Goal: Transaction & Acquisition: Purchase product/service

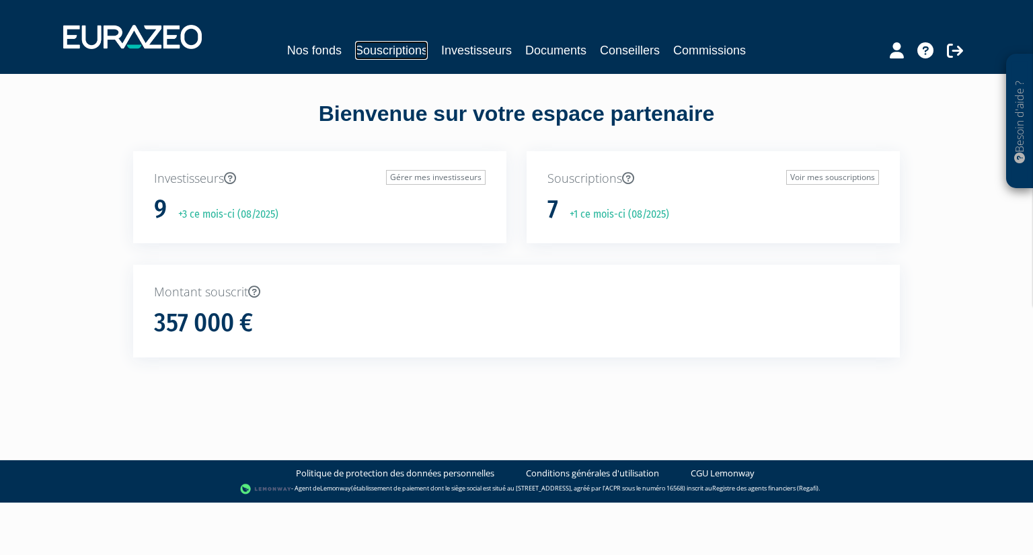
click at [401, 49] on link "Souscriptions" at bounding box center [391, 50] width 73 height 19
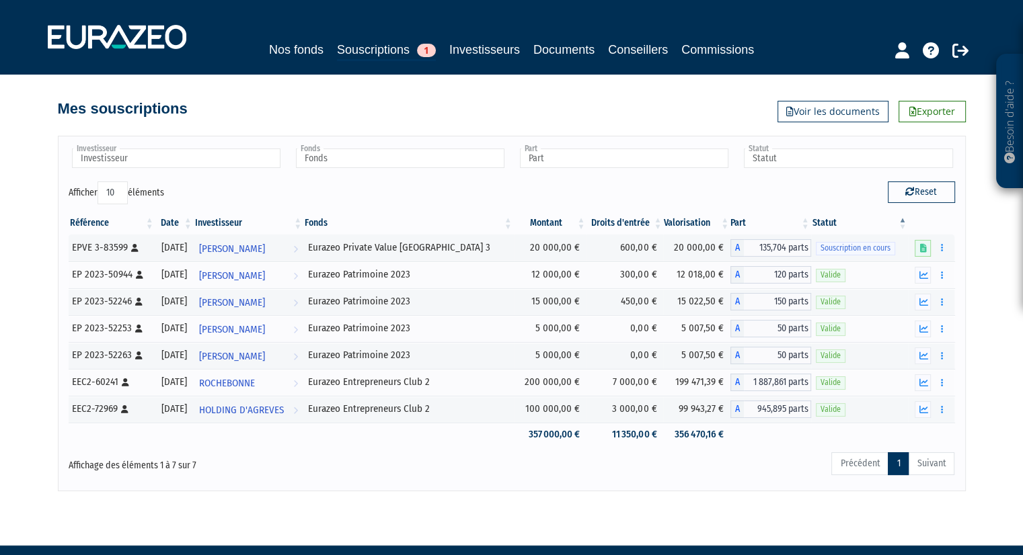
click at [446, 480] on div "Investisseur [PERSON_NAME] [PERSON_NAME] HOLDING D'[PERSON_NAME] [PERSON_NAME] …" at bounding box center [512, 313] width 908 height 355
click at [401, 49] on link "Souscriptions 1" at bounding box center [386, 50] width 99 height 21
click at [457, 122] on div "Investisseur [PERSON_NAME] [PERSON_NAME] HOLDING D'[PERSON_NAME] [PERSON_NAME] …" at bounding box center [511, 306] width 766 height 368
click at [502, 131] on div "Investisseur [PERSON_NAME] [PERSON_NAME] HOLDING D'[PERSON_NAME] [PERSON_NAME] …" at bounding box center [511, 306] width 766 height 368
click at [793, 474] on div "Précédent 1 Suivant" at bounding box center [700, 466] width 508 height 30
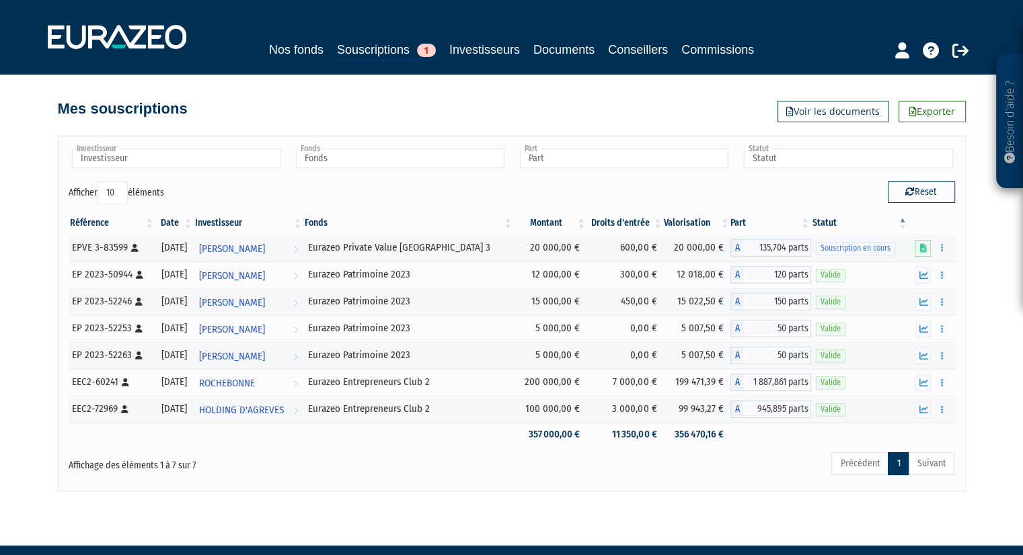
click at [500, 91] on div "Mes souscriptions Exporter Voir les documents" at bounding box center [512, 102] width 908 height 30
click at [347, 460] on div "Affichage des éléments 1 à 7 sur 7" at bounding box center [248, 462] width 358 height 22
click at [383, 49] on link "Souscriptions 1" at bounding box center [386, 50] width 99 height 21
click at [298, 247] on icon at bounding box center [295, 249] width 5 height 25
click at [862, 253] on span "Souscription en cours" at bounding box center [855, 248] width 79 height 13
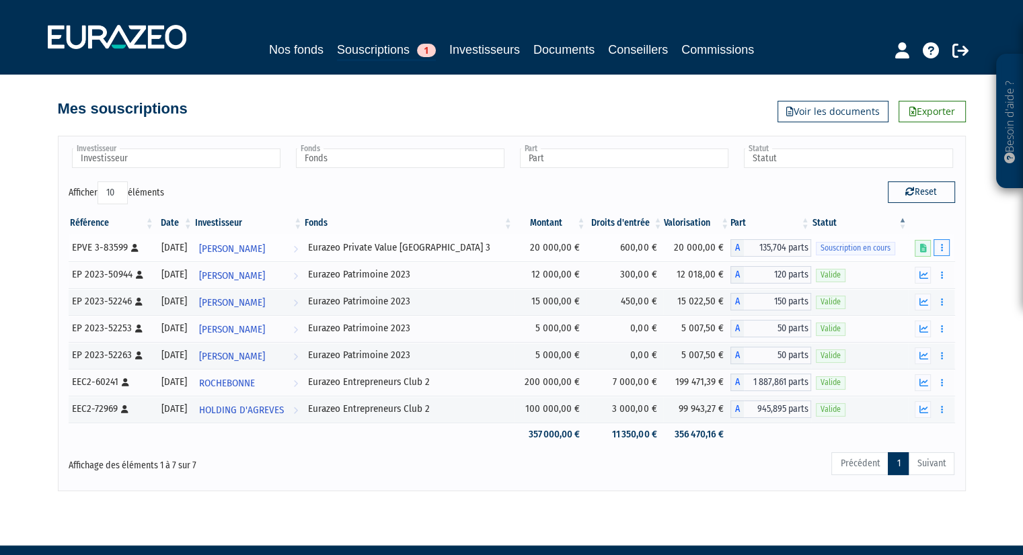
click at [939, 255] on button "button" at bounding box center [941, 247] width 16 height 17
click at [945, 247] on button "button" at bounding box center [941, 247] width 16 height 17
click at [961, 242] on div "Référence Date Investisseur Fonds Montant Droits d'entrée Valorisation Part Sta…" at bounding box center [511, 329] width 906 height 243
click at [883, 242] on span "Souscription en cours" at bounding box center [855, 248] width 79 height 13
click at [896, 50] on icon at bounding box center [902, 50] width 14 height 16
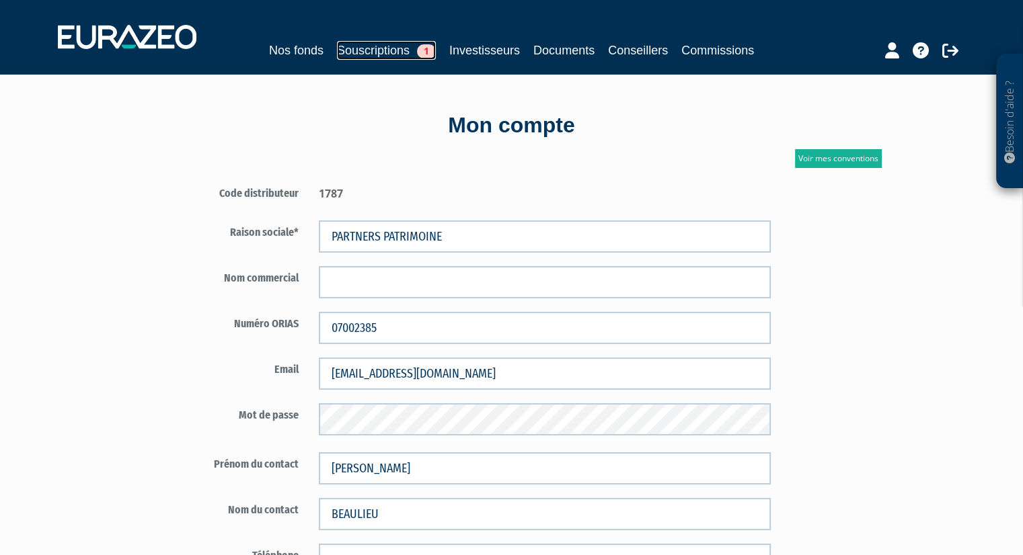
click at [382, 52] on link "Souscriptions 1" at bounding box center [386, 50] width 99 height 19
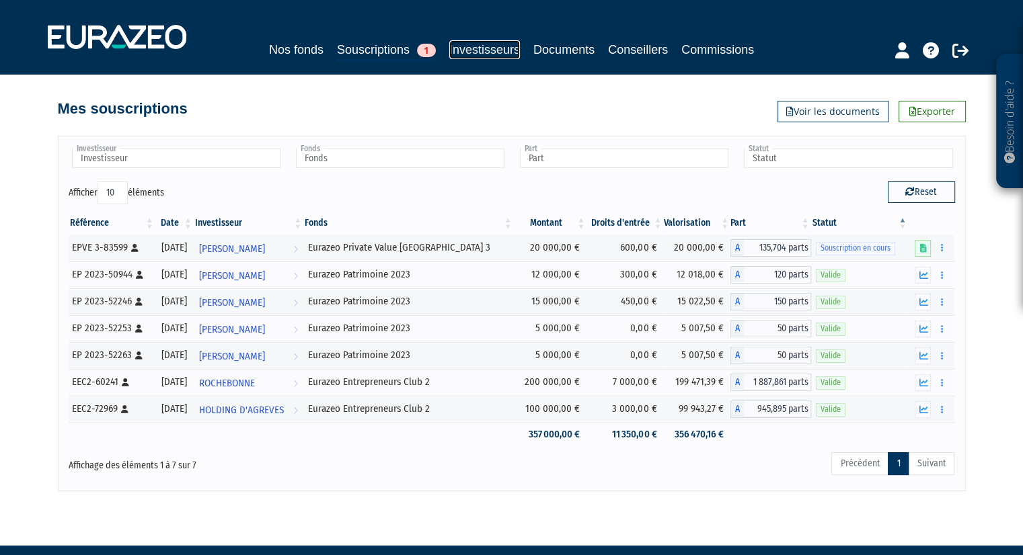
click at [464, 50] on link "Investisseurs" at bounding box center [484, 49] width 71 height 19
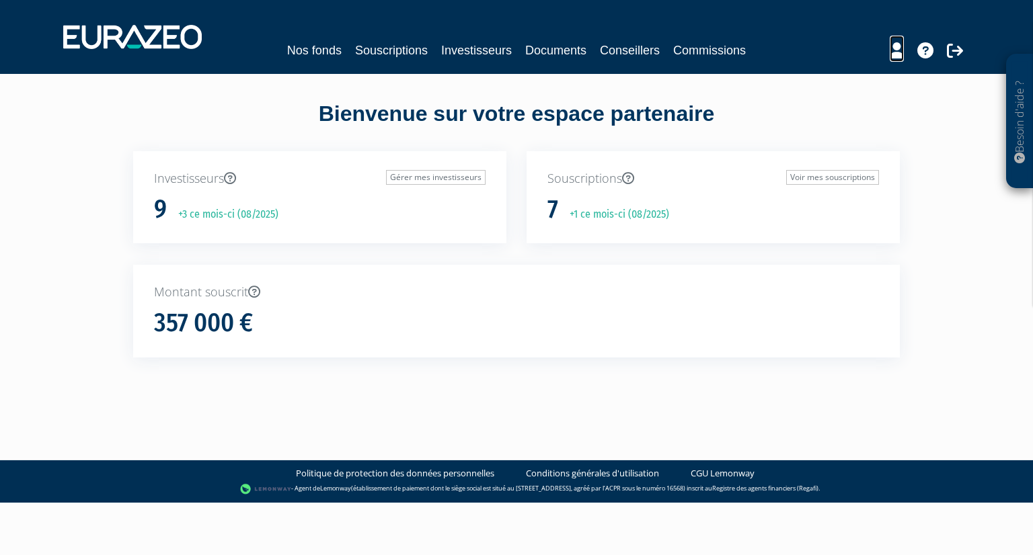
click at [893, 54] on icon at bounding box center [896, 50] width 14 height 16
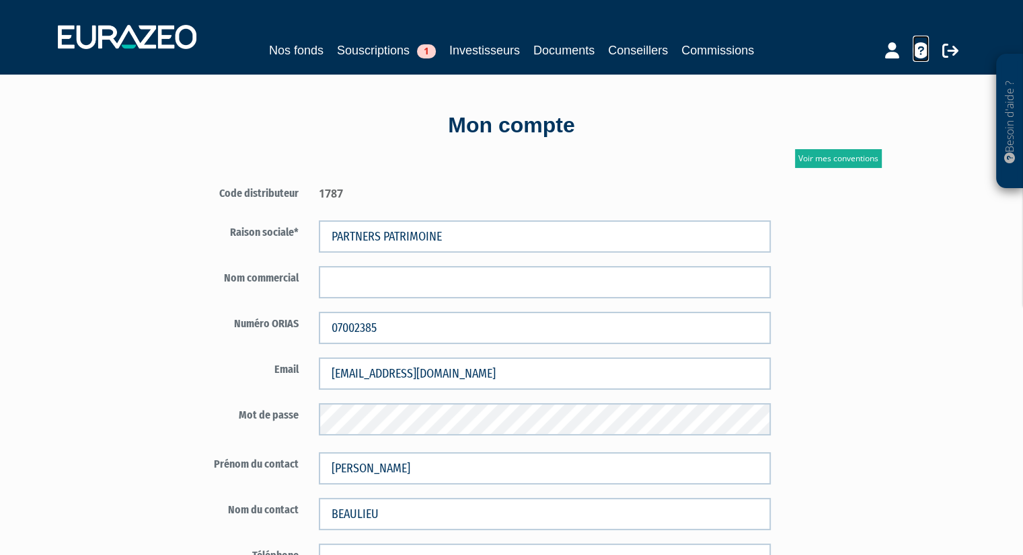
click at [918, 52] on icon at bounding box center [920, 50] width 16 height 16
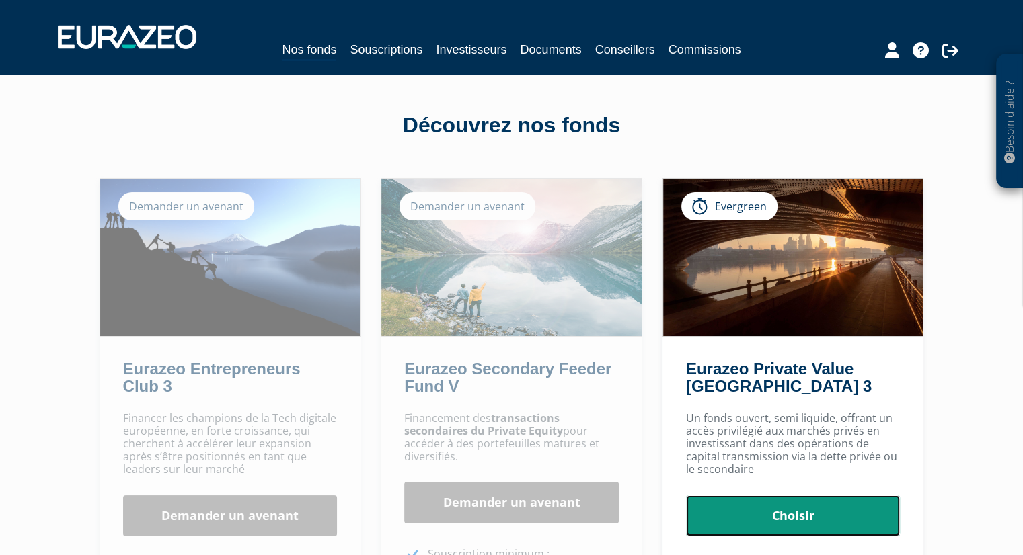
click at [801, 519] on link "Choisir" at bounding box center [793, 516] width 214 height 42
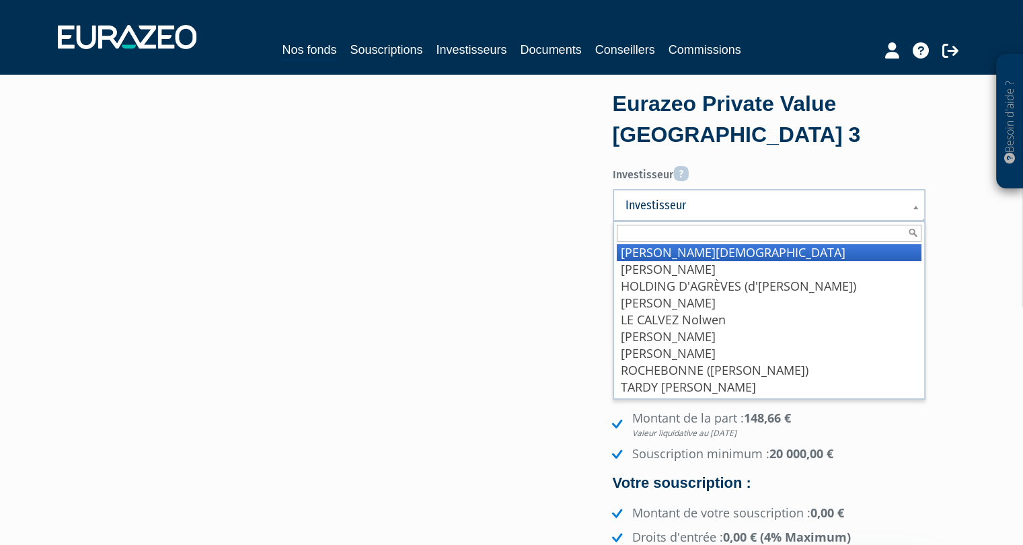
click at [829, 209] on span "Investisseur" at bounding box center [760, 205] width 270 height 16
click at [705, 251] on li "[PERSON_NAME][DEMOGRAPHIC_DATA]" at bounding box center [769, 252] width 305 height 17
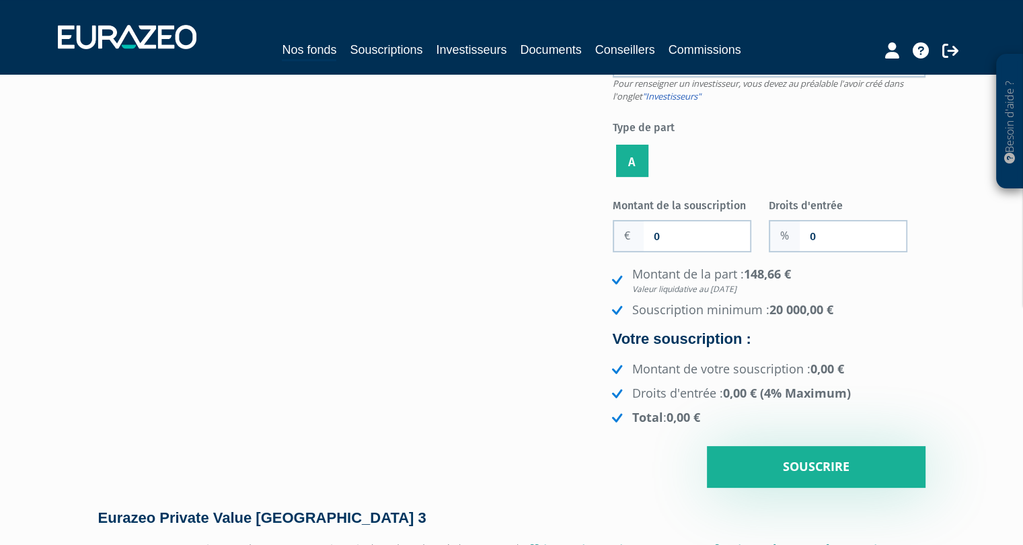
scroll to position [145, 0]
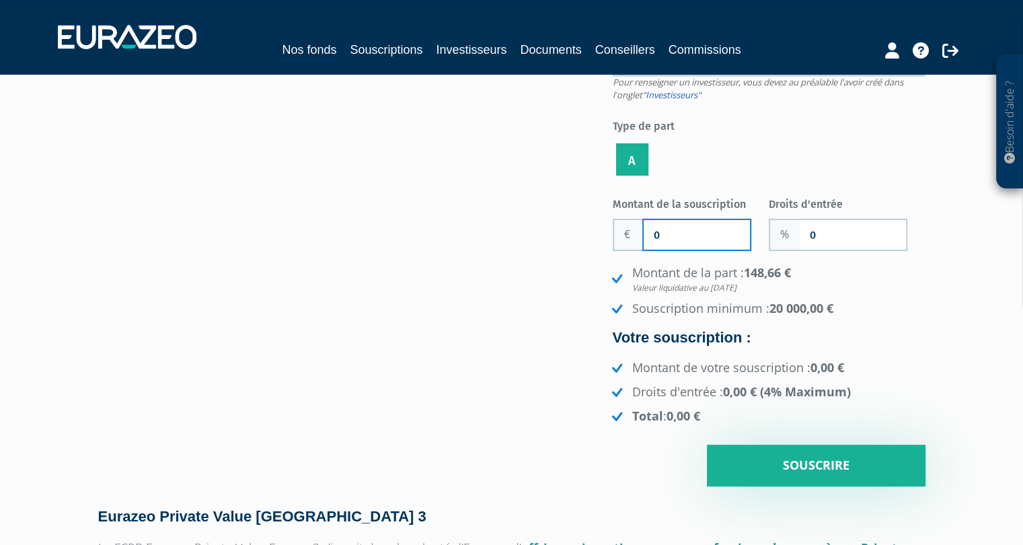
click at [699, 242] on input "0" at bounding box center [696, 235] width 106 height 30
type input "20 000"
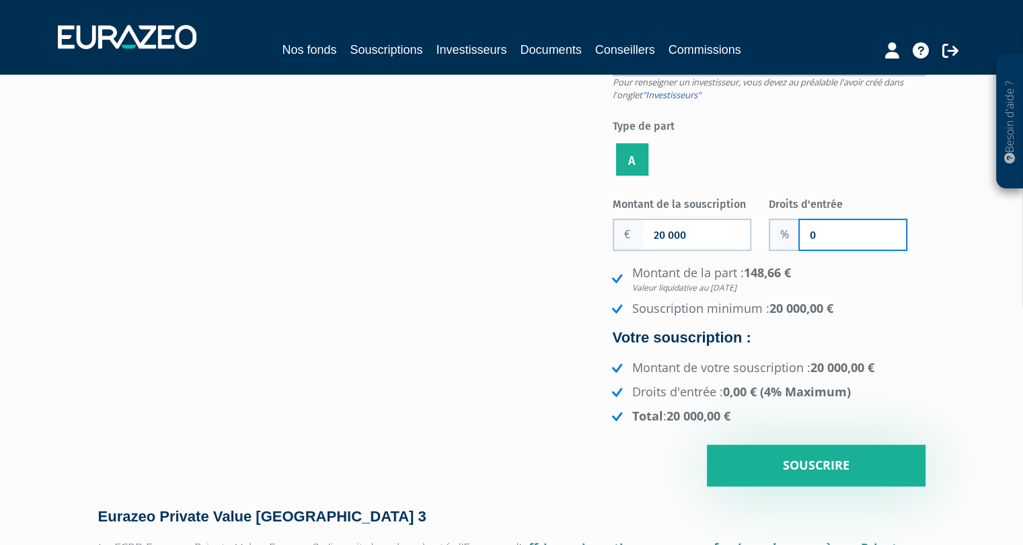
click at [822, 240] on input "0" at bounding box center [852, 235] width 106 height 30
type input "3"
click at [904, 334] on h4 "Votre souscription :" at bounding box center [768, 337] width 313 height 16
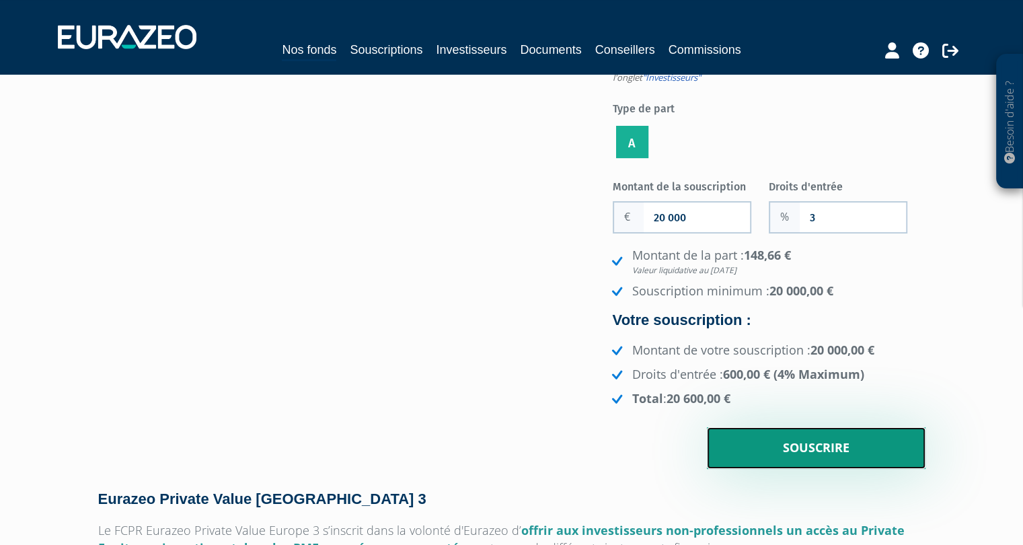
click at [748, 439] on input "Souscrire" at bounding box center [816, 448] width 219 height 42
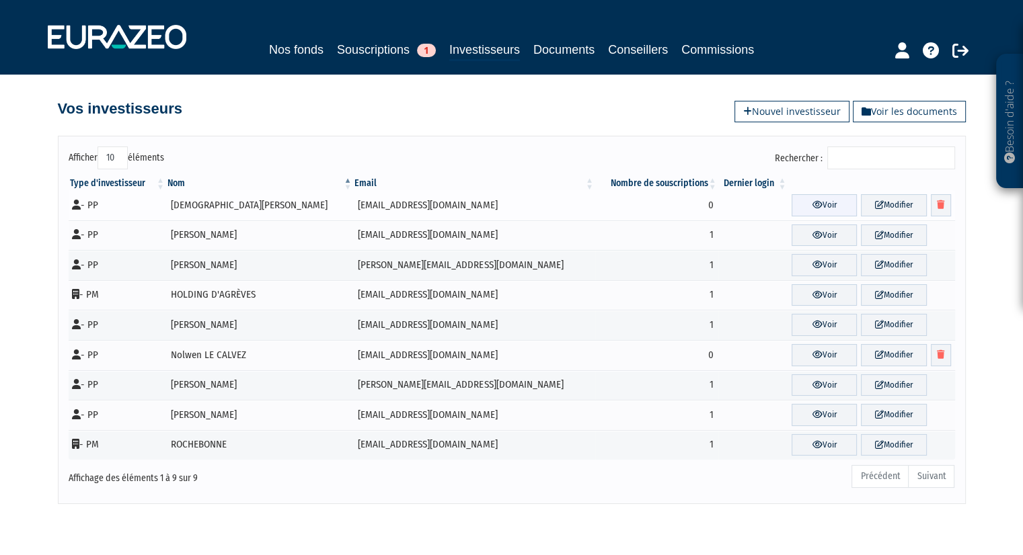
click at [811, 207] on icon at bounding box center [816, 204] width 10 height 9
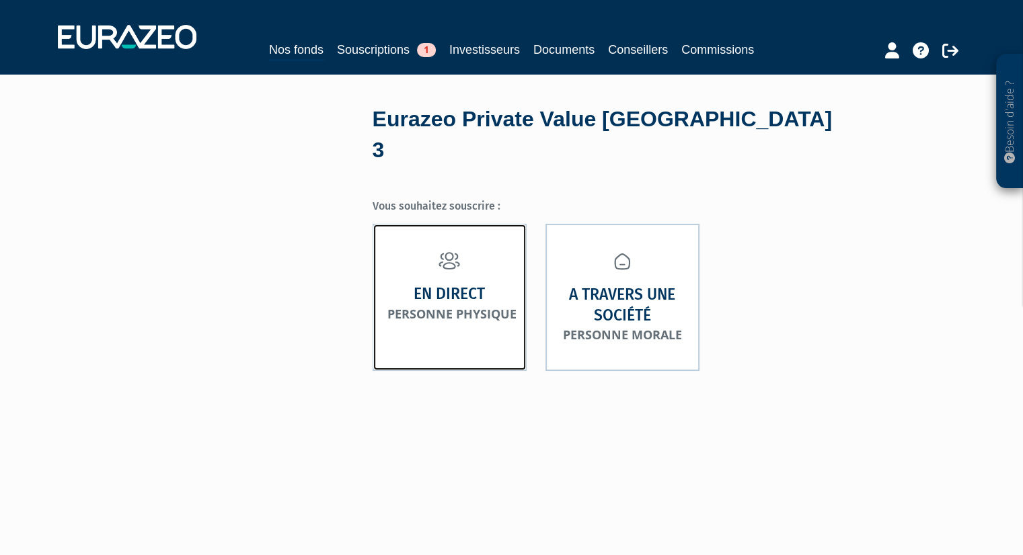
click at [446, 284] on strong "En direct" at bounding box center [448, 294] width 71 height 21
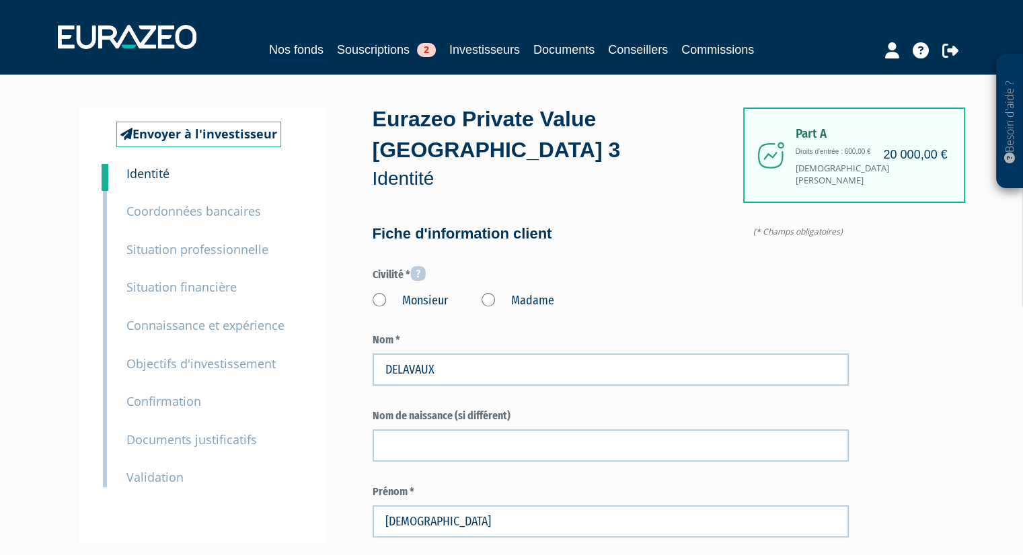
type input "6 30 92 99 89"
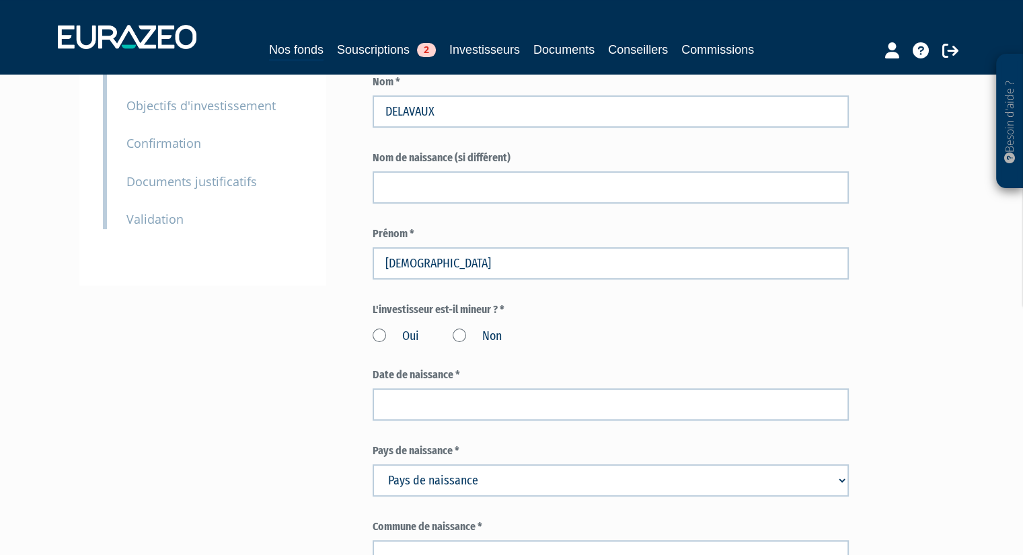
scroll to position [260, 0]
click at [467, 333] on label "Non" at bounding box center [476, 335] width 49 height 17
click at [0, 0] on input "Non" at bounding box center [0, 0] width 0 height 0
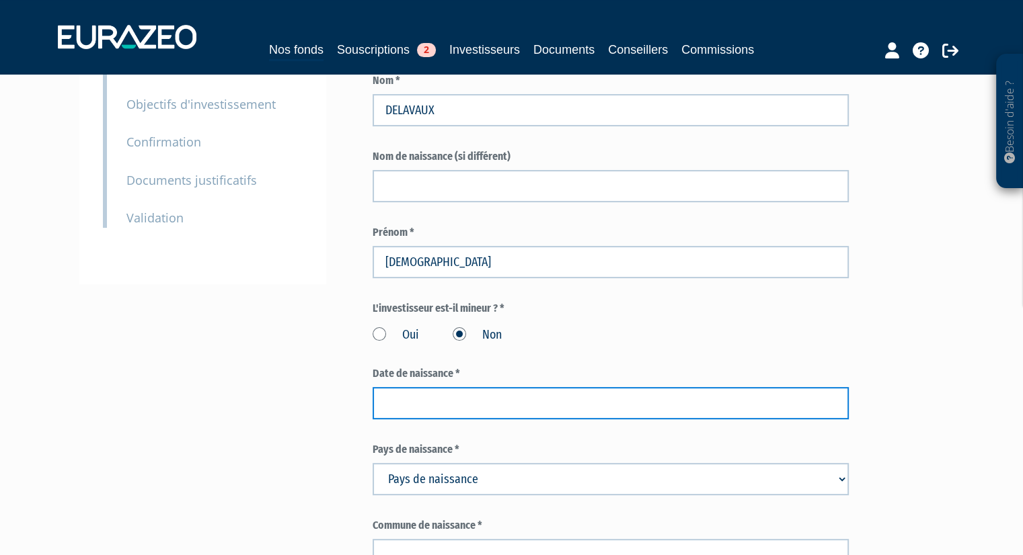
click at [439, 399] on input at bounding box center [610, 403] width 476 height 32
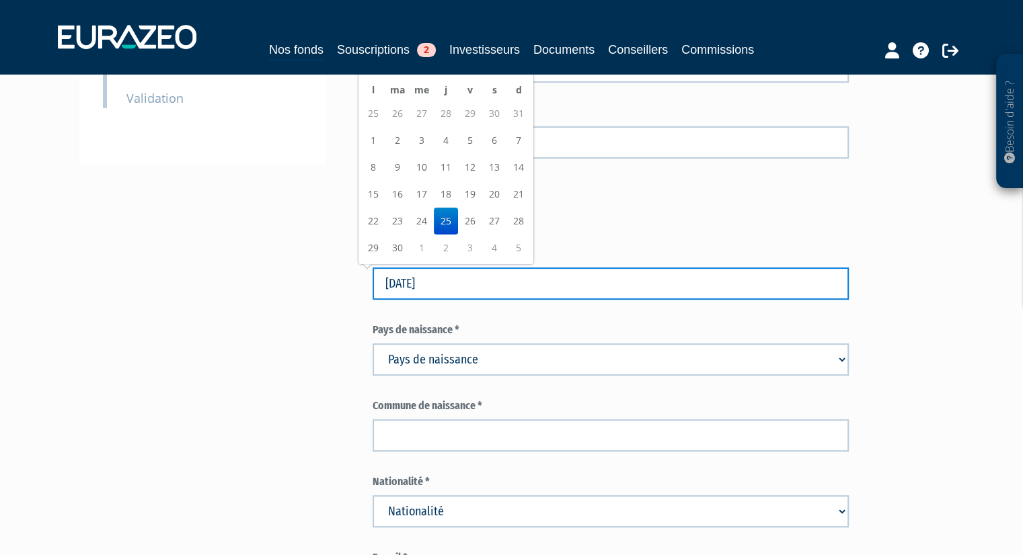
scroll to position [381, 0]
type input "25/11/1965"
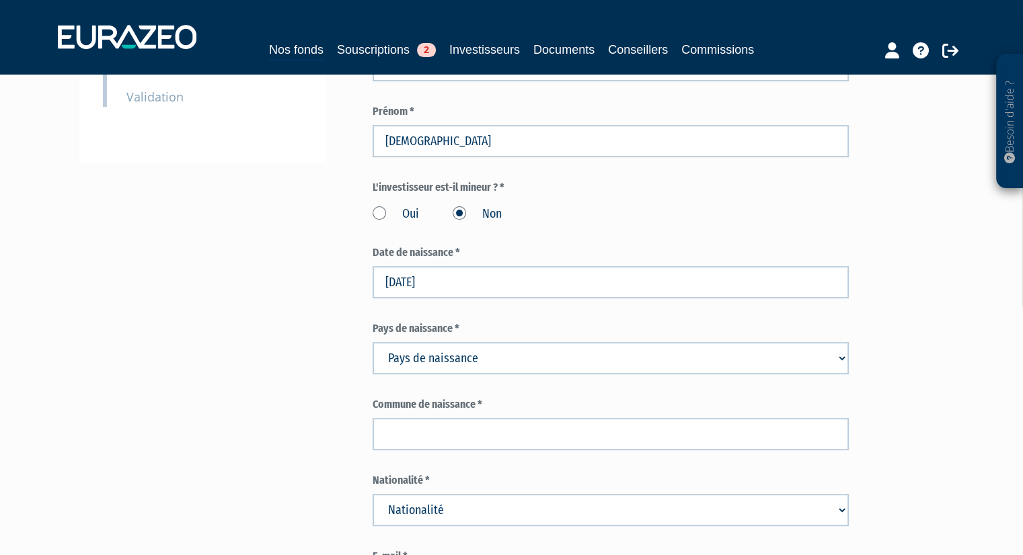
click at [468, 358] on select "Pays de naissance Afghanistan Afrique du Sud Albanie Algérie Allemagne Andorre" at bounding box center [610, 358] width 476 height 32
select select "75"
click at [372, 342] on select "Pays de naissance Afghanistan Afrique du Sud Albanie Algérie Allemagne Andorre" at bounding box center [610, 358] width 476 height 32
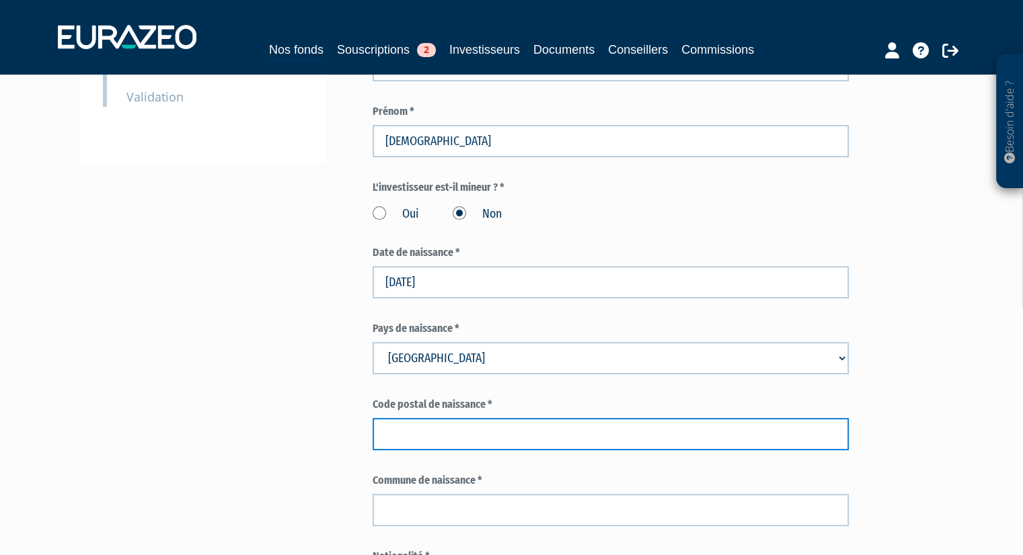
click at [413, 437] on input "text" at bounding box center [610, 434] width 476 height 32
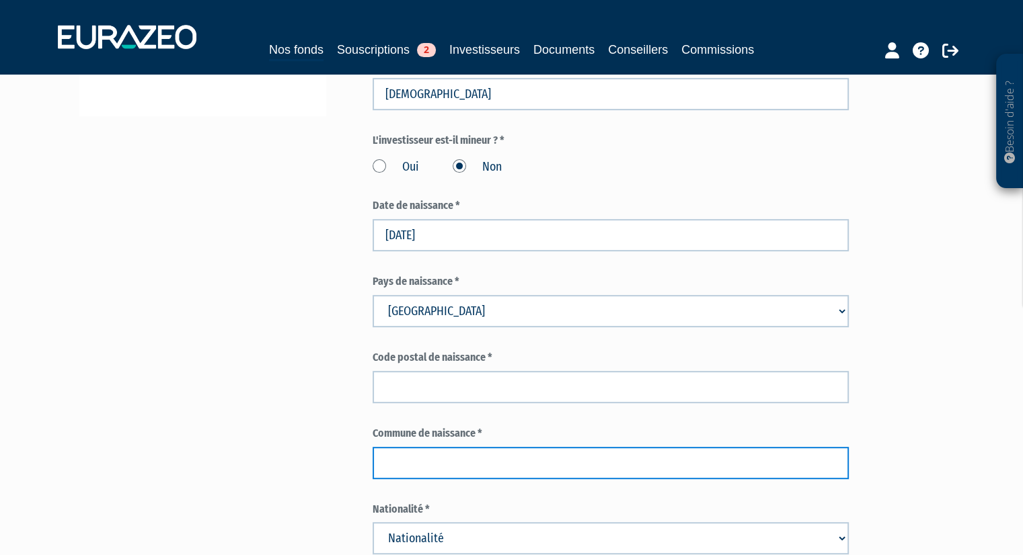
click at [408, 454] on input "text" at bounding box center [610, 463] width 476 height 32
type input "Troyes"
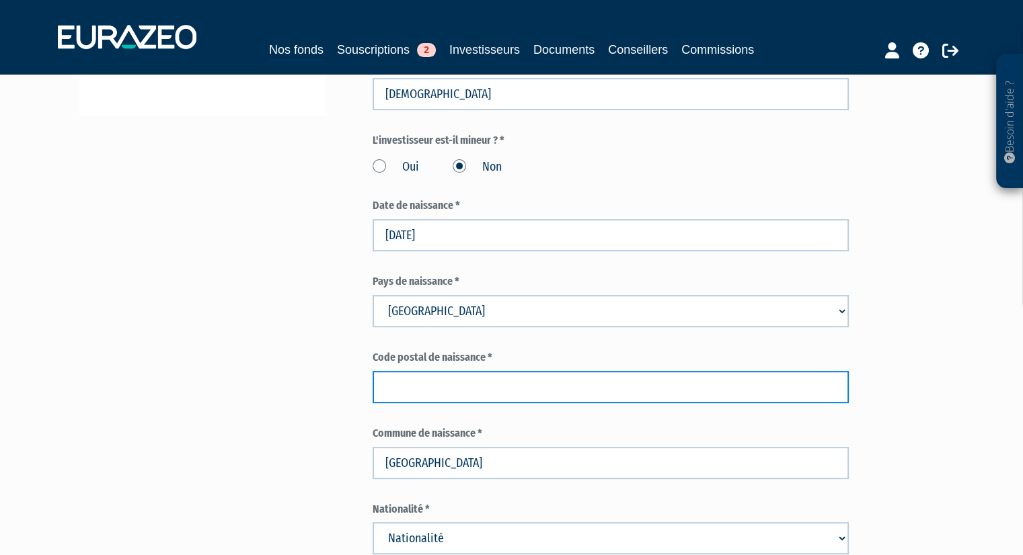
click at [433, 389] on input "text" at bounding box center [610, 387] width 476 height 32
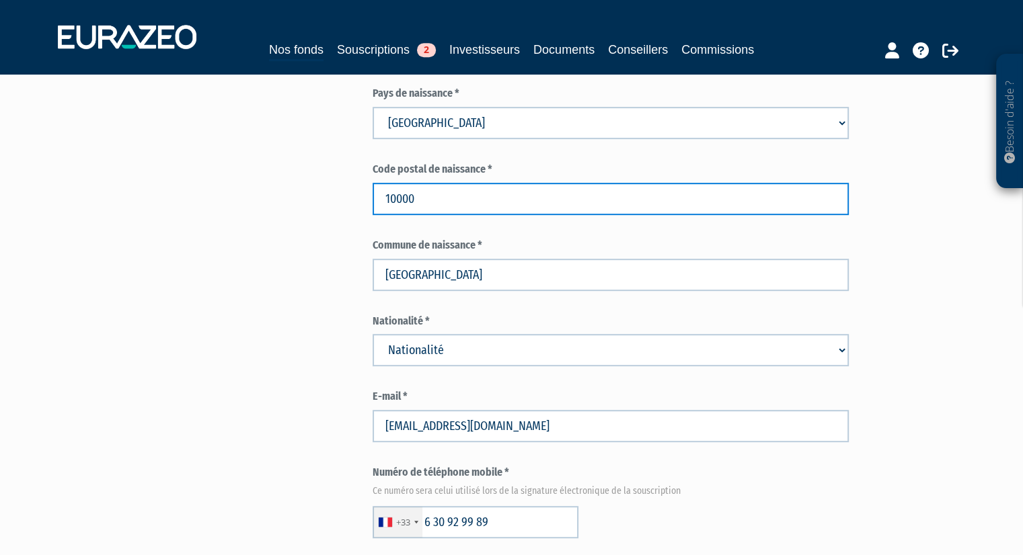
scroll to position [623, 0]
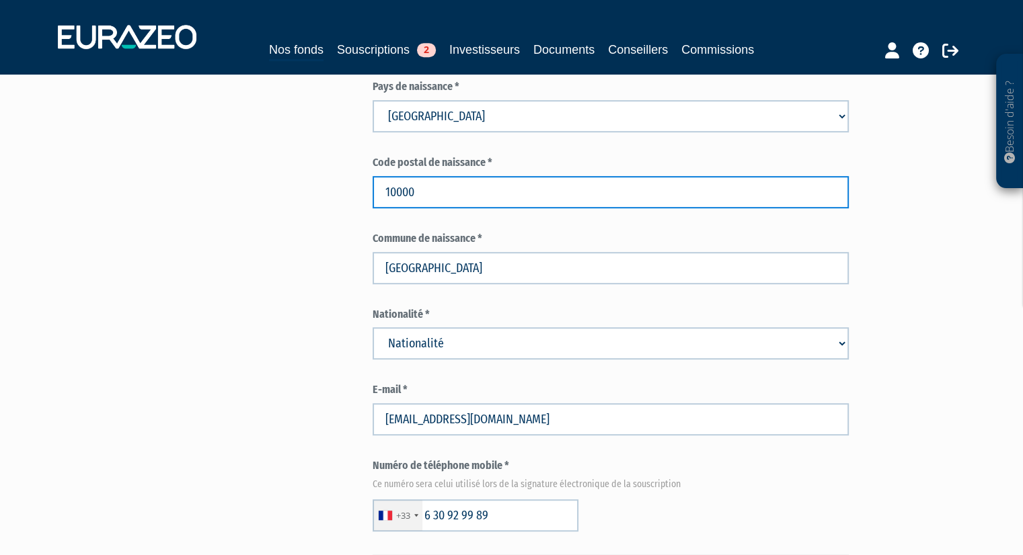
type input "10000"
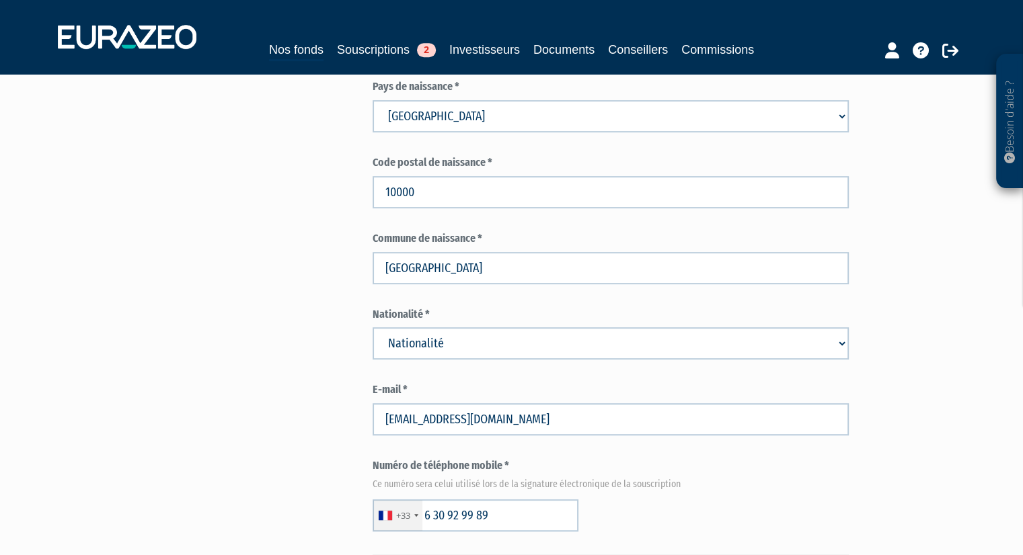
click at [423, 331] on select "Nationalité Afghanistan Afrique du Sud Albanie Algérie Allemagne Andorre" at bounding box center [610, 343] width 476 height 32
select select "75"
click at [372, 327] on select "Nationalité Afghanistan Afrique du Sud Albanie Algérie Allemagne Andorre" at bounding box center [610, 343] width 476 height 32
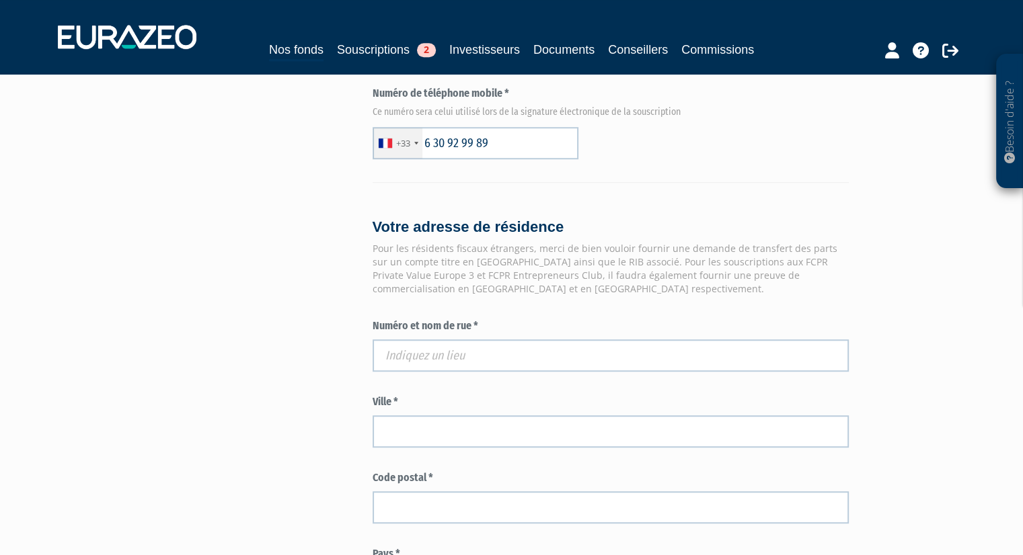
scroll to position [1054, 0]
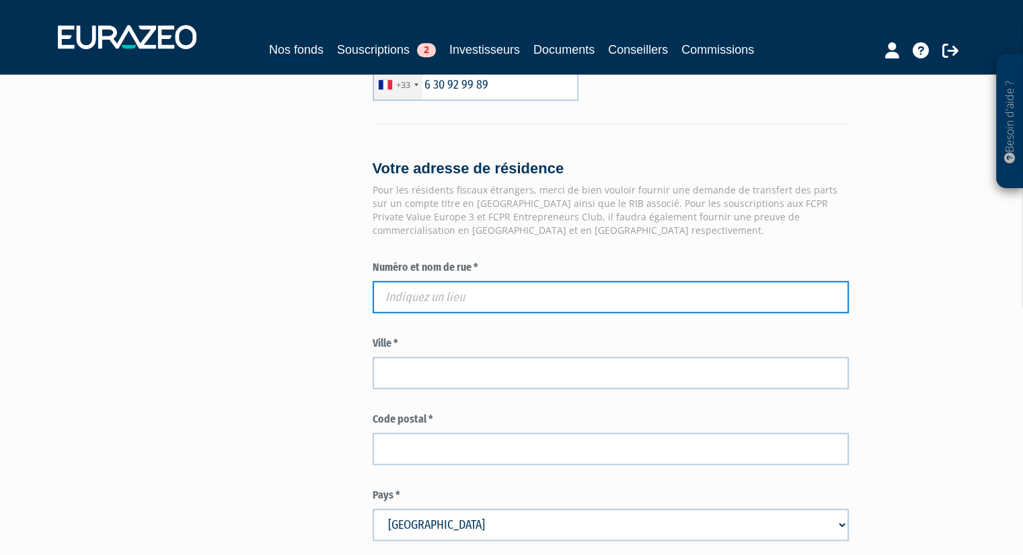
click at [433, 293] on input "text" at bounding box center [610, 297] width 476 height 32
paste input "16 R DE LA BREDAINE"
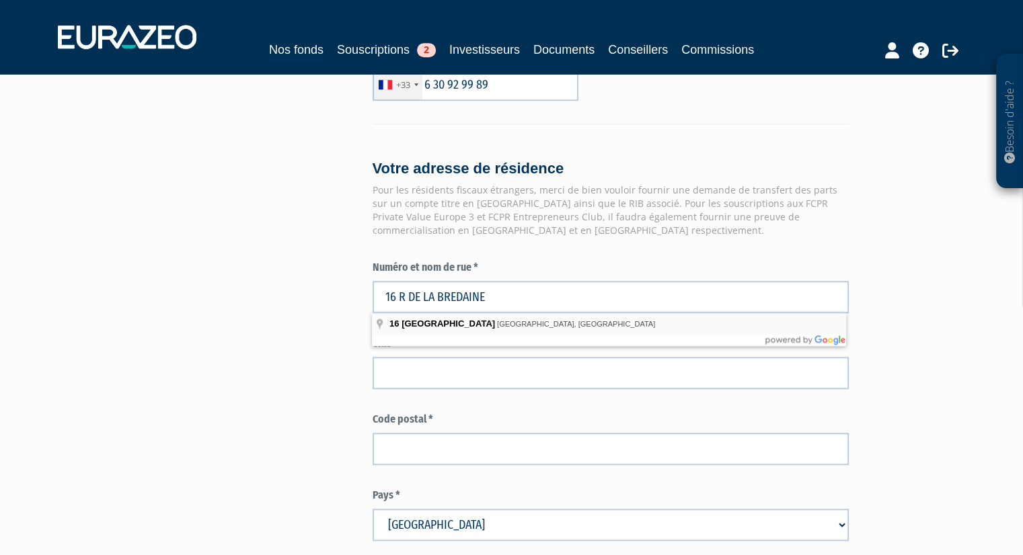
type input "16 Rue de la Bredaine, Montmartin-sur-Mer, France"
type input "Montmartin-sur-Mer"
type input "50590"
type input "16 Rue de la Bredaine"
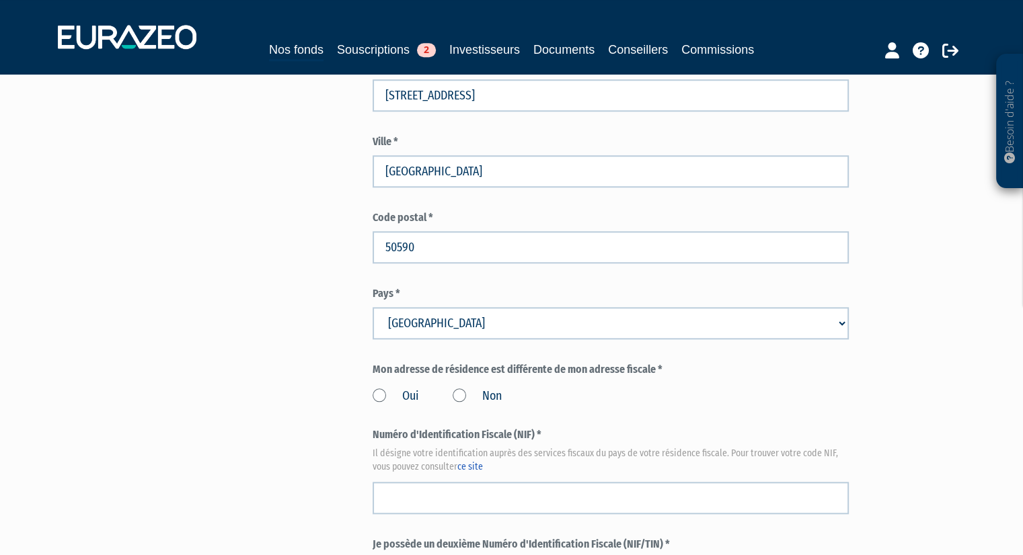
scroll to position [1256, 0]
click at [463, 391] on label "Non" at bounding box center [476, 395] width 49 height 17
click at [0, 0] on input "Non" at bounding box center [0, 0] width 0 height 0
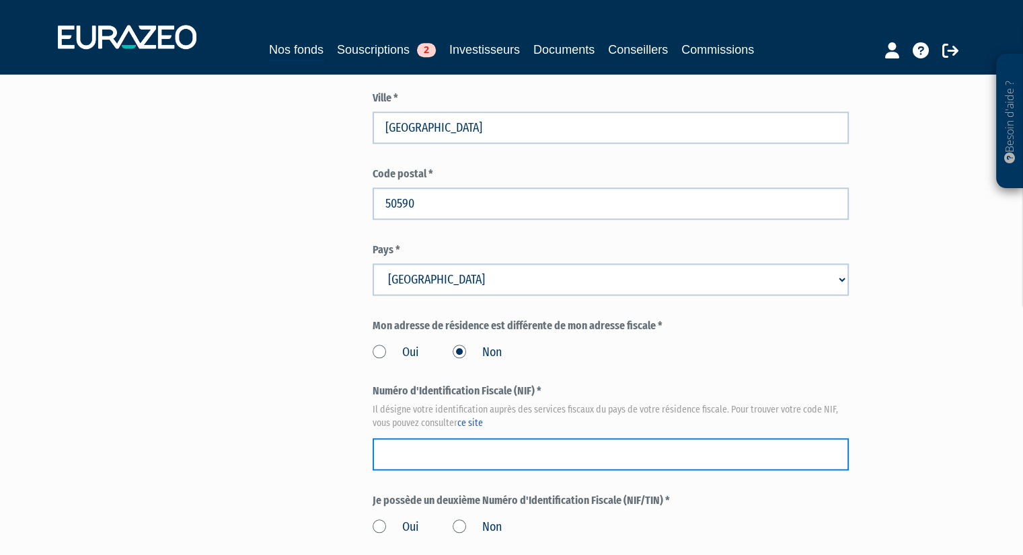
click at [446, 452] on input "text" at bounding box center [610, 454] width 476 height 32
paste input "05 49 499 704 453"
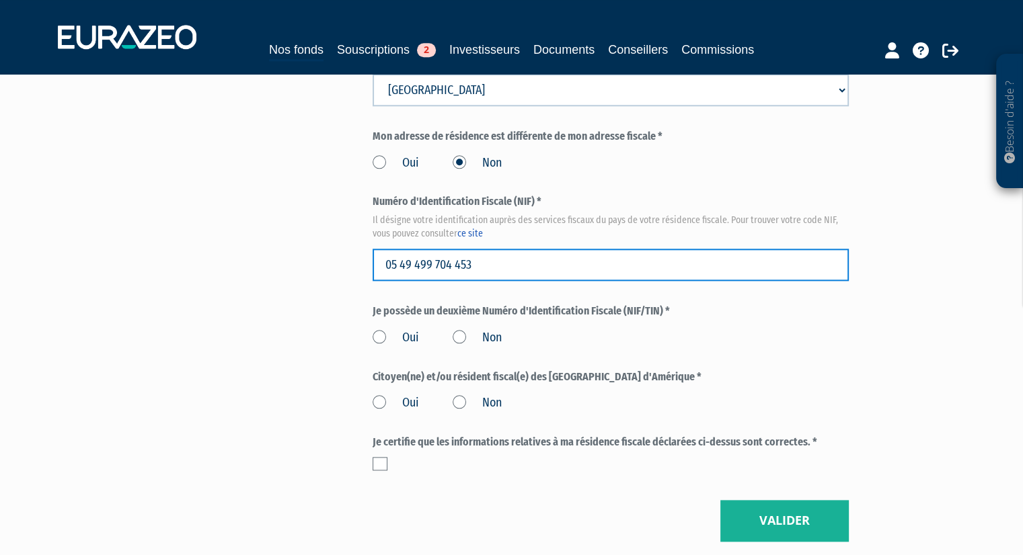
scroll to position [1509, 0]
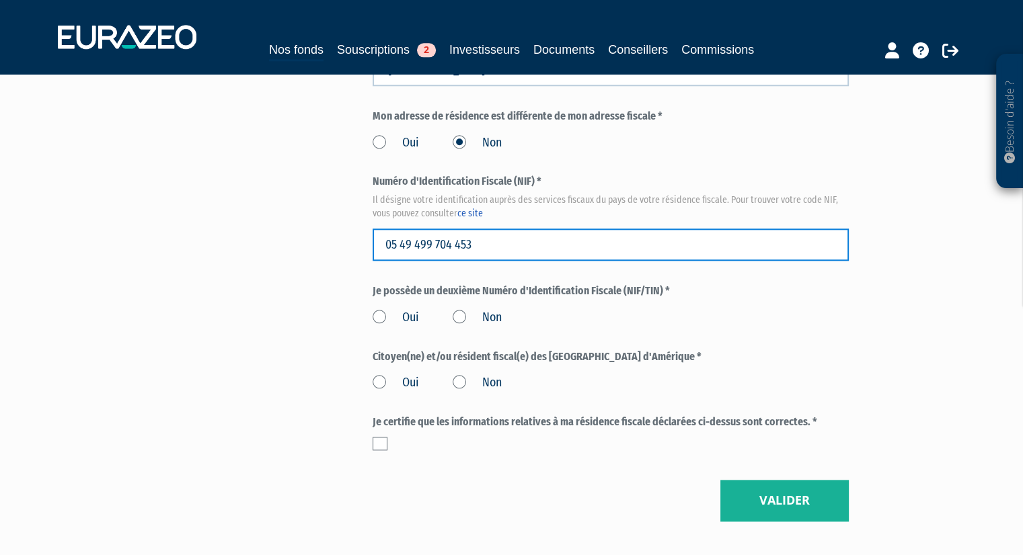
type input "05 49 499 704 453"
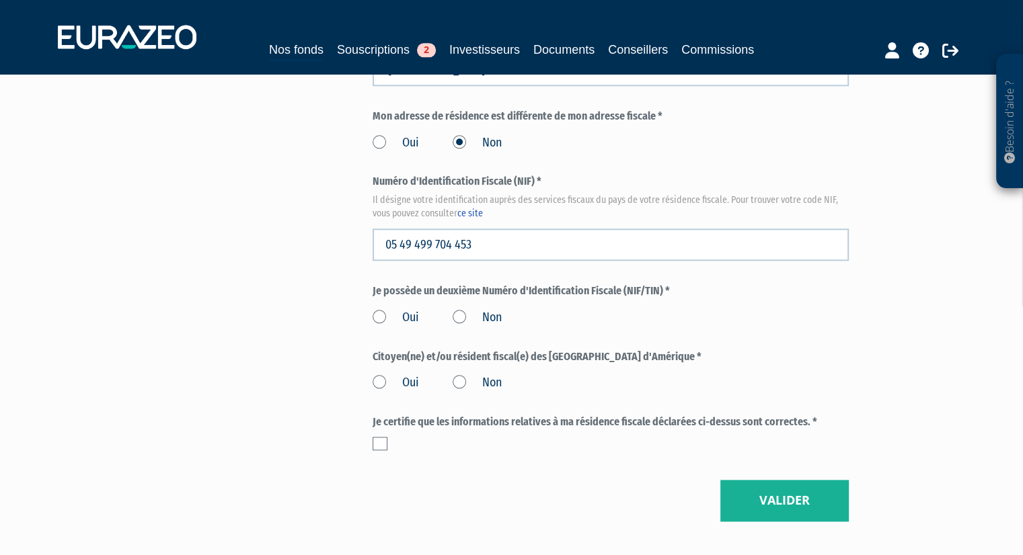
click at [461, 315] on label "Non" at bounding box center [476, 317] width 49 height 17
click at [0, 0] on input "Non" at bounding box center [0, 0] width 0 height 0
click at [457, 384] on label "Non" at bounding box center [476, 382] width 49 height 17
click at [0, 0] on input "Non" at bounding box center [0, 0] width 0 height 0
click at [374, 442] on label at bounding box center [379, 443] width 15 height 13
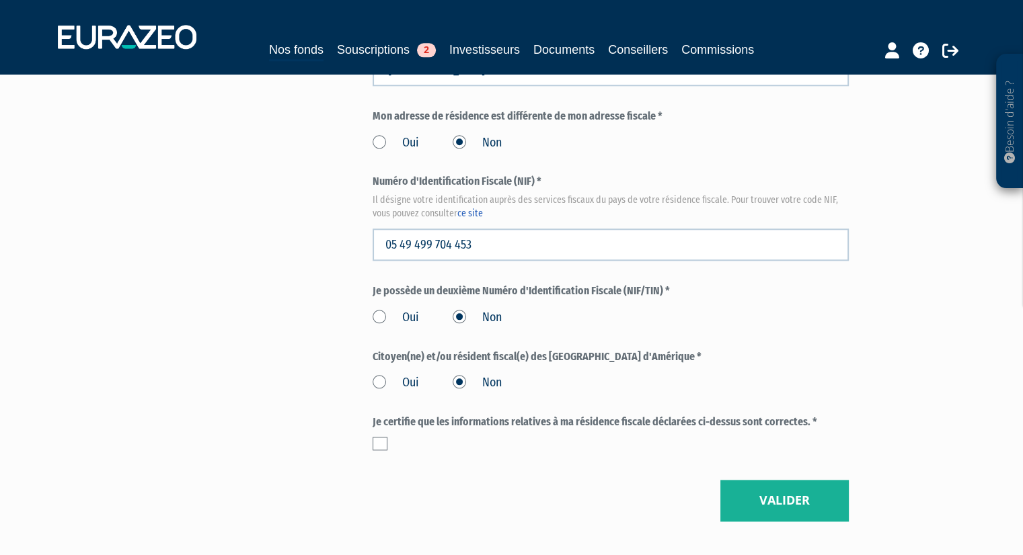
click at [0, 0] on input "checkbox" at bounding box center [0, 0] width 0 height 0
click at [760, 509] on button "Valider" at bounding box center [784, 501] width 128 height 42
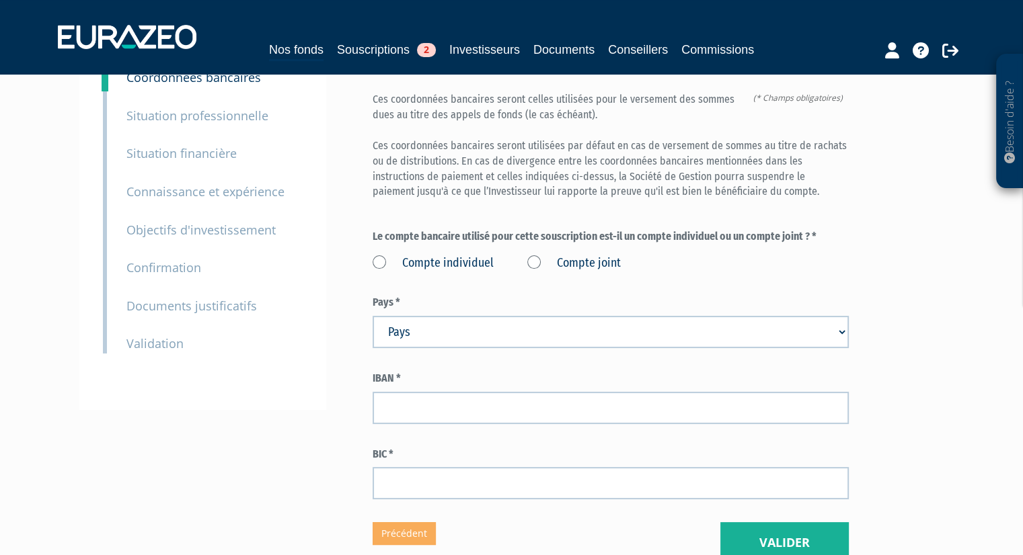
scroll to position [134, 0]
click at [532, 262] on label "Compte joint" at bounding box center [573, 262] width 93 height 17
click at [0, 0] on joint "Compte joint" at bounding box center [0, 0] width 0 height 0
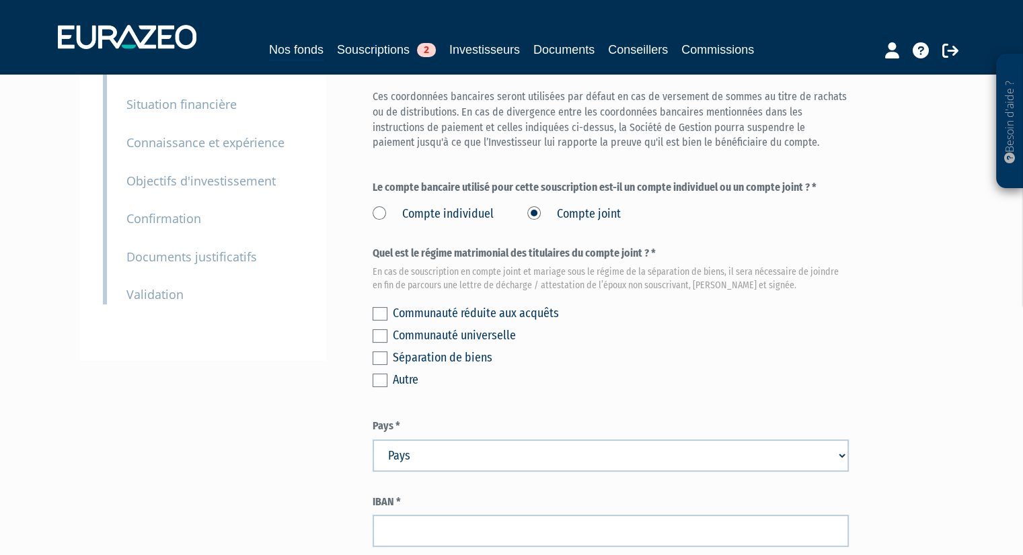
scroll to position [199, 0]
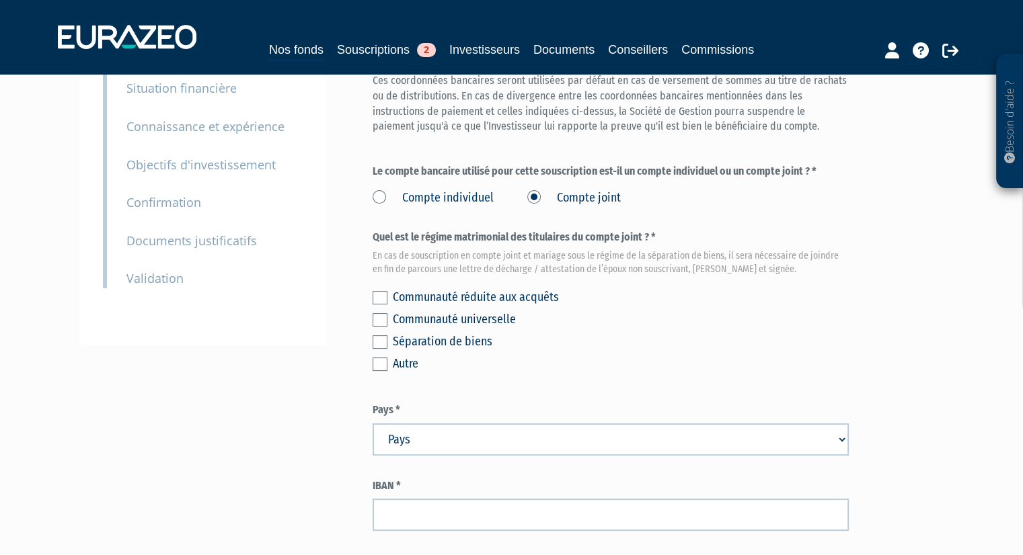
click at [432, 342] on div "Séparation de biens" at bounding box center [621, 341] width 456 height 19
click at [381, 340] on label at bounding box center [379, 341] width 15 height 13
click at [0, 0] on input "checkbox" at bounding box center [0, 0] width 0 height 0
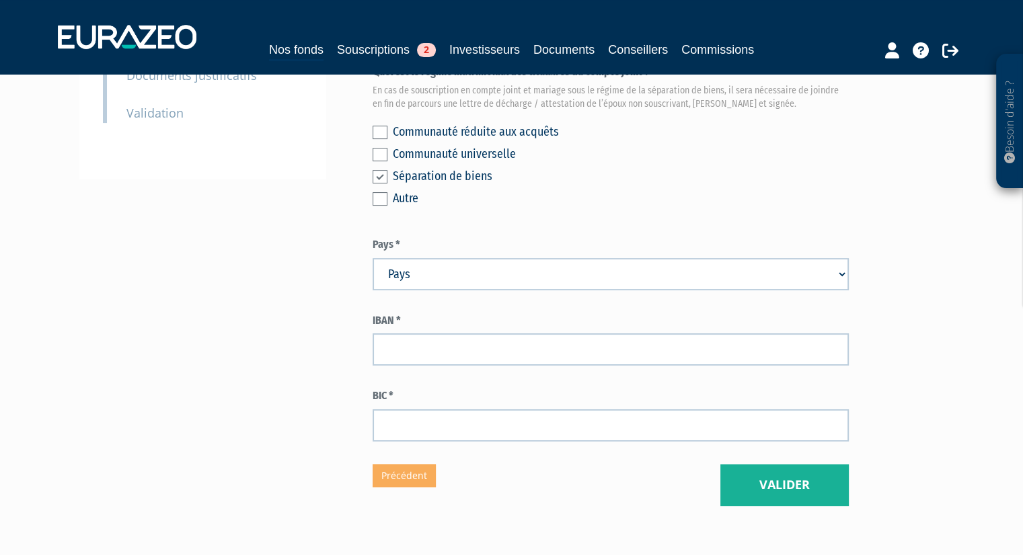
scroll to position [365, 0]
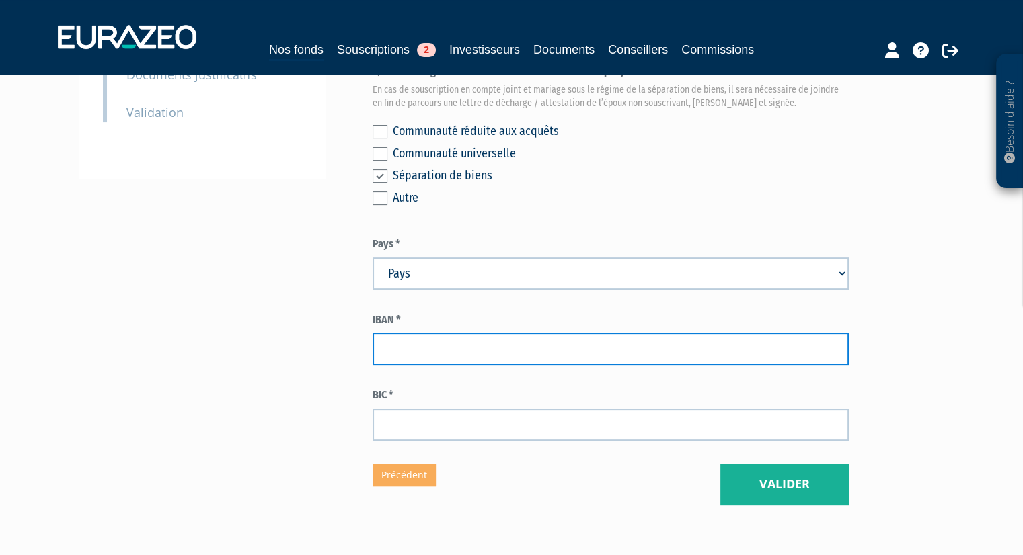
click at [501, 352] on input "text" at bounding box center [610, 349] width 476 height 32
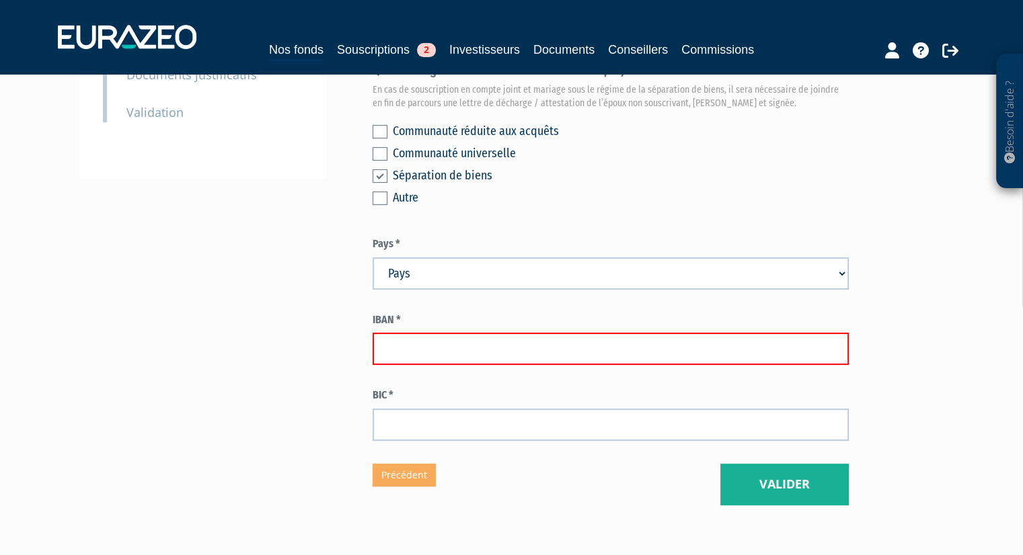
click at [437, 353] on input "text" at bounding box center [610, 349] width 476 height 32
paste input "[FINANCIAL_ID]"
type input "[FINANCIAL_ID]"
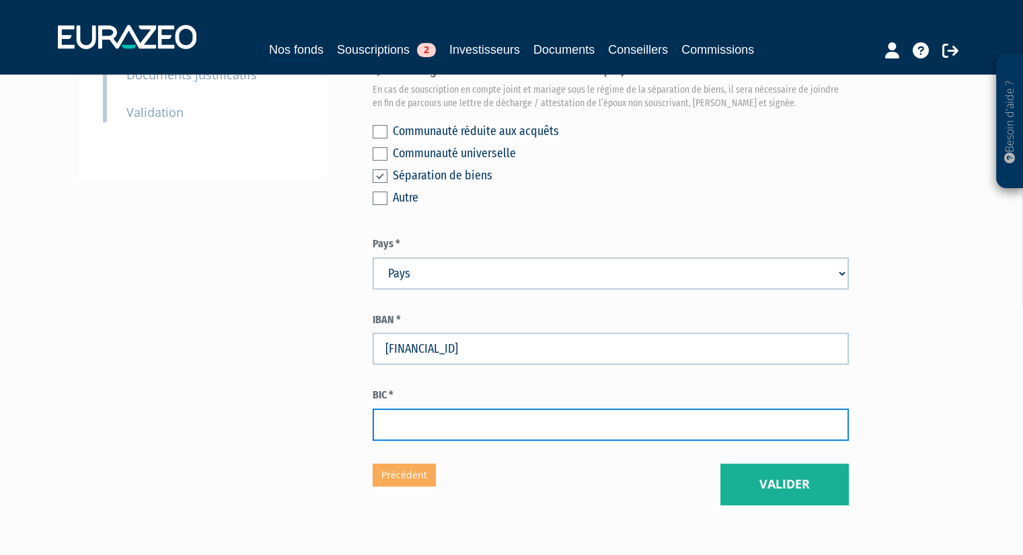
click at [422, 423] on input "text" at bounding box center [610, 425] width 476 height 32
paste input "CMCIFR2A"
type input "CMCIFR2A"
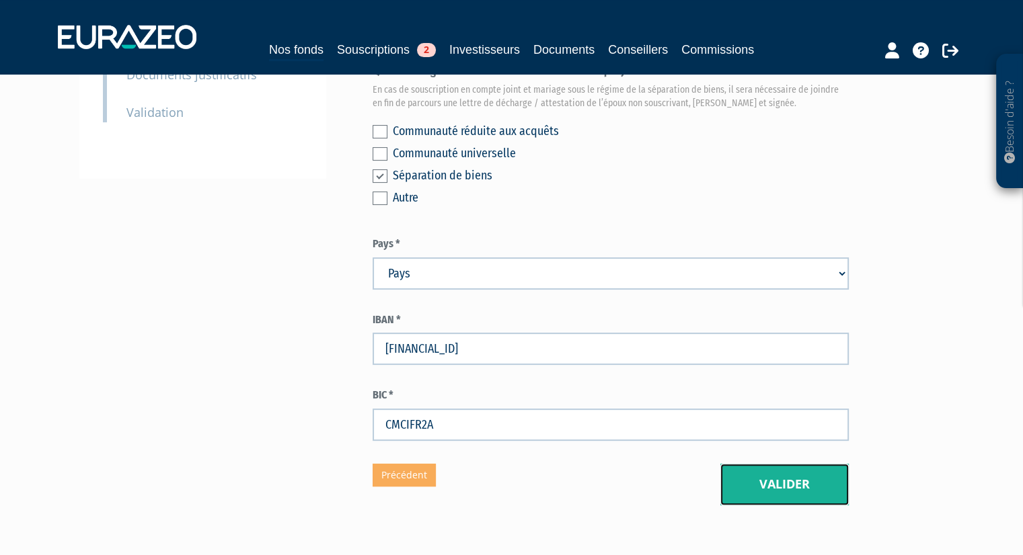
click at [833, 490] on button "Valider" at bounding box center [784, 485] width 128 height 42
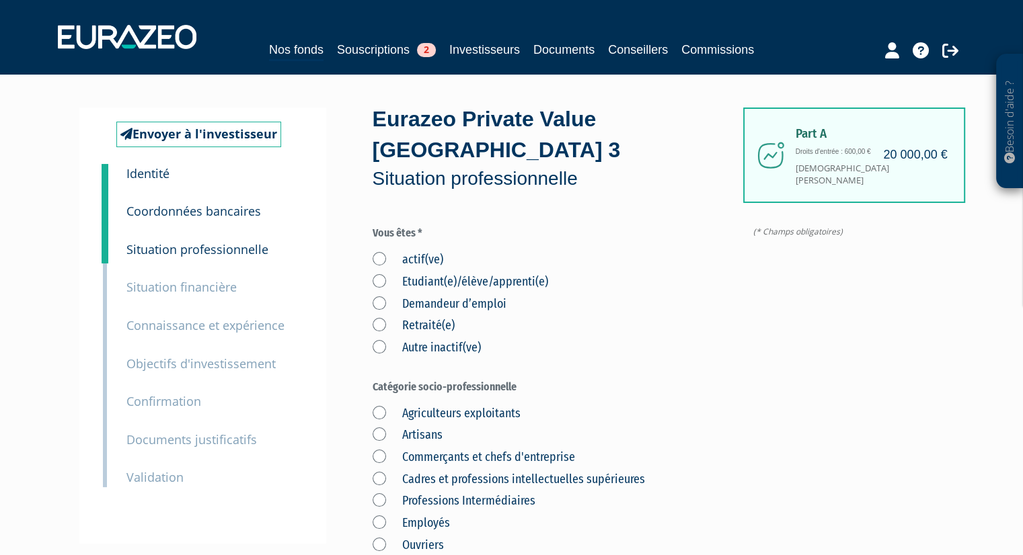
scroll to position [69, 0]
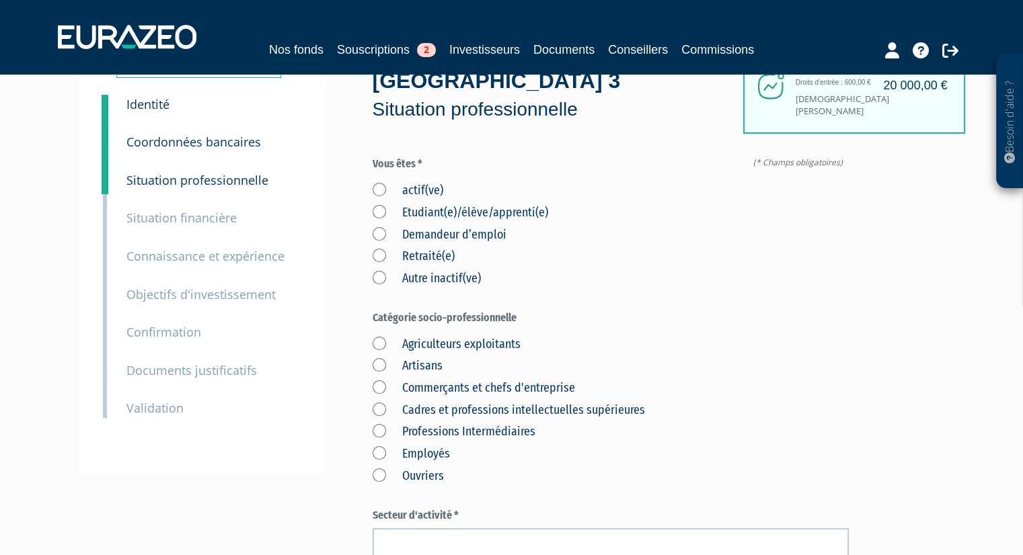
click at [414, 190] on label "actif(ve)" at bounding box center [407, 190] width 71 height 17
click at [0, 0] on input "actif(ve)" at bounding box center [0, 0] width 0 height 0
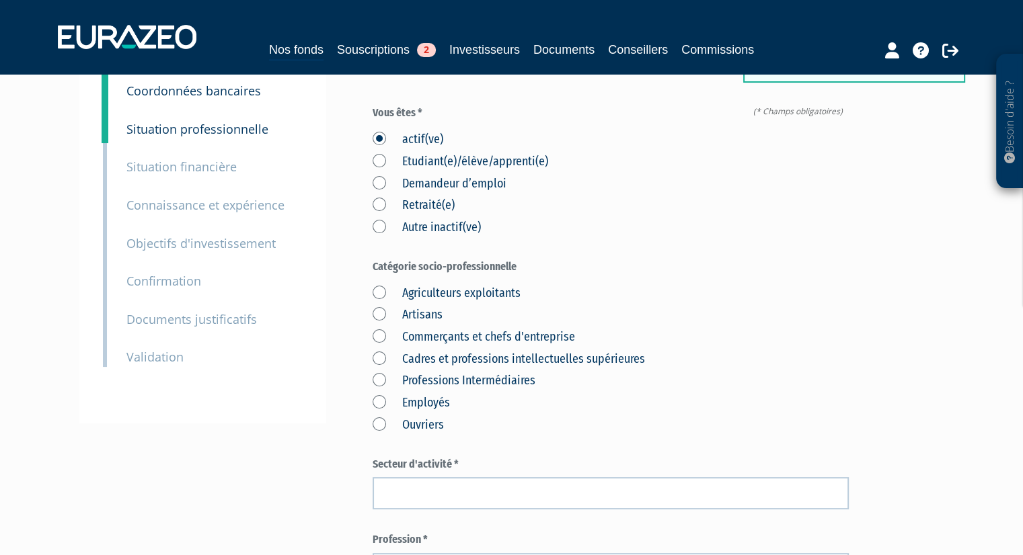
click at [498, 358] on label "Cadres et professions intellectuelles supérieures" at bounding box center [508, 359] width 272 height 17
click at [0, 0] on supérieures "Cadres et professions intellectuelles supérieures" at bounding box center [0, 0] width 0 height 0
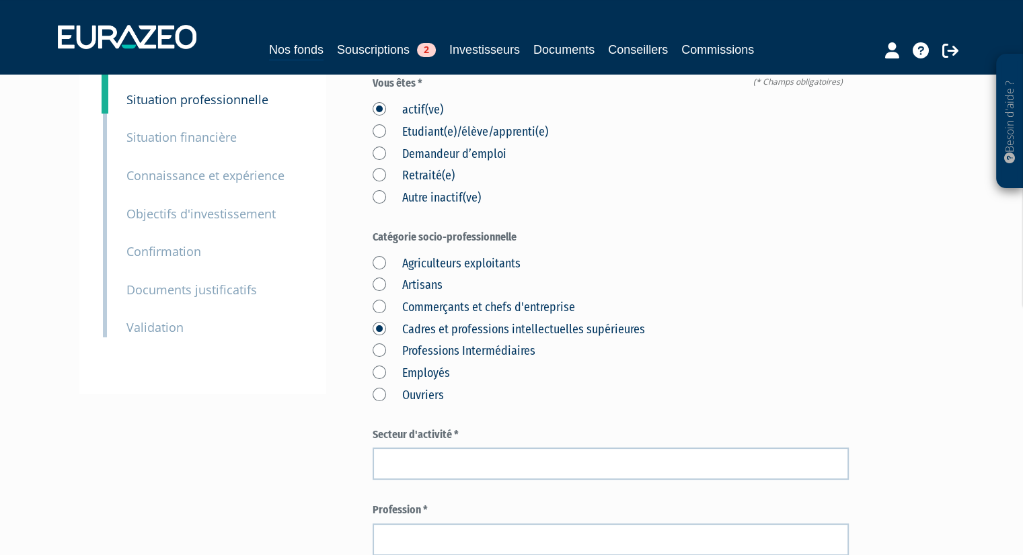
scroll to position [155, 0]
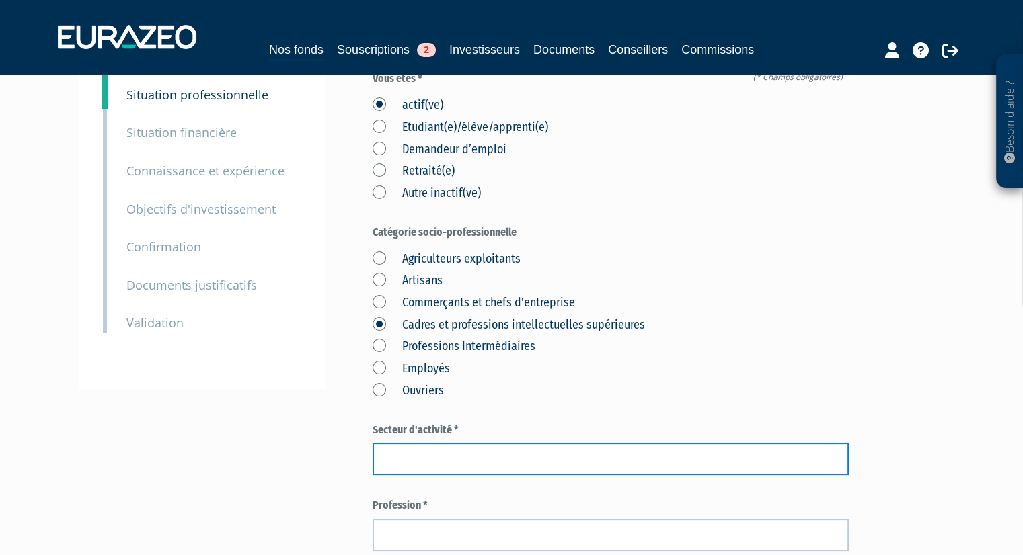
click at [578, 461] on input "text" at bounding box center [610, 459] width 476 height 32
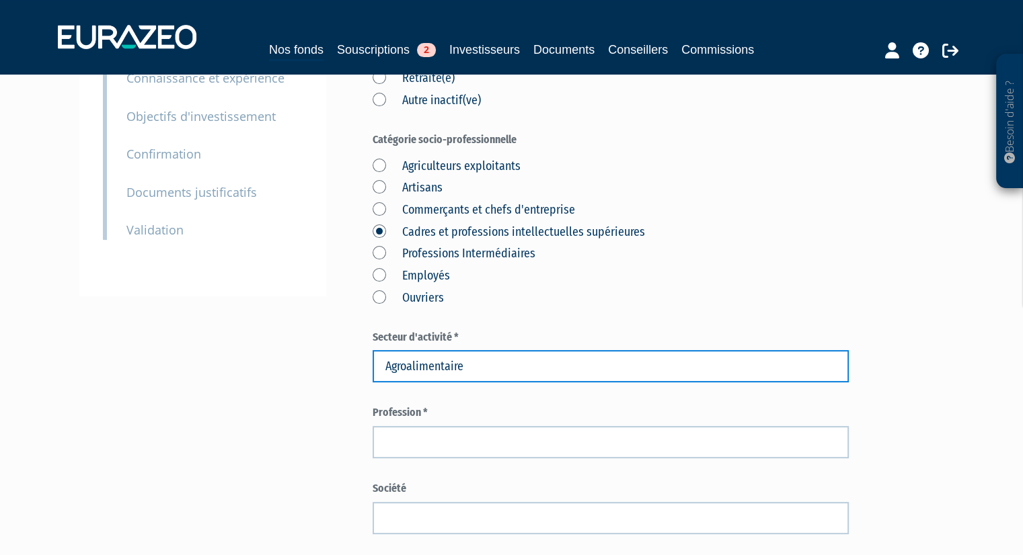
scroll to position [249, 0]
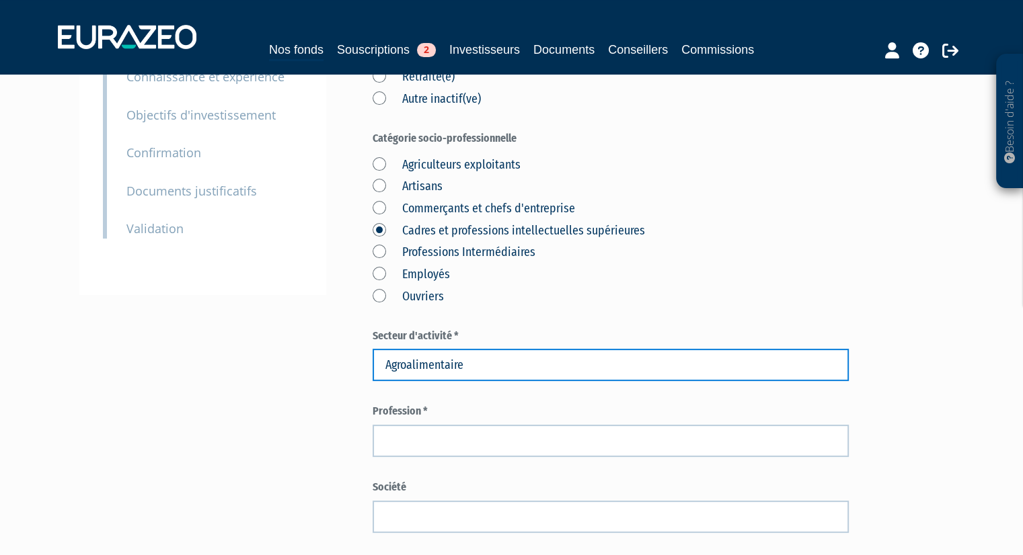
type input "Agroalimentaire"
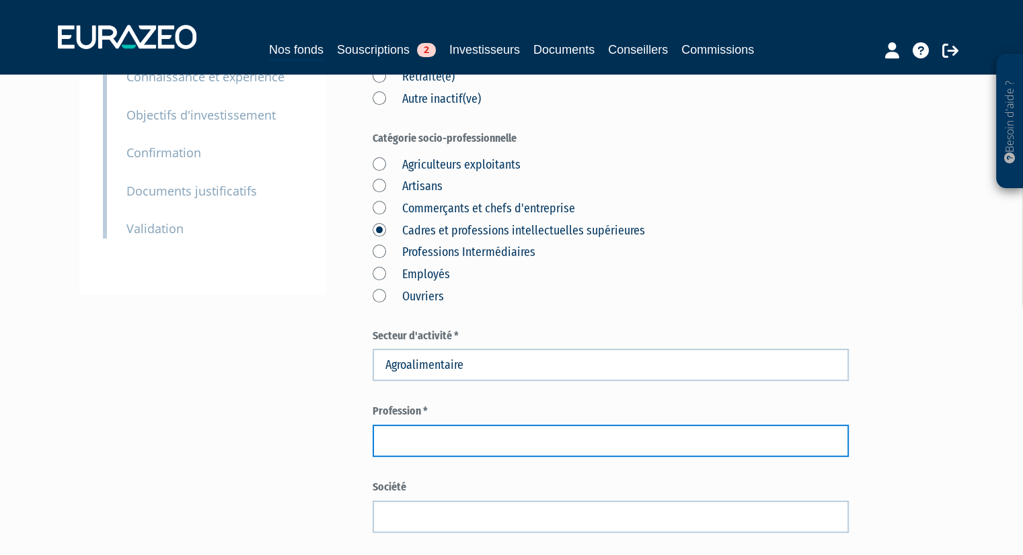
click at [403, 449] on input "text" at bounding box center [610, 441] width 476 height 32
paste input "s SOCIETE VEGETABLE INDUSTRIE & LUNOR DISTRIBUTION."
click at [395, 442] on input "s SOCIETE VEGETABLE INDUSTRIE & LUNOR DISTRIBUTION." at bounding box center [610, 441] width 476 height 32
drag, startPoint x: 392, startPoint y: 442, endPoint x: 315, endPoint y: 436, distance: 77.6
click at [315, 436] on div "Envoyer à l'investisseur 1 Identité 2 Coordonnées bancaires 3 Situation profess…" at bounding box center [511, 410] width 844 height 1102
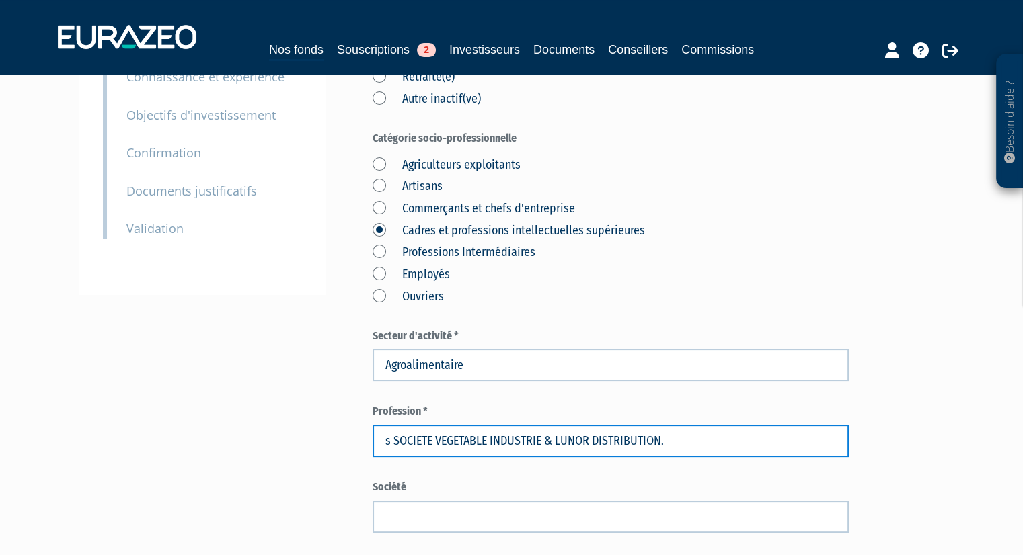
drag, startPoint x: 710, startPoint y: 445, endPoint x: 376, endPoint y: 413, distance: 335.0
click at [376, 413] on div "Profession * s SOCIETE VEGETABLE INDUSTRIE & LUNOR DISTRIBUTION." at bounding box center [610, 430] width 476 height 53
drag, startPoint x: 376, startPoint y: 413, endPoint x: 742, endPoint y: 434, distance: 366.3
click at [742, 434] on input "s SOCIETE VEGETABLE INDUSTRIE & LUNOR DISTRIBUTION." at bounding box center [610, 441] width 476 height 32
drag, startPoint x: 684, startPoint y: 447, endPoint x: 368, endPoint y: 459, distance: 316.2
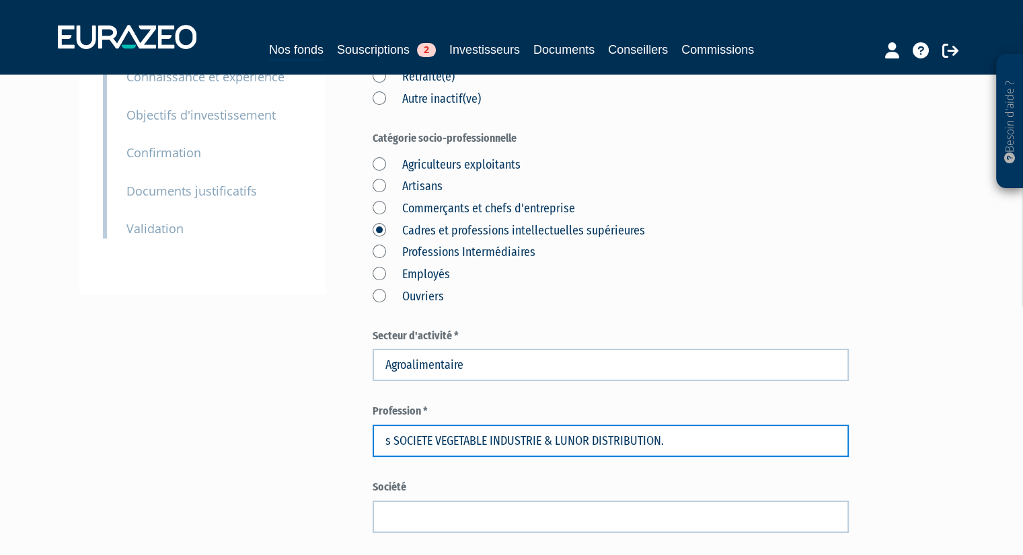
click at [368, 459] on div "Envoyer à l'investisseur 1 Identité 2 Coordonnées bancaires 3 Situation profess…" at bounding box center [511, 410] width 844 height 1102
click at [707, 442] on input "s SOCIETE VEGETABLE INDUSTRIE & LUNOR DISTRIBUTION." at bounding box center [610, 441] width 476 height 32
drag, startPoint x: 700, startPoint y: 442, endPoint x: 437, endPoint y: 438, distance: 262.9
click at [437, 438] on input "s SOCIETE VEGETABLE INDUSTRIE & LUNOR DISTRIBUTION." at bounding box center [610, 441] width 476 height 32
type input "s SOCIETE"
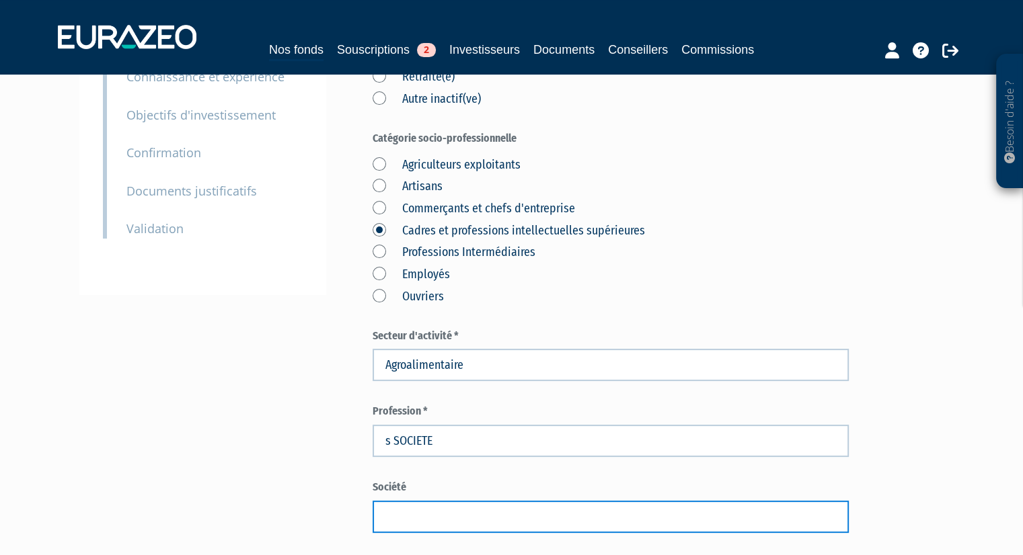
click at [413, 520] on input "text" at bounding box center [610, 517] width 476 height 32
paste input "VEGETABLE INDUSTRIE & LUNOR DISTRIBUTION."
type input "VEGETABLE INDUSTRIE & LUNOR DISTRIBUTION."
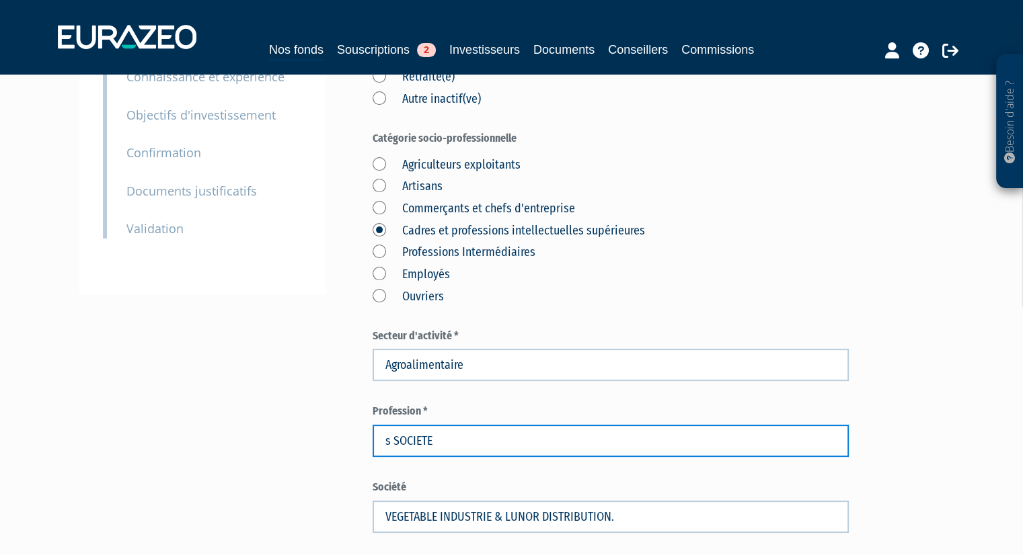
drag, startPoint x: 449, startPoint y: 436, endPoint x: 303, endPoint y: 440, distance: 146.6
click at [303, 440] on div "Envoyer à l'investisseur 1 Identité 2 Coordonnées bancaires 3 Situation profess…" at bounding box center [511, 410] width 844 height 1102
type input "Directeur de sociétés"
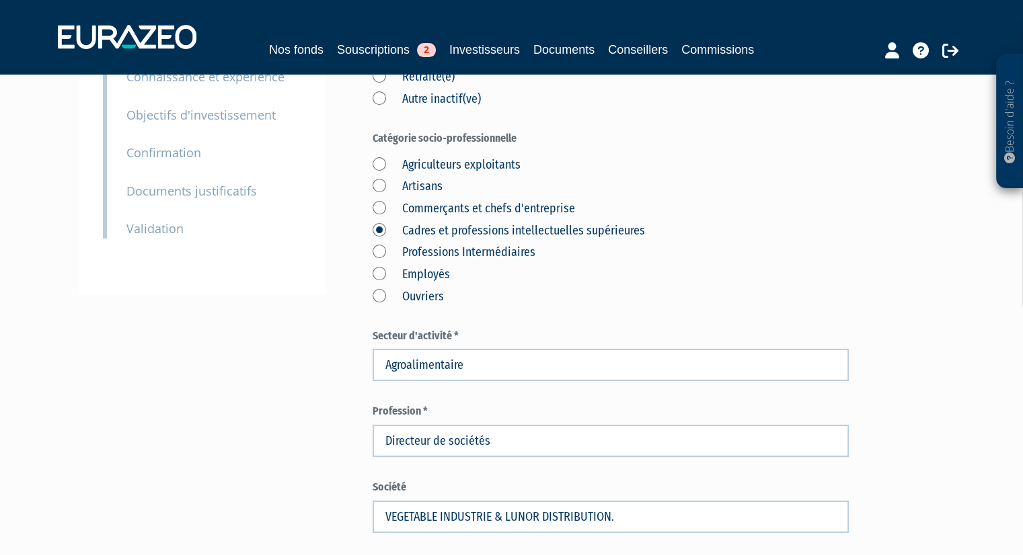
click at [548, 472] on form "(* Champs obligatoires) Vous êtes * actif(ve) Etudiant(e)/élève/apprenti(e) Dem…" at bounding box center [610, 436] width 476 height 919
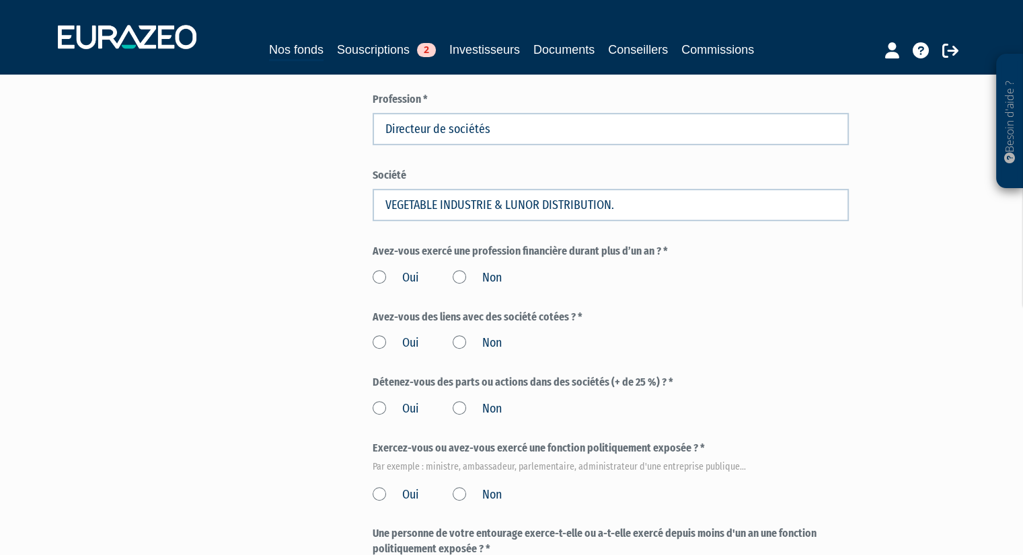
scroll to position [562, 0]
click at [457, 271] on label "Non" at bounding box center [476, 276] width 49 height 17
click at [0, 0] on input "Non" at bounding box center [0, 0] width 0 height 0
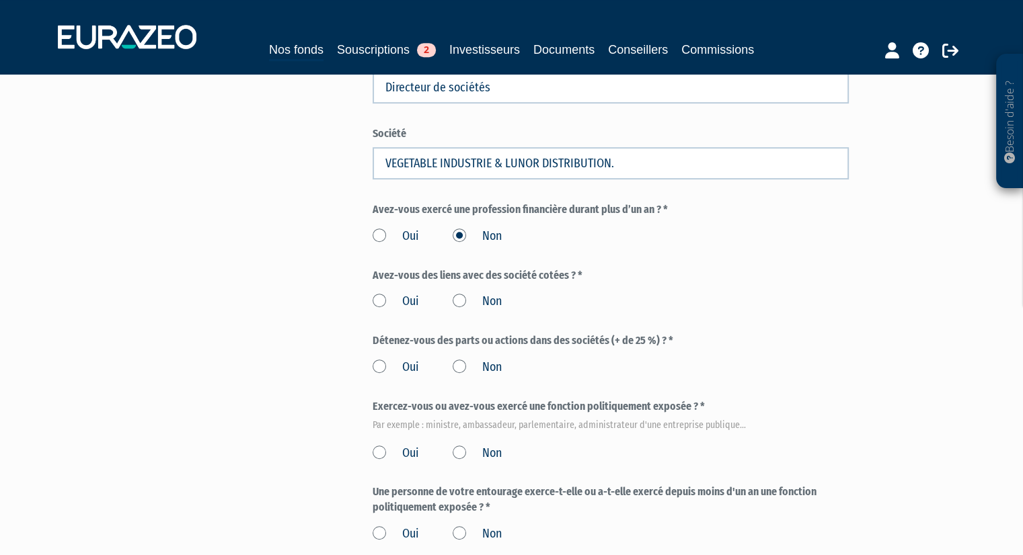
scroll to position [605, 0]
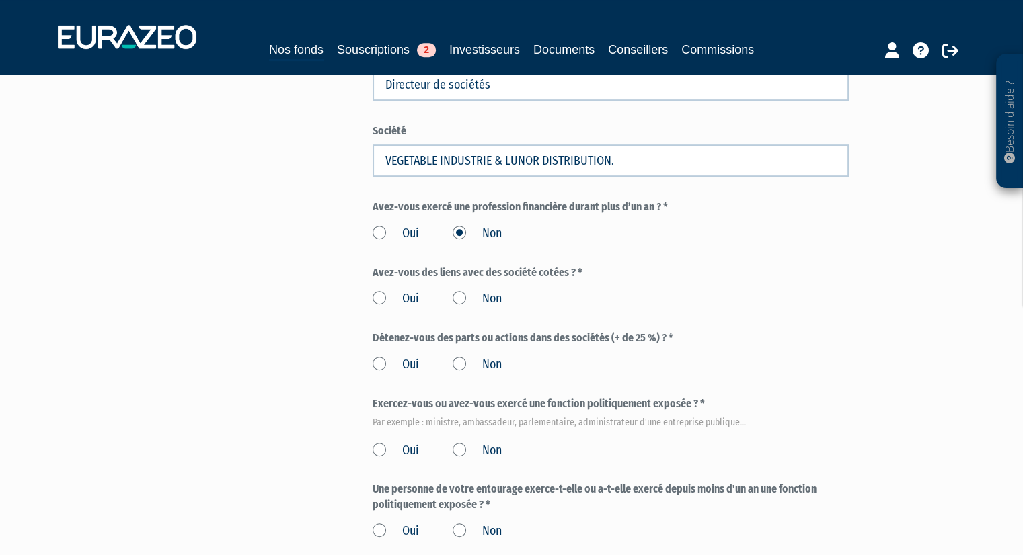
click at [457, 299] on label "Non" at bounding box center [476, 298] width 49 height 17
click at [0, 0] on input "Non" at bounding box center [0, 0] width 0 height 0
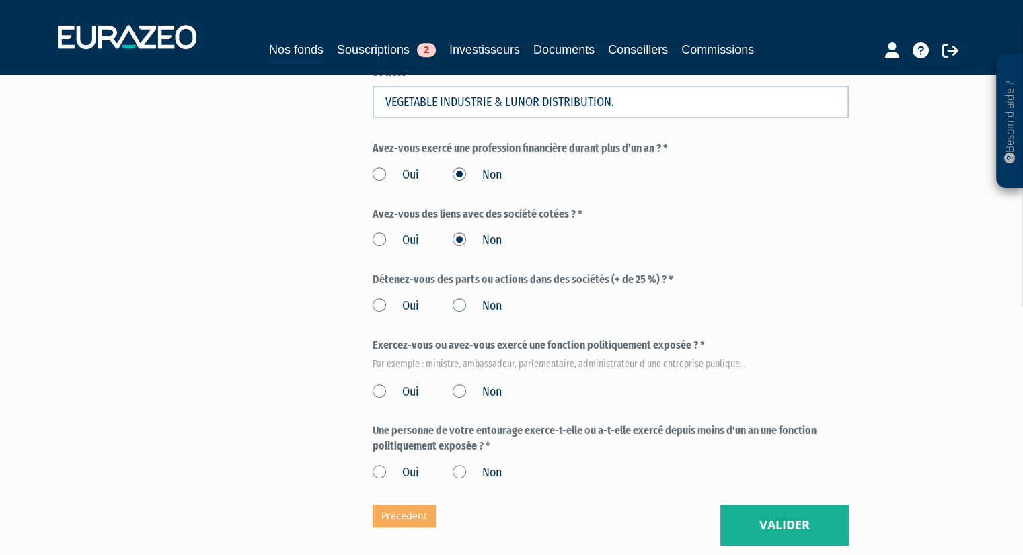
click at [457, 307] on label "Non" at bounding box center [476, 306] width 49 height 17
click at [0, 0] on input "Non" at bounding box center [0, 0] width 0 height 0
click at [459, 392] on label "Non" at bounding box center [476, 392] width 49 height 17
click at [0, 0] on input "Non" at bounding box center [0, 0] width 0 height 0
click at [457, 470] on label "Non" at bounding box center [476, 473] width 49 height 17
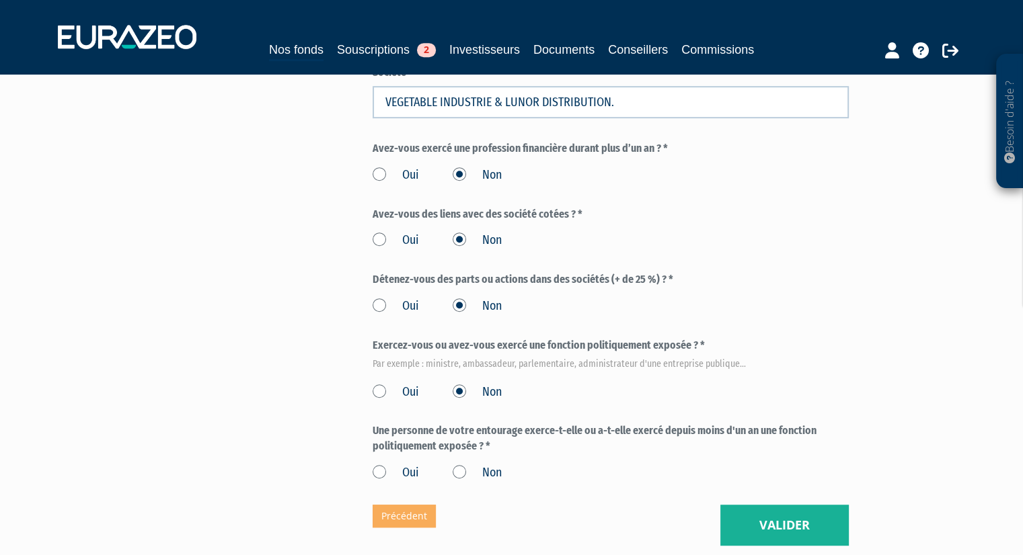
click at [0, 0] on input "Non" at bounding box center [0, 0] width 0 height 0
click at [753, 524] on button "Valider" at bounding box center [784, 526] width 128 height 42
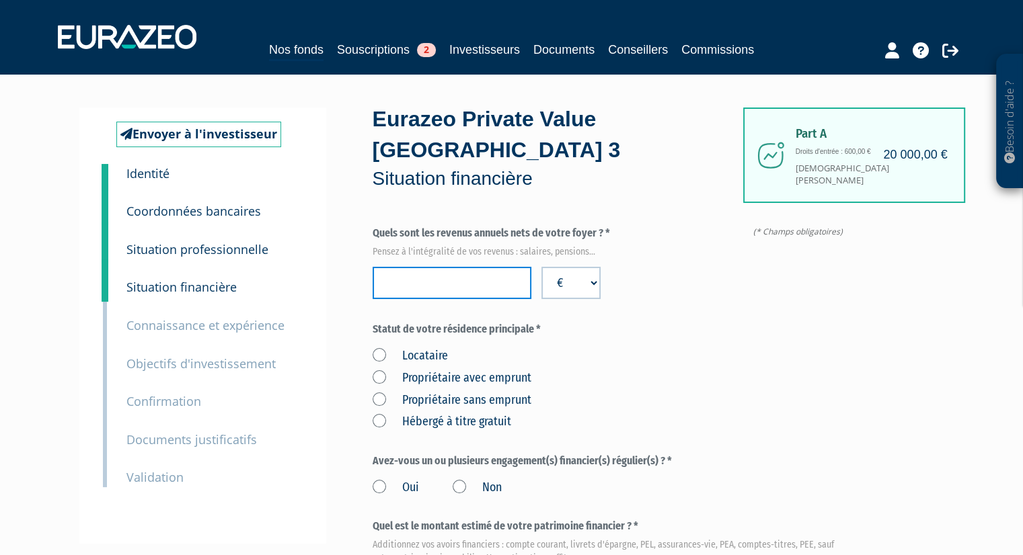
click at [459, 279] on input "number" at bounding box center [451, 283] width 159 height 32
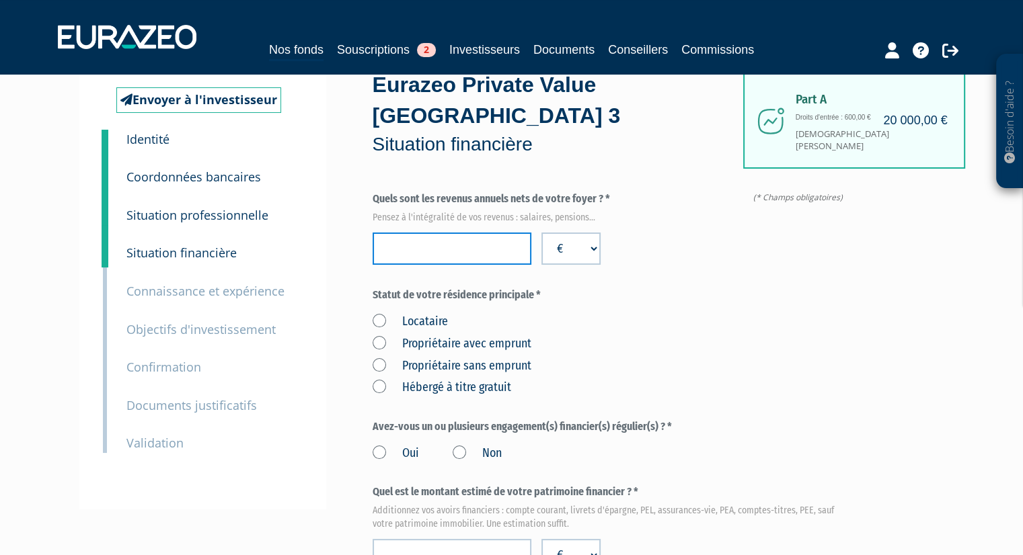
scroll to position [35, 0]
click at [589, 253] on select "€ $ £" at bounding box center [570, 248] width 59 height 32
click at [581, 253] on select "€ $ £" at bounding box center [570, 248] width 59 height 32
click at [491, 246] on input "number" at bounding box center [451, 248] width 159 height 32
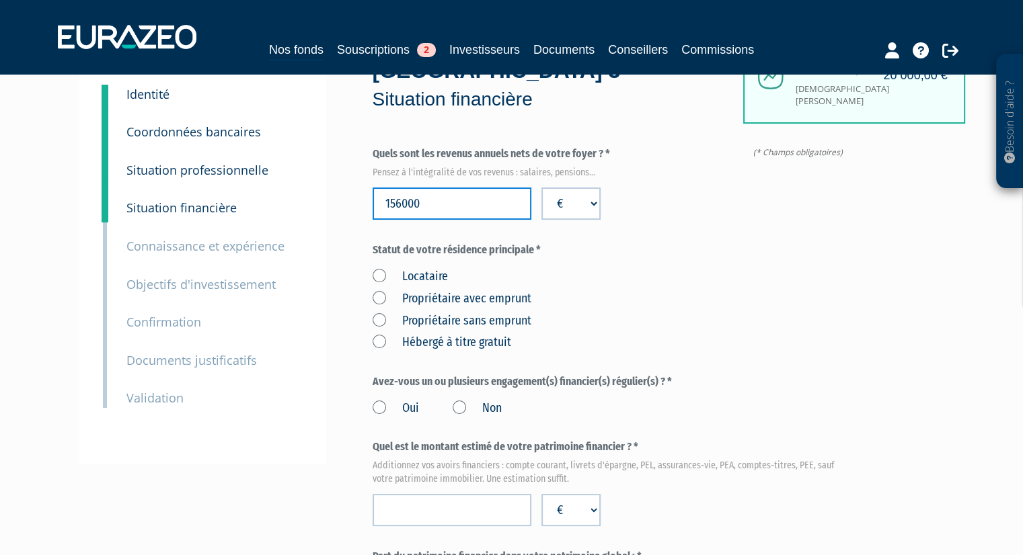
scroll to position [83, 0]
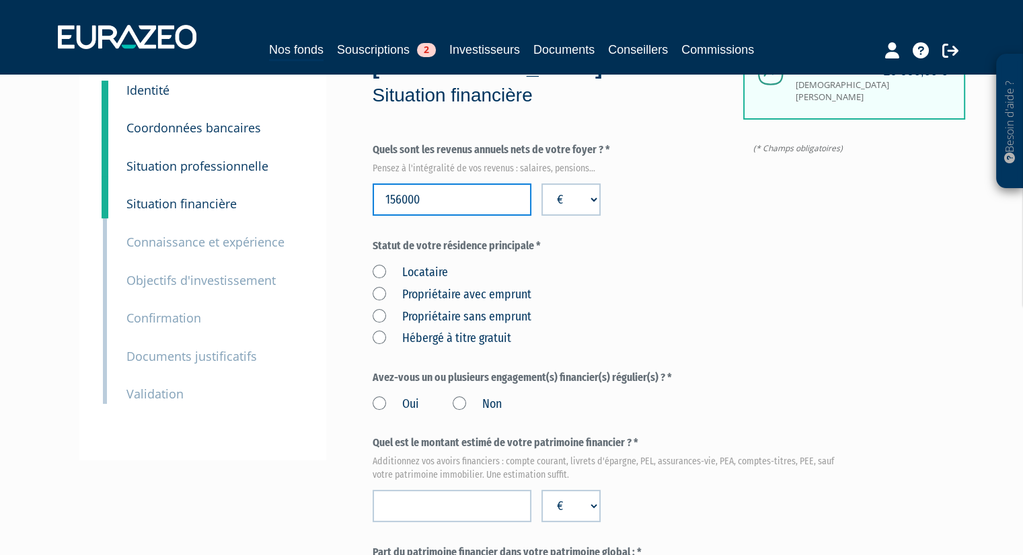
type input "156000"
click at [424, 294] on label "Propriétaire avec emprunt" at bounding box center [451, 294] width 159 height 17
click at [0, 0] on emprunt "Propriétaire avec emprunt" at bounding box center [0, 0] width 0 height 0
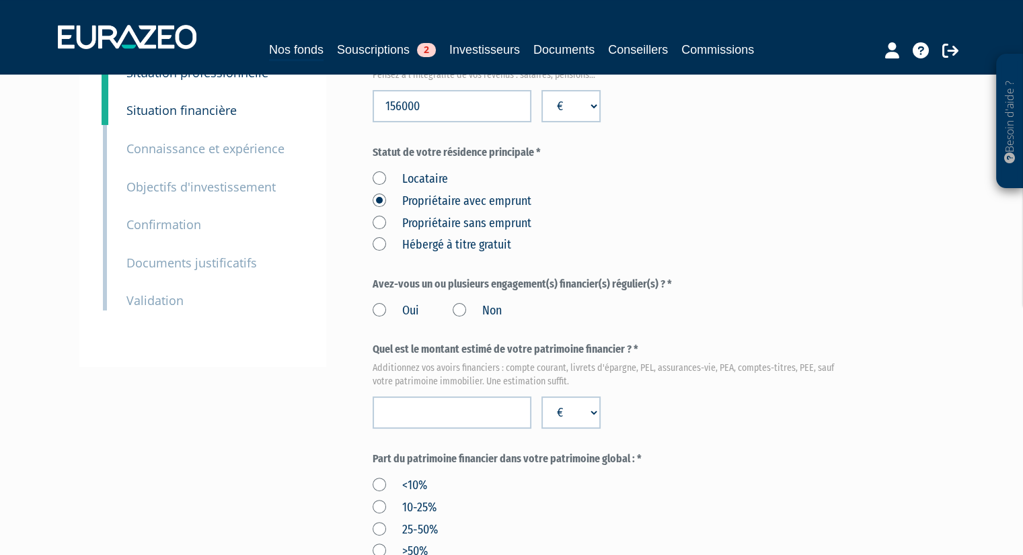
scroll to position [206, 0]
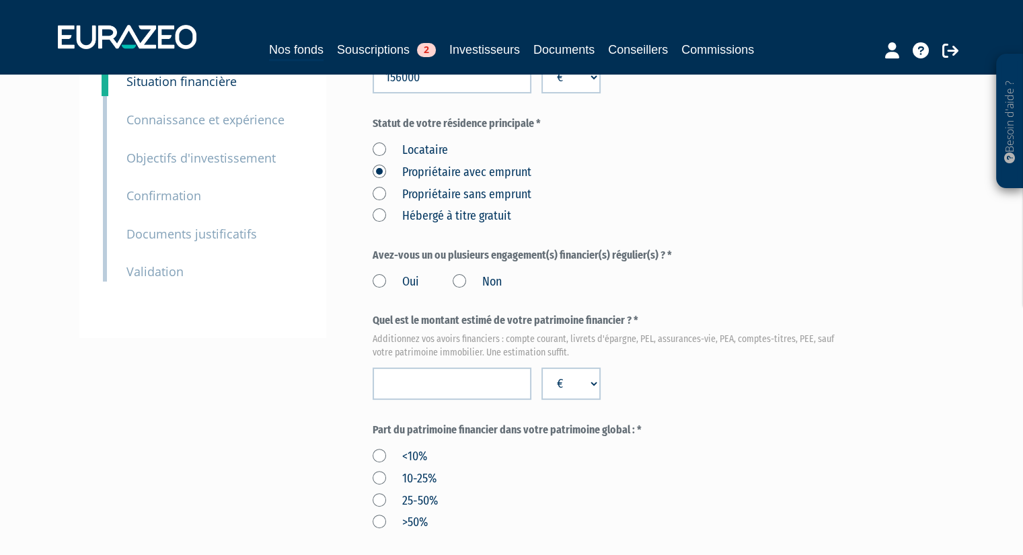
click at [457, 280] on label "Non" at bounding box center [476, 282] width 49 height 17
click at [0, 0] on input "Non" at bounding box center [0, 0] width 0 height 0
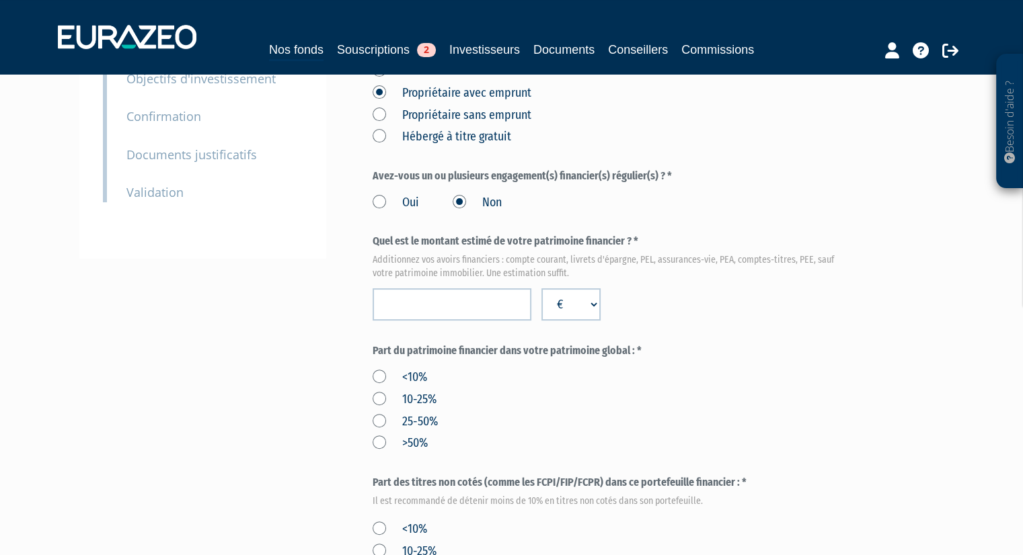
scroll to position [290, 0]
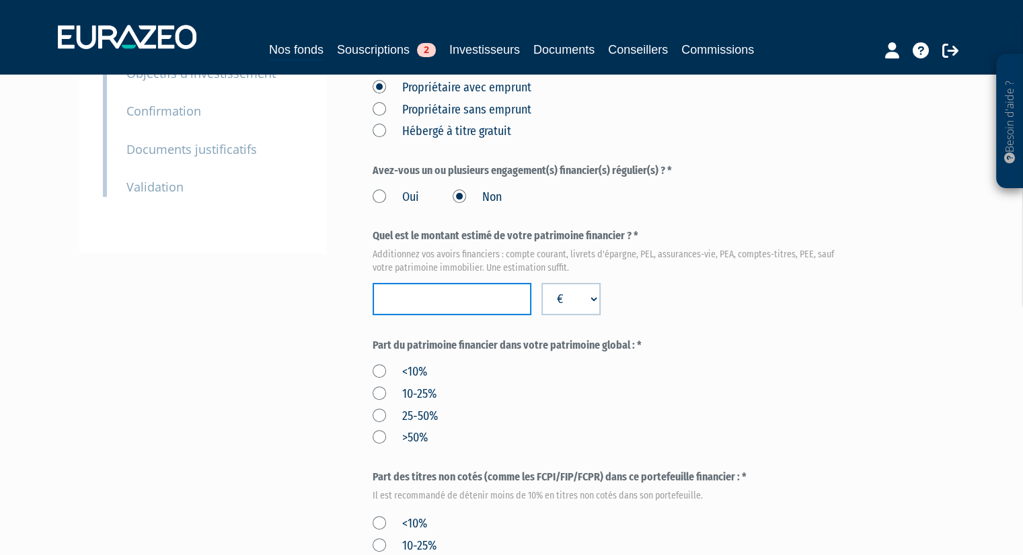
click at [481, 303] on input "number" at bounding box center [451, 299] width 159 height 32
type input "350000"
click at [522, 419] on div "<10% 10-25% 25-50% >50%" at bounding box center [610, 403] width 476 height 88
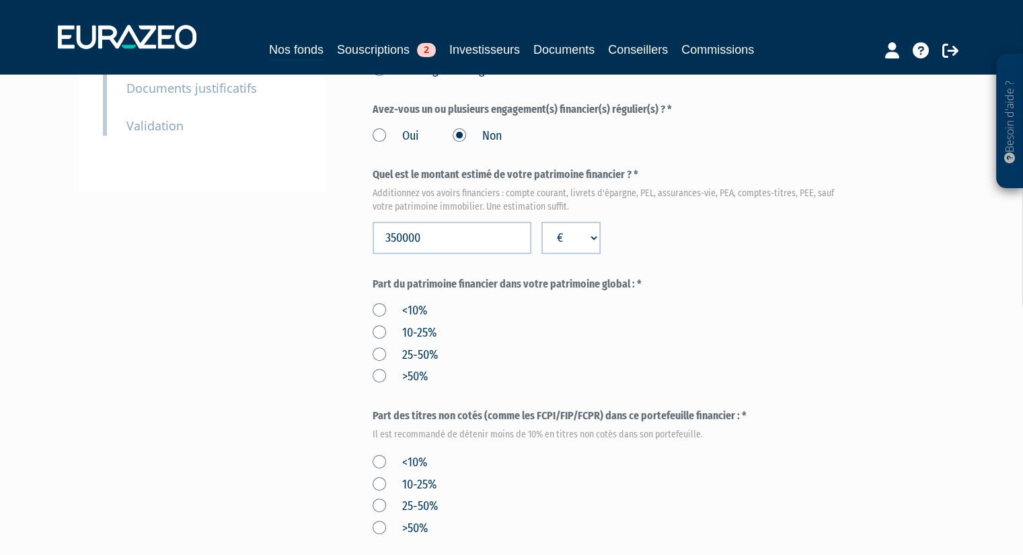
scroll to position [352, 0]
click at [379, 309] on label "<10%" at bounding box center [399, 310] width 54 height 17
click at [0, 0] on input "<10%" at bounding box center [0, 0] width 0 height 0
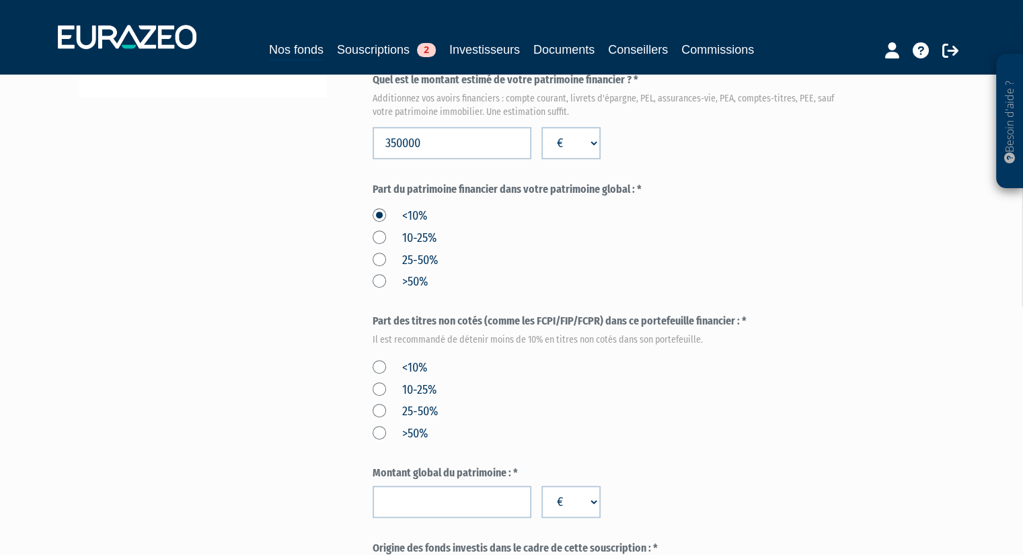
scroll to position [453, 0]
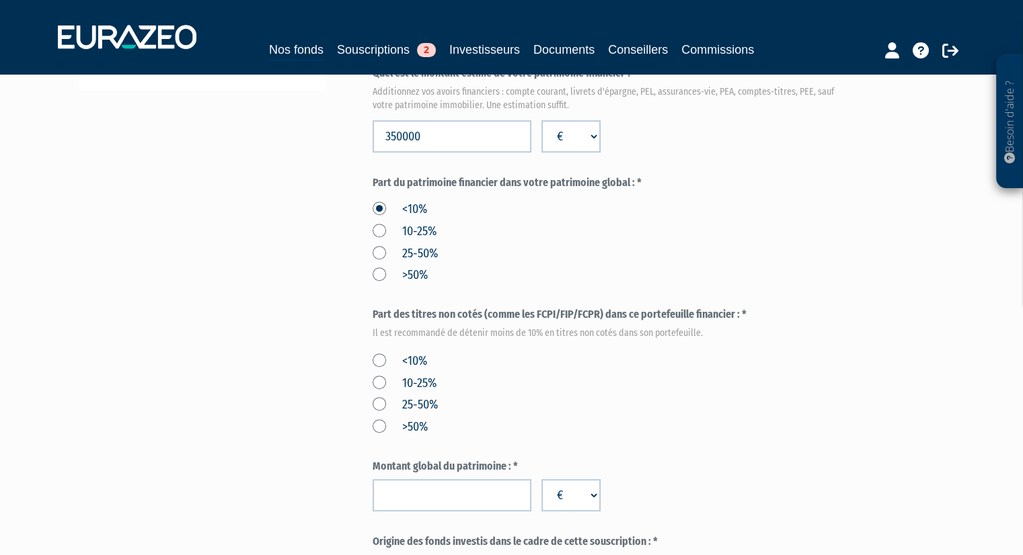
click at [378, 364] on label "<10%" at bounding box center [399, 361] width 54 height 17
click at [0, 0] on input "<10%" at bounding box center [0, 0] width 0 height 0
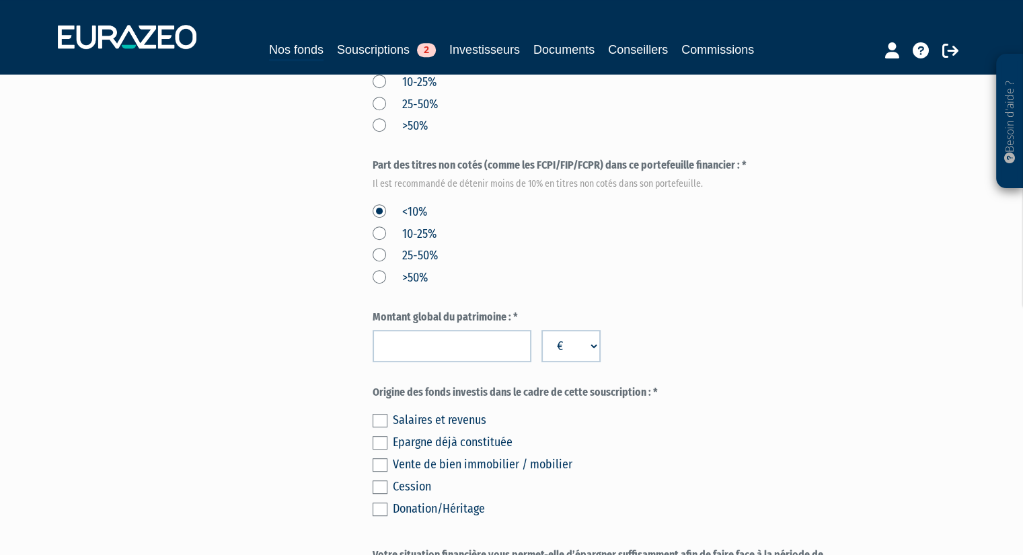
scroll to position [621, 0]
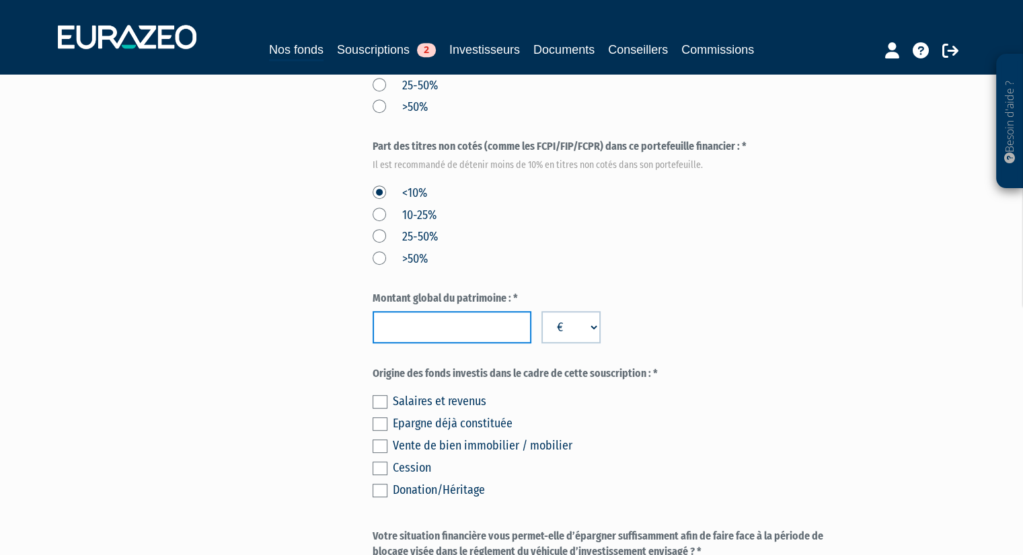
click at [463, 327] on input "number" at bounding box center [451, 327] width 159 height 32
type input "620000"
click at [551, 383] on div "Origine des fonds investis dans le cadre de cette souscription : * Salaires et …" at bounding box center [610, 432] width 476 height 133
click at [401, 325] on input "620000" at bounding box center [451, 327] width 159 height 32
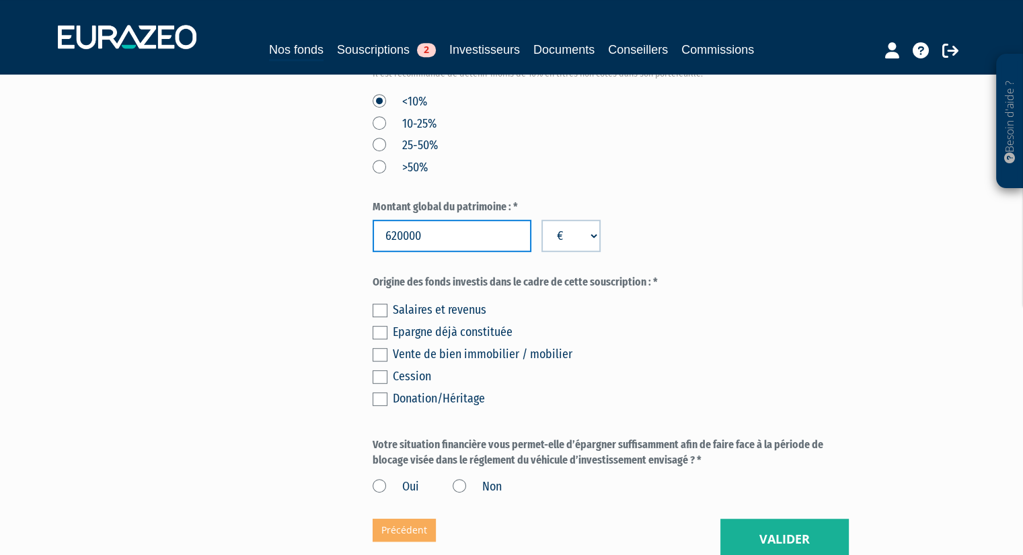
scroll to position [714, 0]
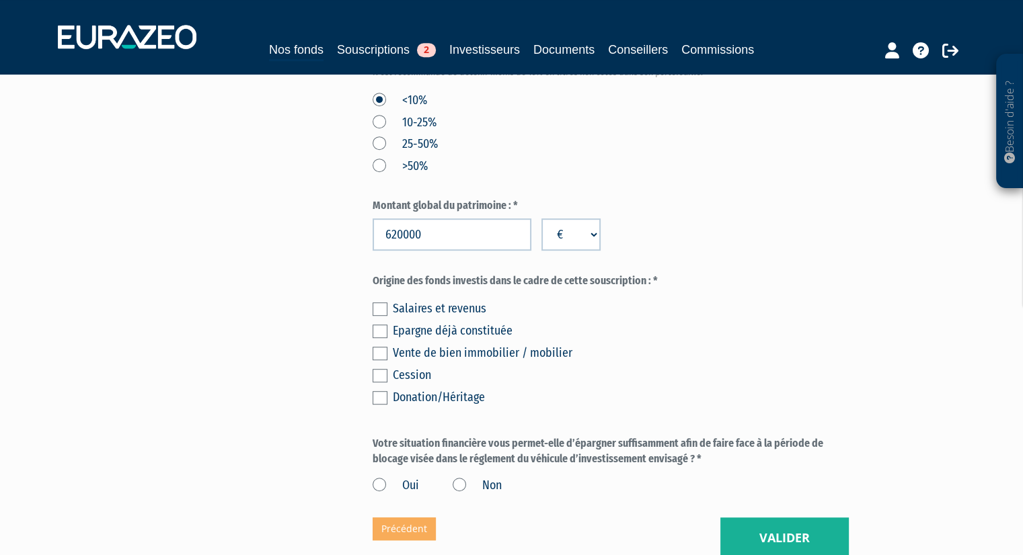
click at [377, 305] on label at bounding box center [379, 309] width 15 height 13
click at [0, 0] on input "checkbox" at bounding box center [0, 0] width 0 height 0
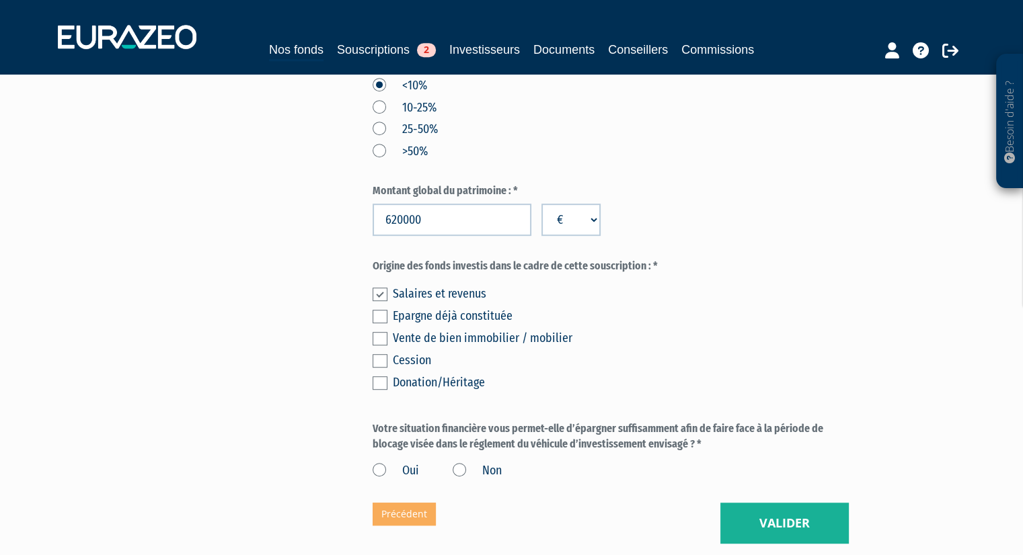
scroll to position [754, 0]
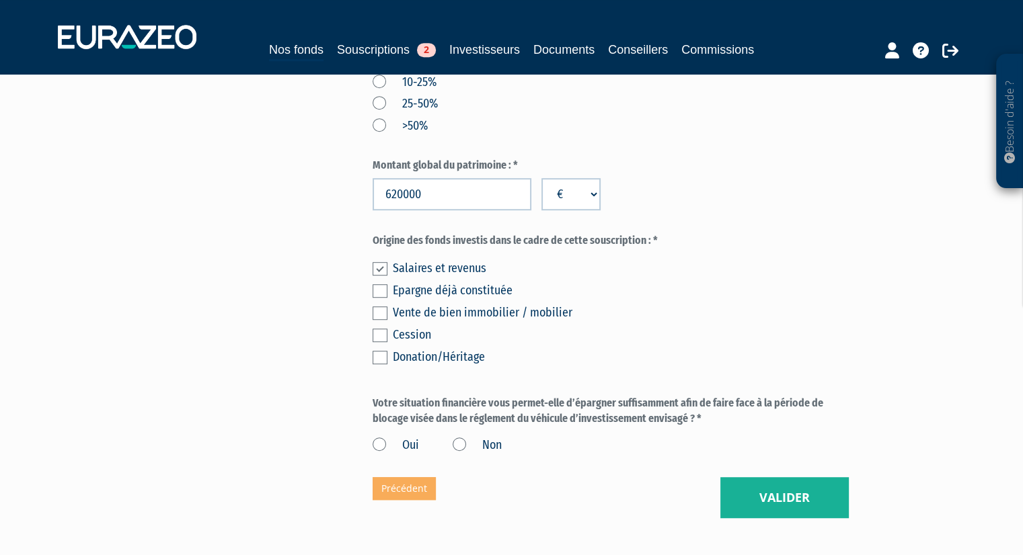
click at [389, 442] on label "Oui" at bounding box center [395, 445] width 46 height 17
click at [0, 0] on input "Oui" at bounding box center [0, 0] width 0 height 0
click at [762, 495] on button "Valider" at bounding box center [784, 498] width 128 height 42
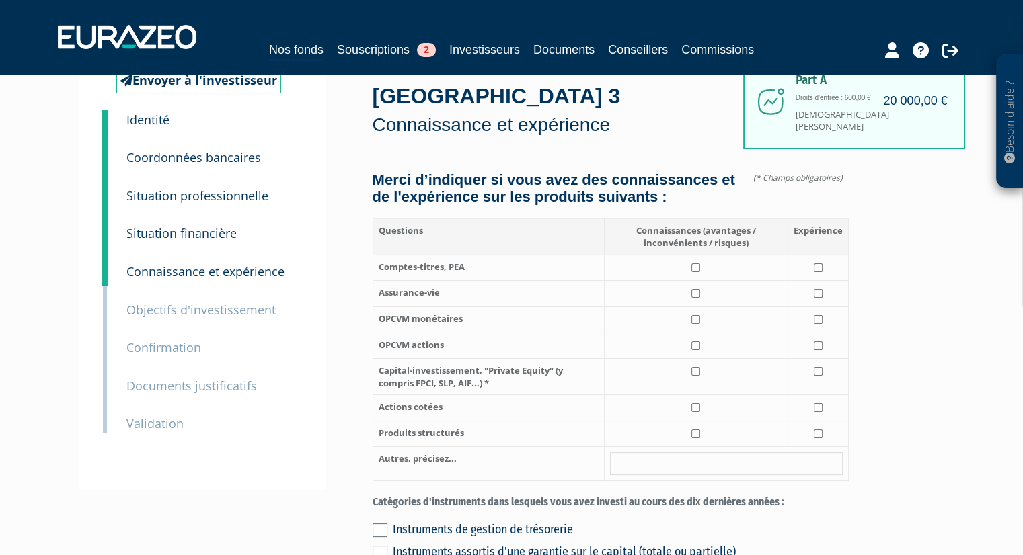
scroll to position [56, 0]
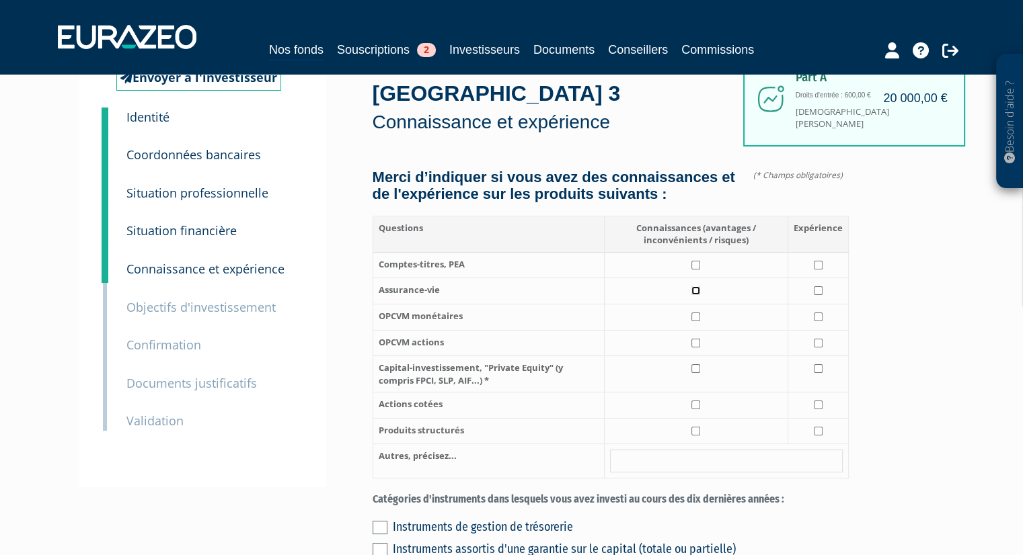
click at [697, 295] on input "checkbox" at bounding box center [695, 290] width 9 height 9
checkbox input "true"
click at [821, 295] on input "checkbox" at bounding box center [818, 290] width 9 height 9
checkbox input "true"
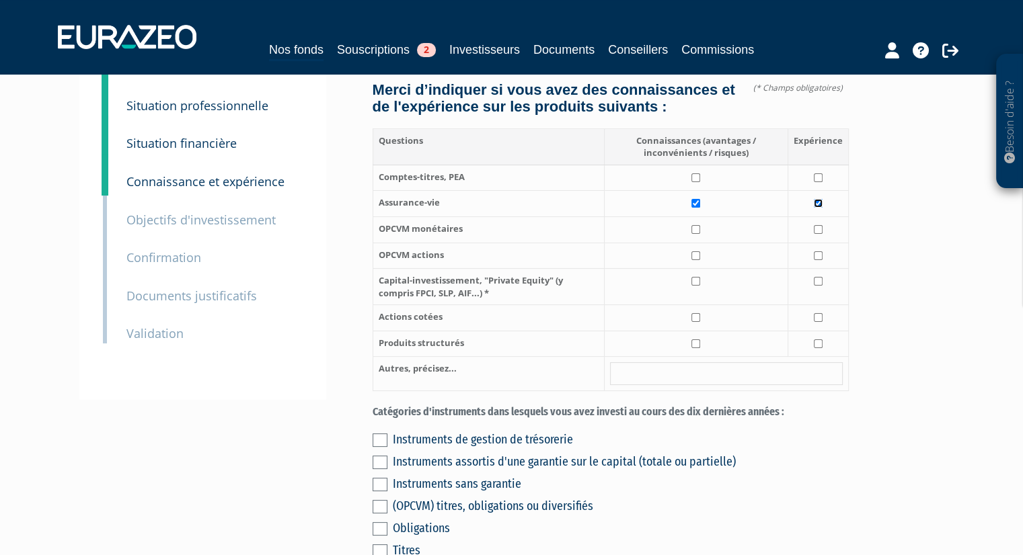
scroll to position [145, 0]
click at [695, 348] on input "checkbox" at bounding box center [695, 343] width 9 height 9
checkbox input "true"
click at [816, 348] on input "checkbox" at bounding box center [818, 343] width 9 height 9
checkbox input "true"
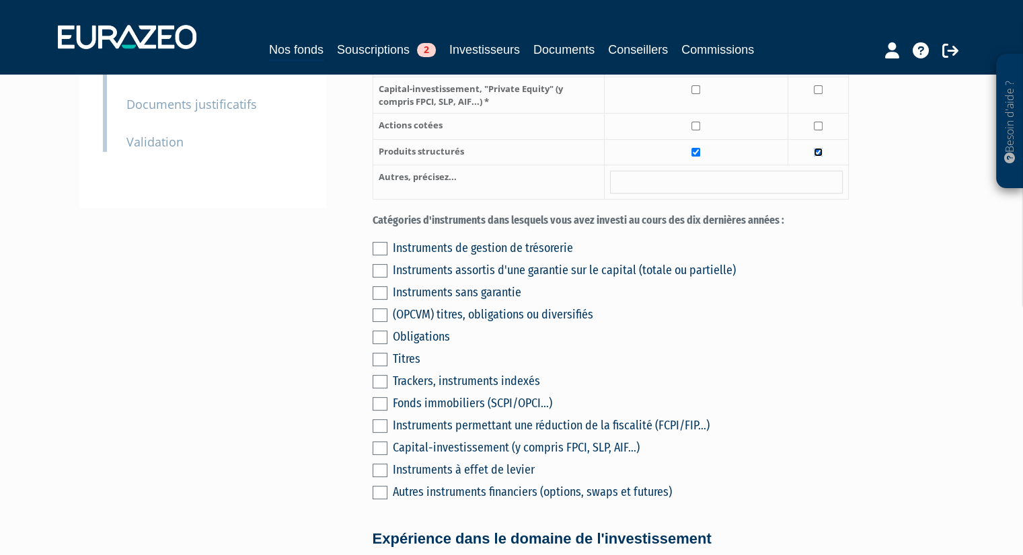
scroll to position [365, 0]
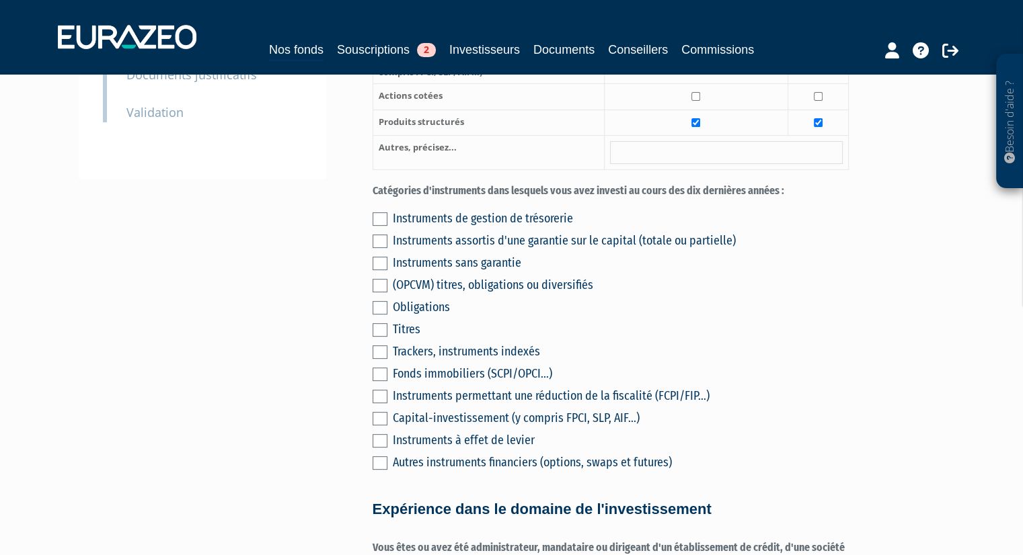
click at [381, 403] on label at bounding box center [379, 396] width 15 height 13
click at [0, 0] on input "checkbox" at bounding box center [0, 0] width 0 height 0
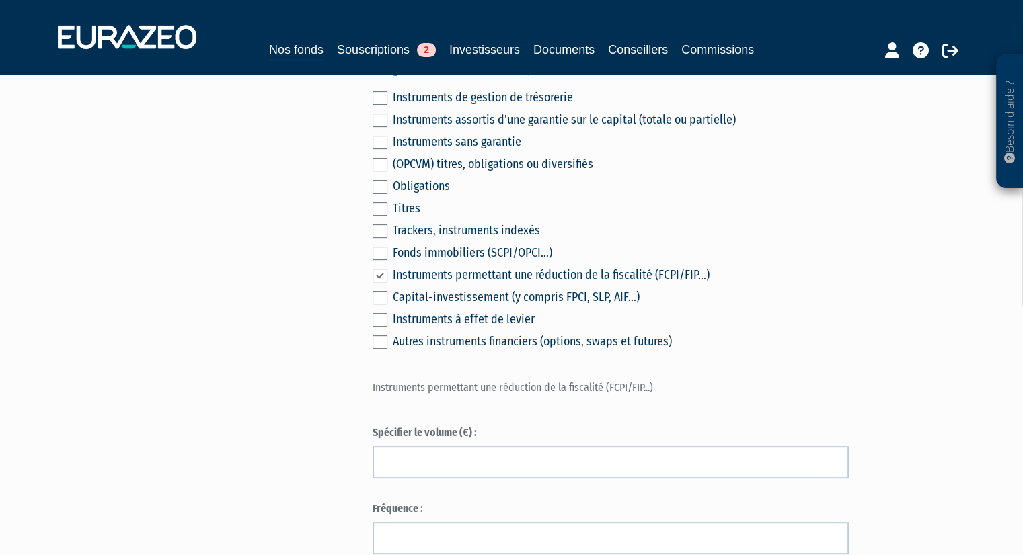
scroll to position [658, 0]
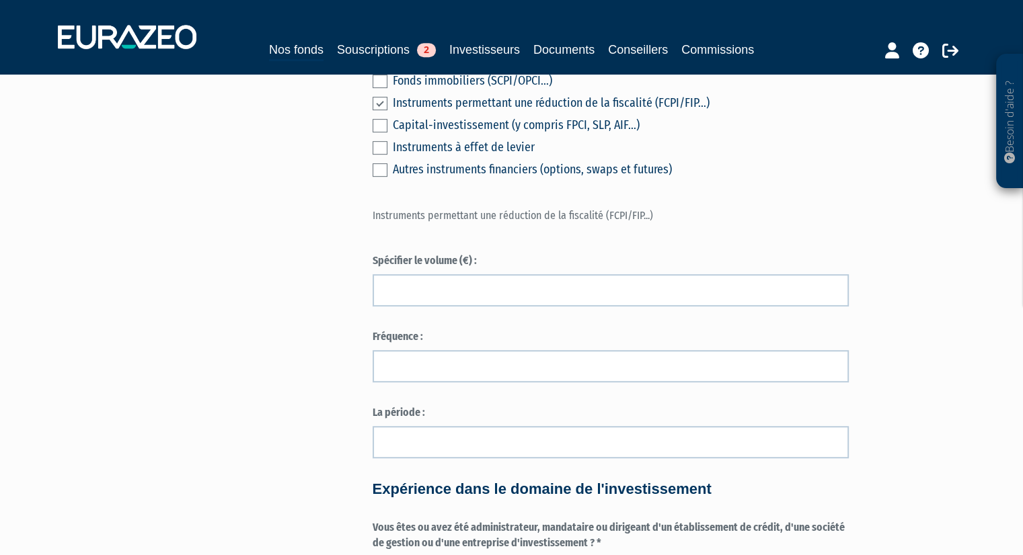
click at [381, 110] on label at bounding box center [379, 103] width 15 height 13
click at [0, 0] on input "checkbox" at bounding box center [0, 0] width 0 height 0
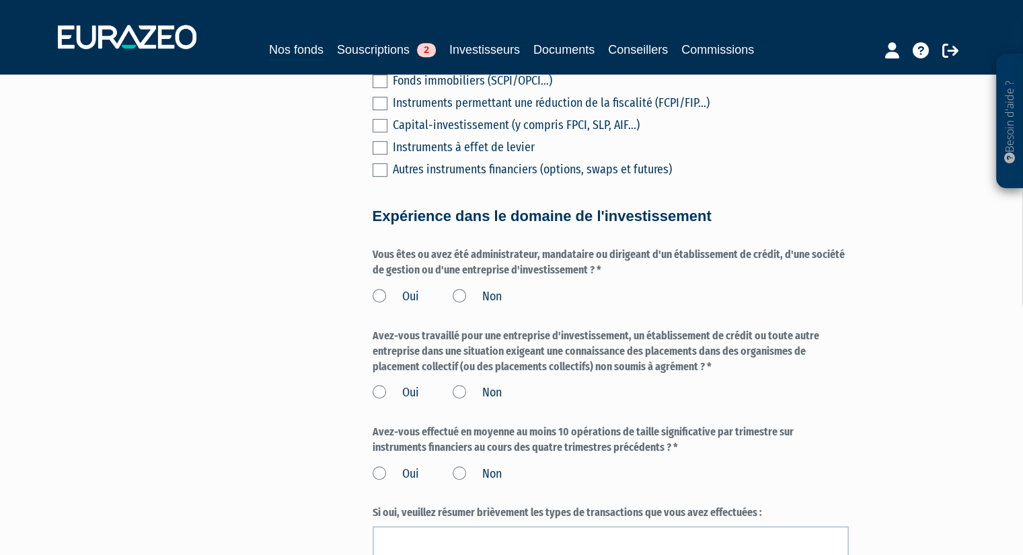
scroll to position [701, 0]
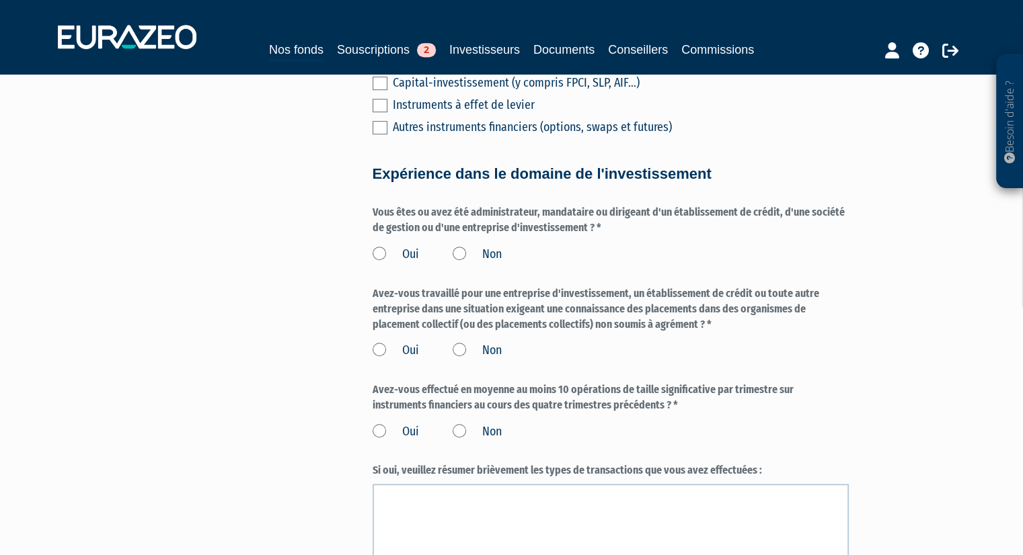
click at [457, 264] on label "Non" at bounding box center [476, 254] width 49 height 17
click at [0, 0] on input "Non" at bounding box center [0, 0] width 0 height 0
click at [455, 360] on label "Non" at bounding box center [476, 350] width 49 height 17
click at [0, 0] on input "Non" at bounding box center [0, 0] width 0 height 0
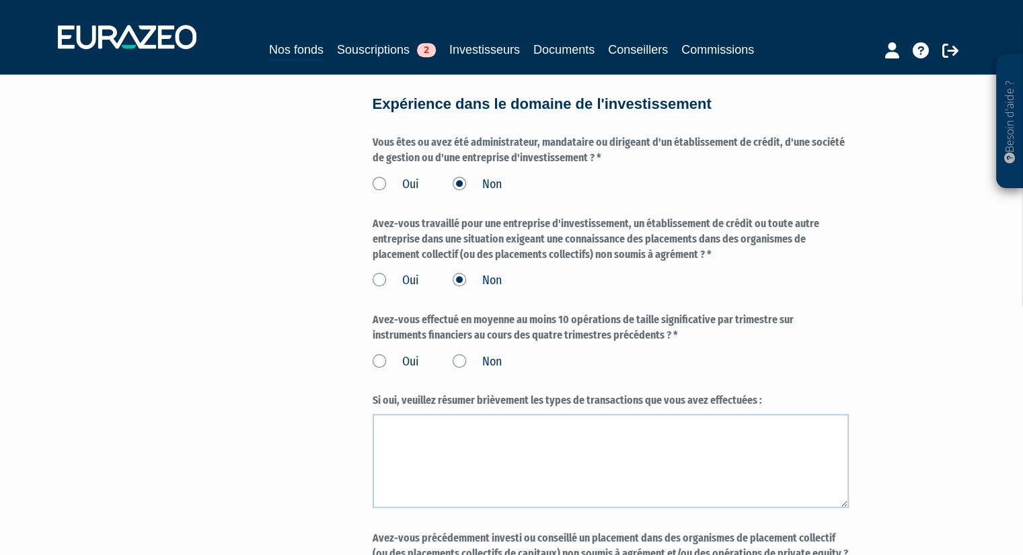
scroll to position [771, 0]
click at [459, 370] on label "Non" at bounding box center [476, 361] width 49 height 17
click at [0, 0] on input "Non" at bounding box center [0, 0] width 0 height 0
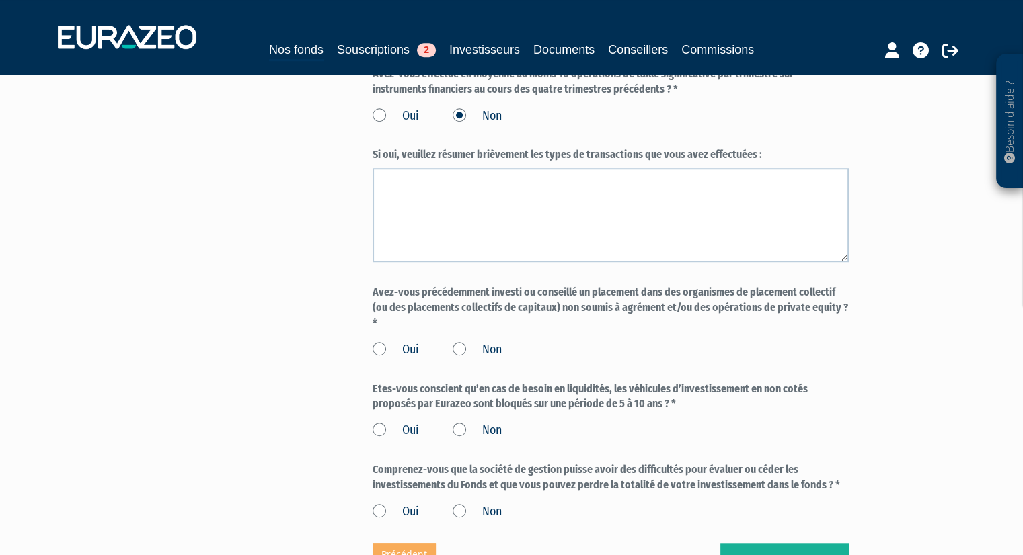
scroll to position [1017, 0]
click at [459, 359] on label "Non" at bounding box center [476, 350] width 49 height 17
click at [0, 0] on input "Non" at bounding box center [0, 0] width 0 height 0
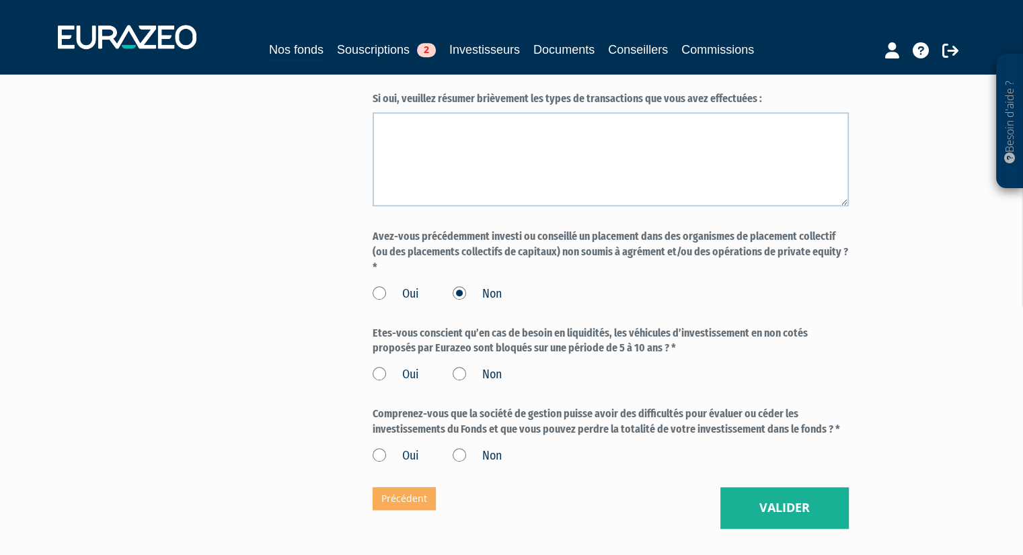
scroll to position [1076, 0]
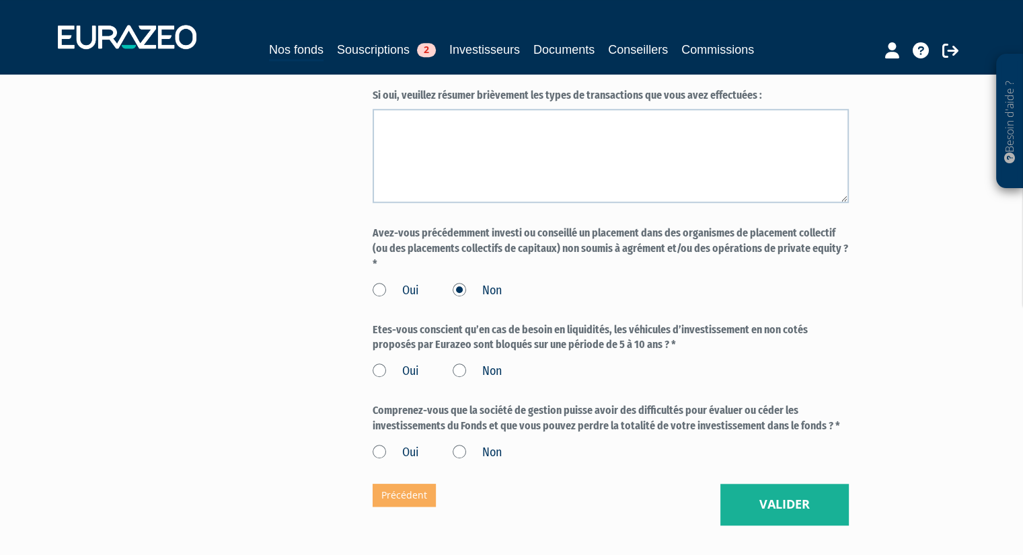
click at [384, 381] on label "Oui" at bounding box center [395, 371] width 46 height 17
click at [0, 0] on input "Oui" at bounding box center [0, 0] width 0 height 0
click at [379, 462] on label "Oui" at bounding box center [395, 452] width 46 height 17
click at [0, 0] on input "Oui" at bounding box center [0, 0] width 0 height 0
click at [812, 526] on button "Valider" at bounding box center [784, 505] width 128 height 42
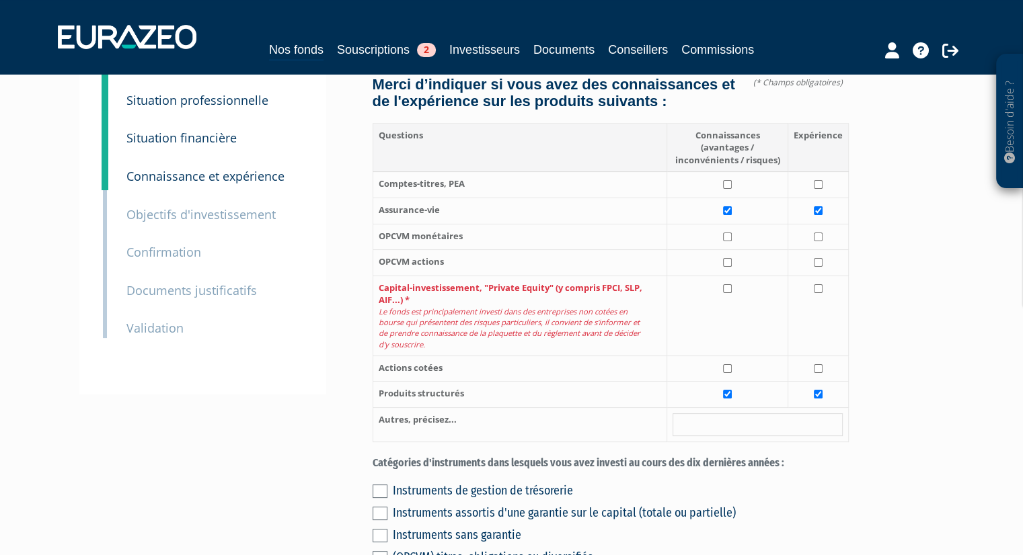
scroll to position [150, 0]
click at [729, 292] on input "checkbox" at bounding box center [727, 288] width 9 height 9
checkbox input "true"
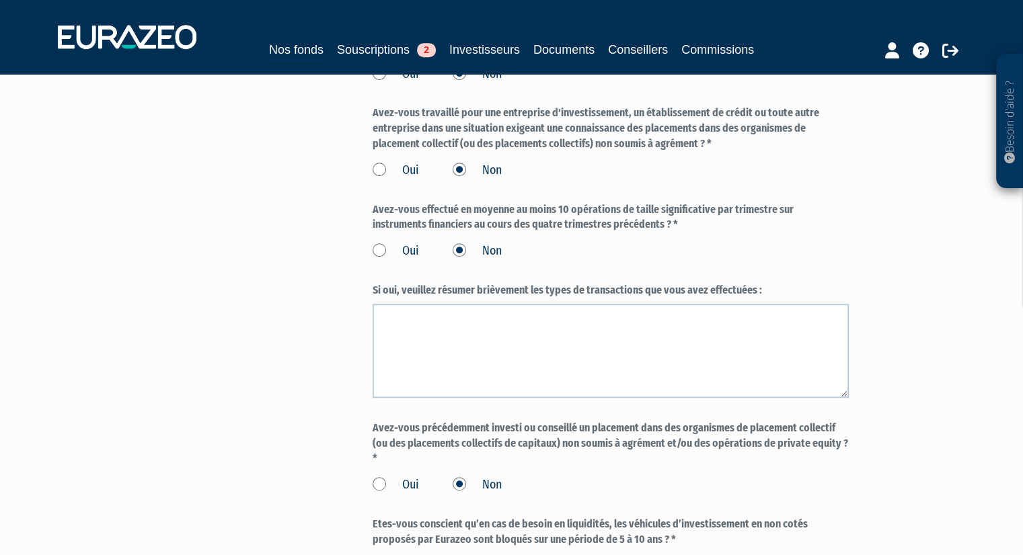
scroll to position [1250, 0]
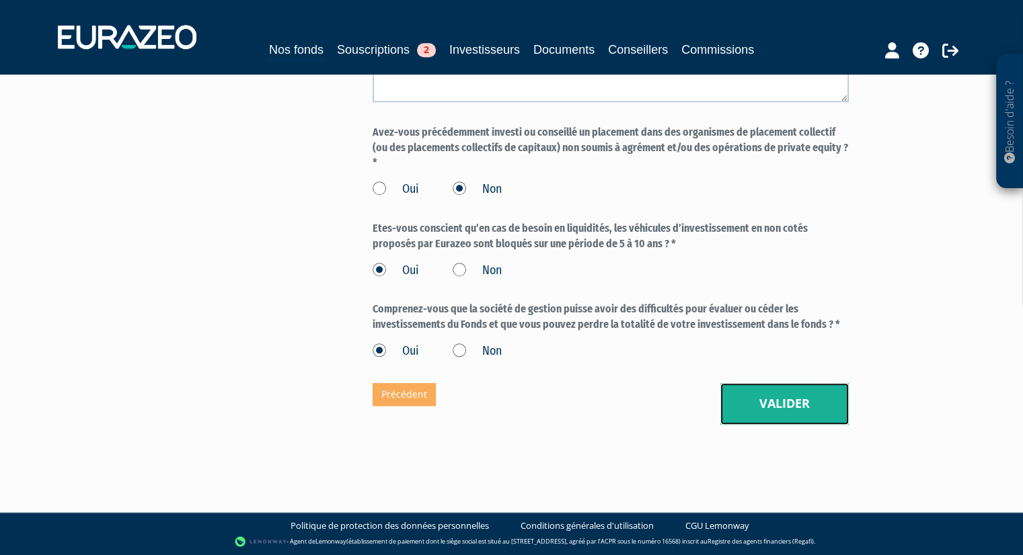
click at [759, 409] on button "Valider" at bounding box center [784, 404] width 128 height 42
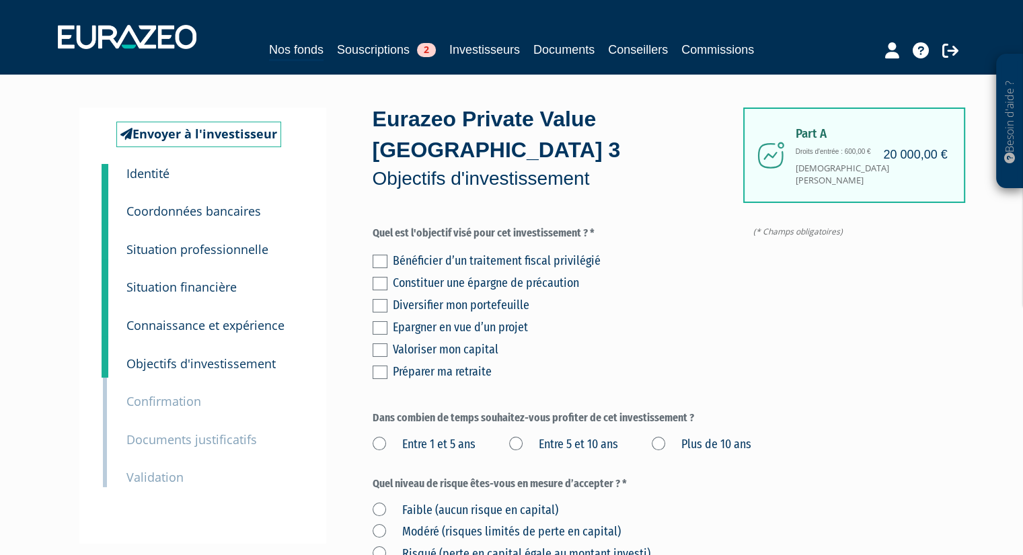
click at [376, 304] on label at bounding box center [379, 305] width 15 height 13
click at [0, 0] on input "checkbox" at bounding box center [0, 0] width 0 height 0
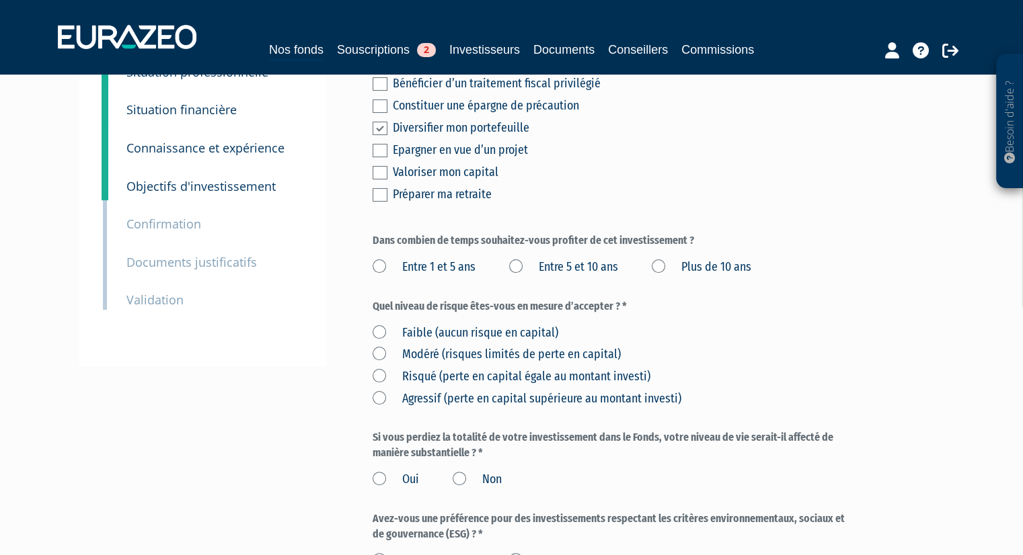
scroll to position [179, 0]
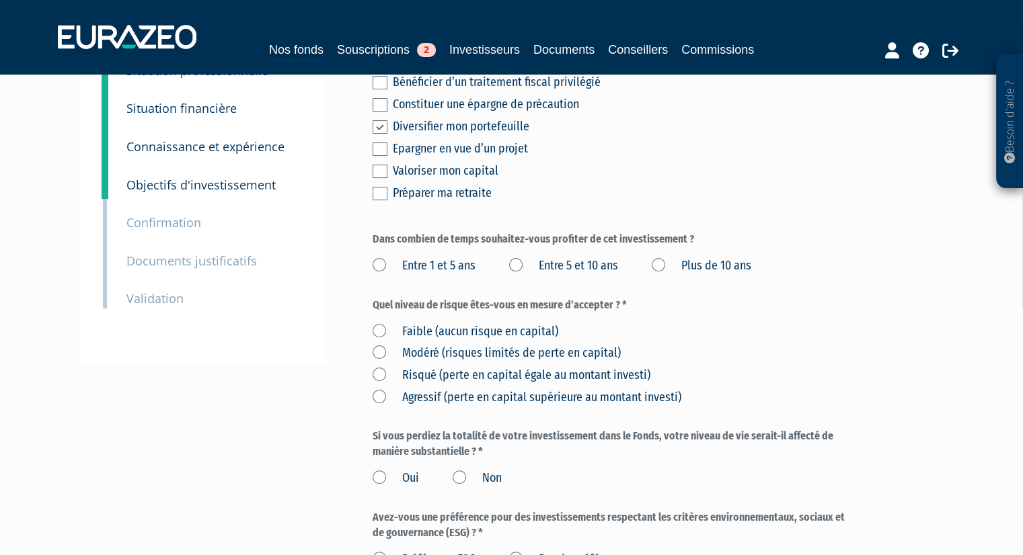
click at [661, 266] on label "Plus de 10 ans" at bounding box center [701, 265] width 100 height 17
click at [0, 0] on ans "Plus de 10 ans" at bounding box center [0, 0] width 0 height 0
click at [379, 396] on label "Agressif (perte en capital supérieure au montant investi)" at bounding box center [526, 397] width 309 height 17
click at [0, 0] on investi\) "Agressif (perte en capital supérieure au montant investi)" at bounding box center [0, 0] width 0 height 0
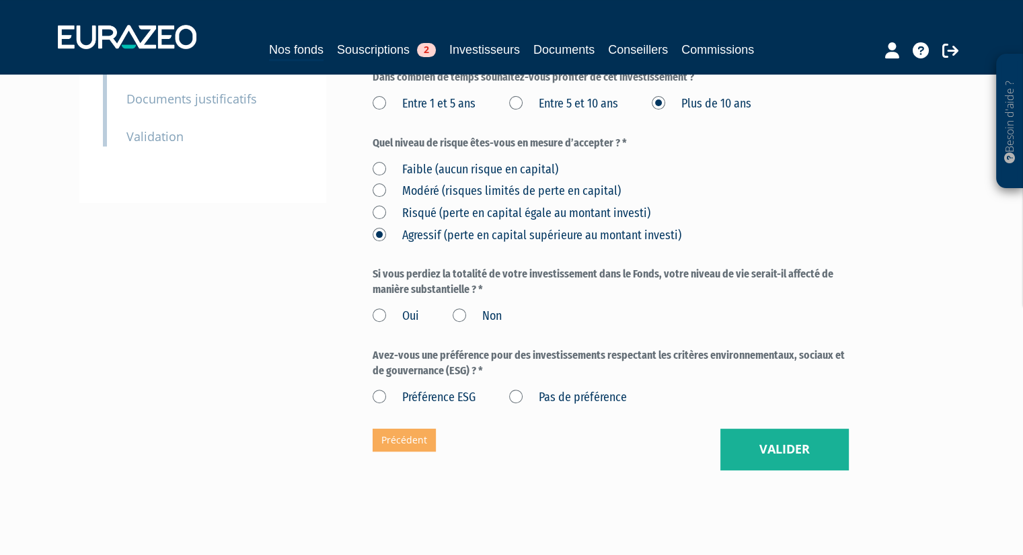
scroll to position [342, 0]
click at [460, 311] on label "Non" at bounding box center [476, 315] width 49 height 17
click at [0, 0] on input "Non" at bounding box center [0, 0] width 0 height 0
click at [376, 206] on label "Risqué (perte en capital égale au montant investi)" at bounding box center [511, 212] width 278 height 17
click at [0, 0] on investi\) "Risqué (perte en capital égale au montant investi)" at bounding box center [0, 0] width 0 height 0
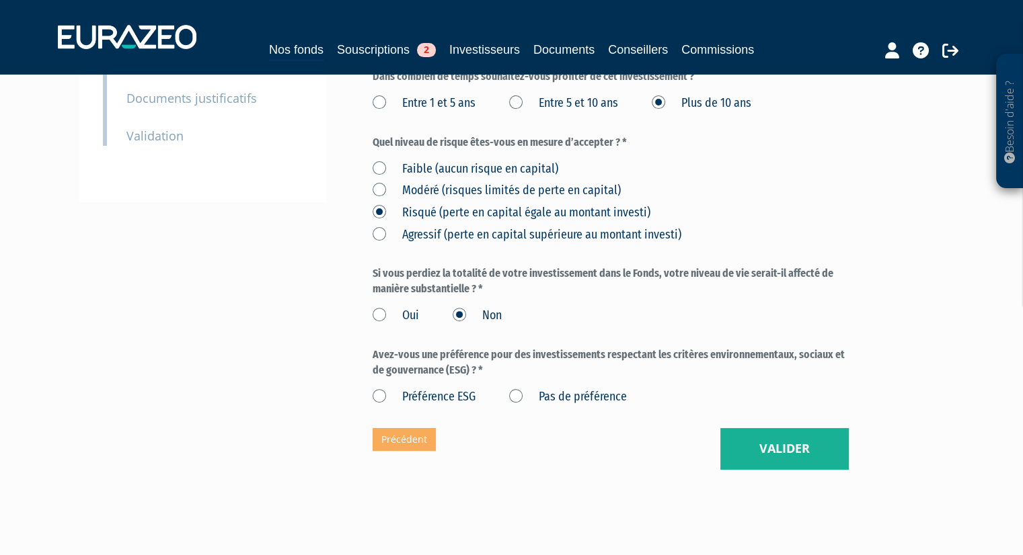
click at [518, 398] on label "Pas de préférence" at bounding box center [568, 397] width 118 height 17
click at [0, 0] on préférence "Pas de préférence" at bounding box center [0, 0] width 0 height 0
click at [771, 455] on button "Valider" at bounding box center [784, 449] width 128 height 42
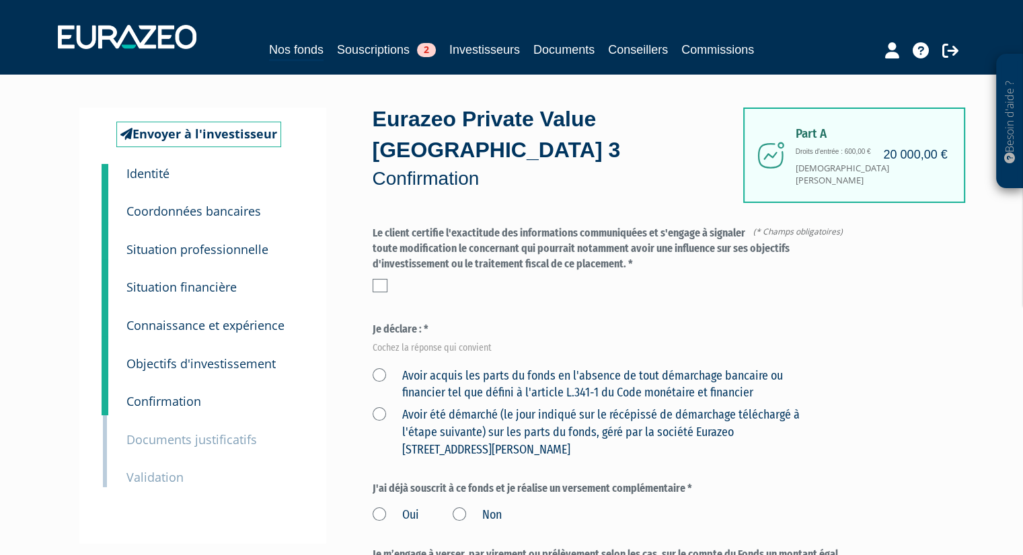
click at [378, 281] on label at bounding box center [379, 285] width 15 height 13
click at [0, 0] on input "checkbox" at bounding box center [0, 0] width 0 height 0
click at [381, 374] on label "Avoir acquis les parts du fonds en l'absence de tout démarchage bancaire ou fin…" at bounding box center [594, 385] width 444 height 34
click at [0, 0] on financier "Avoir acquis les parts du fonds en l'absence de tout démarchage bancaire ou fin…" at bounding box center [0, 0] width 0 height 0
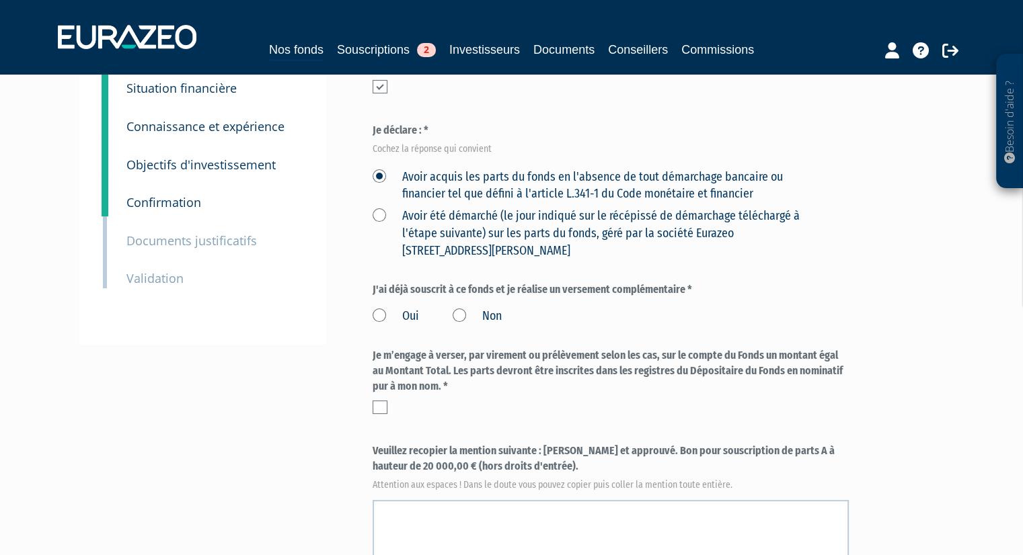
scroll to position [203, 0]
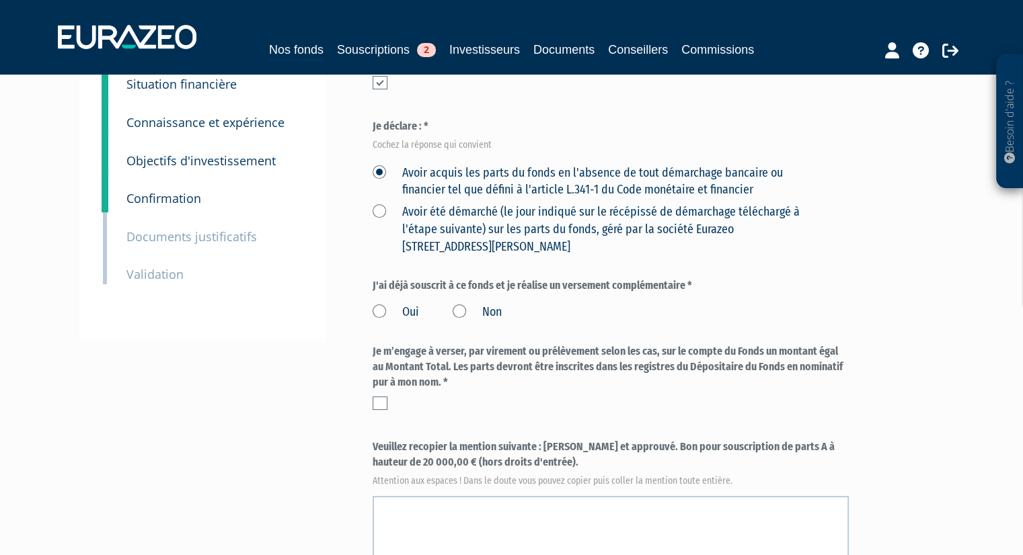
click at [461, 312] on label "Non" at bounding box center [476, 312] width 49 height 17
click at [0, 0] on input "Non" at bounding box center [0, 0] width 0 height 0
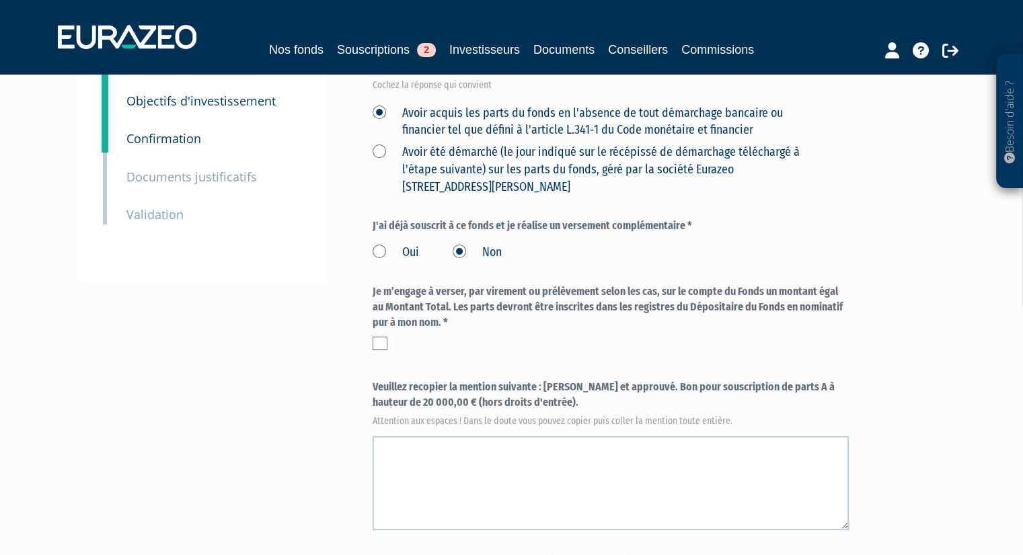
scroll to position [264, 0]
click at [378, 338] on label at bounding box center [379, 342] width 15 height 13
click at [0, 0] on input "checkbox" at bounding box center [0, 0] width 0 height 0
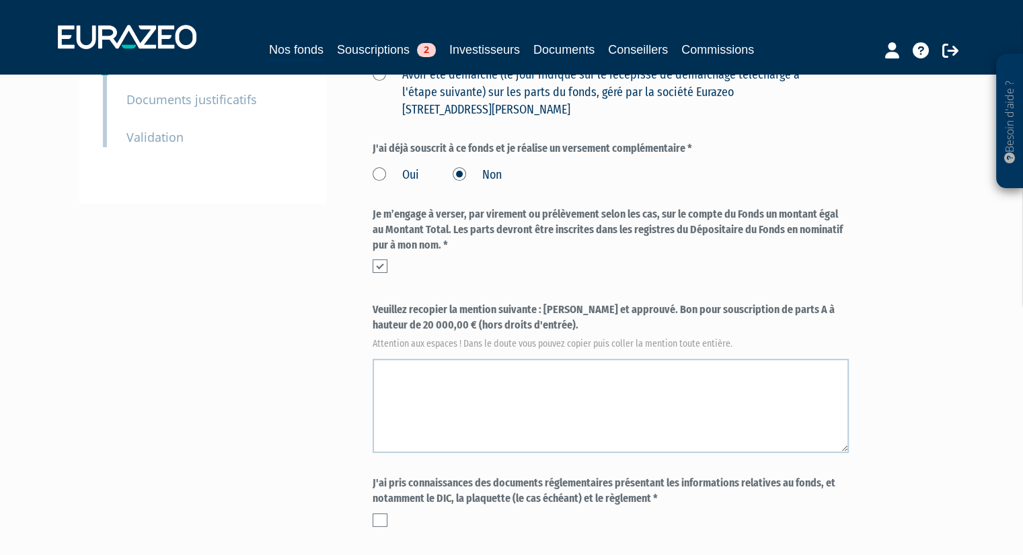
scroll to position [342, 0]
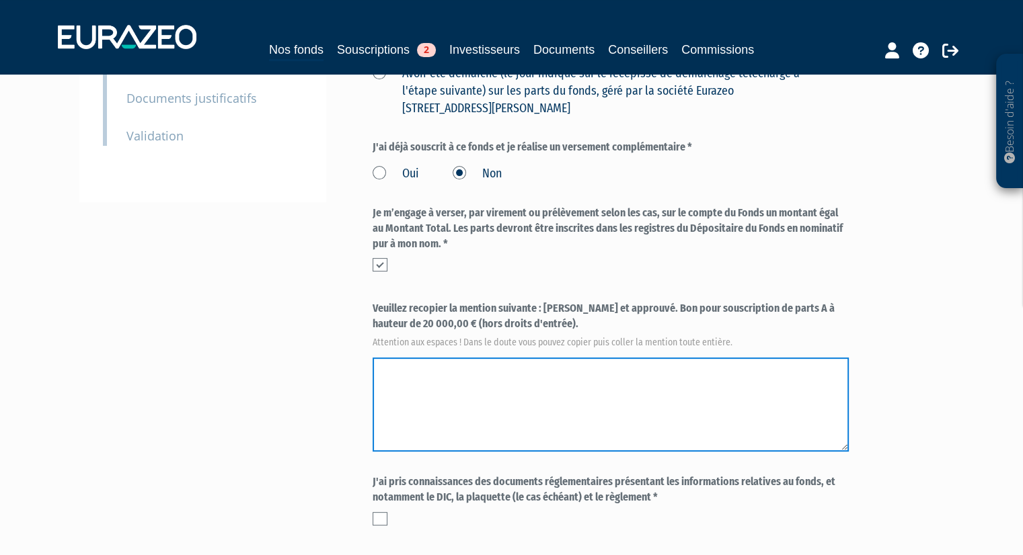
click at [469, 393] on textarea at bounding box center [610, 405] width 476 height 94
click at [408, 385] on textarea at bounding box center [610, 405] width 476 height 94
click at [379, 369] on textarea at bounding box center [610, 405] width 476 height 94
click at [374, 369] on textarea at bounding box center [610, 405] width 476 height 94
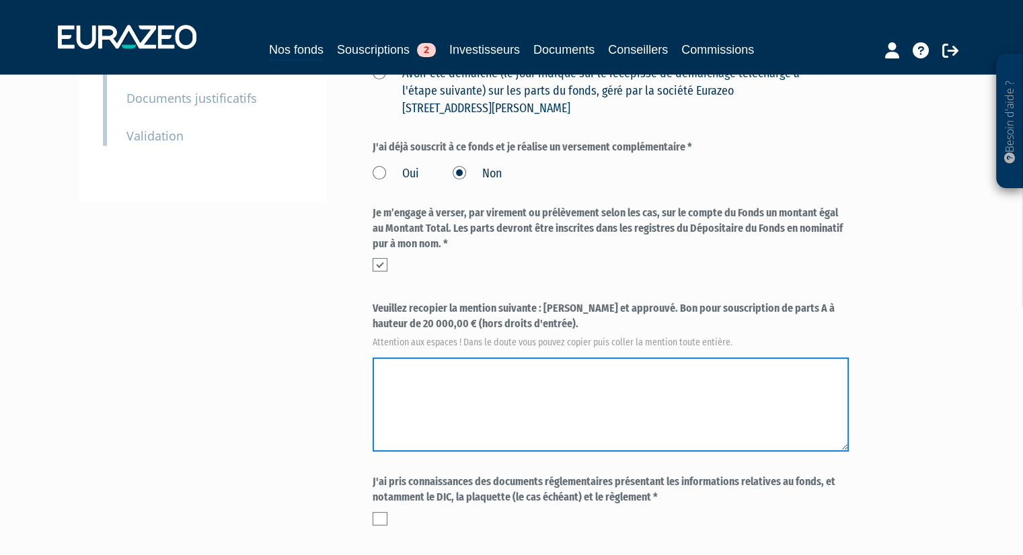
click at [374, 369] on textarea at bounding box center [610, 405] width 476 height 94
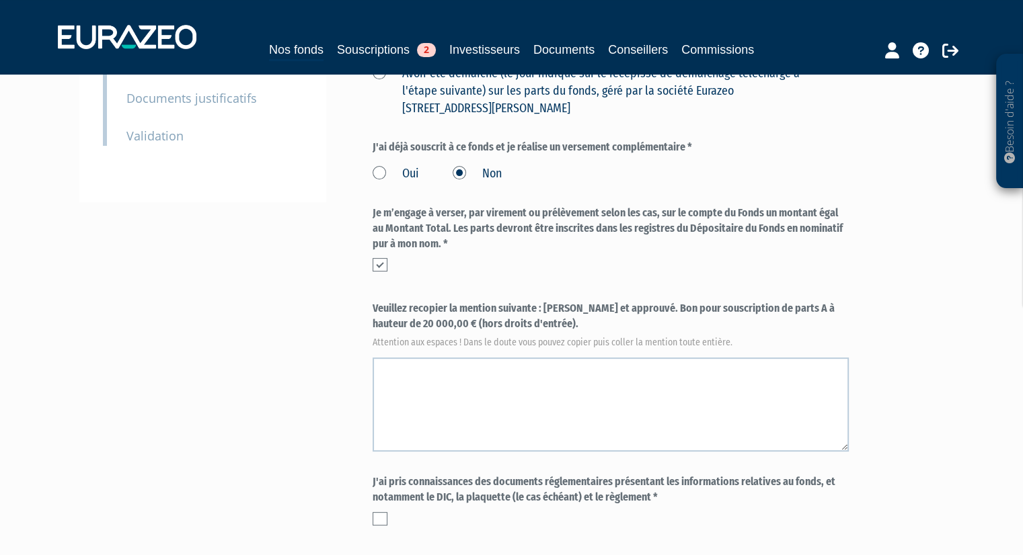
drag, startPoint x: 544, startPoint y: 305, endPoint x: 509, endPoint y: 326, distance: 41.1
click at [509, 326] on label "Veuillez recopier la mention suivante : Lu et approuvé. Bon pour souscription d…" at bounding box center [610, 323] width 476 height 44
copy label "Lu et approuvé. Bon pour souscription de parts A à hauteur de 20 000,00 € (hors…"
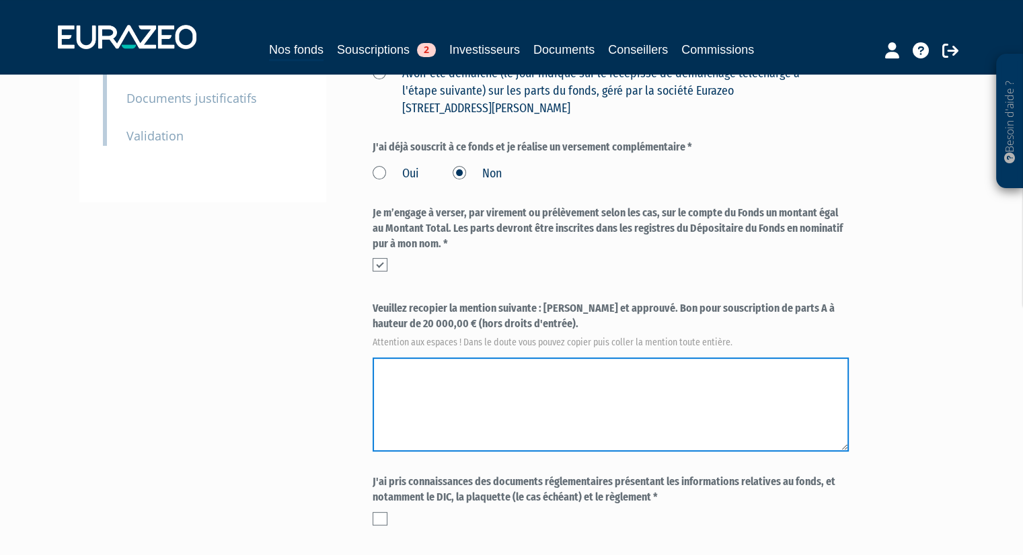
click at [461, 391] on textarea at bounding box center [610, 405] width 476 height 94
paste textarea "Lu et approuvé. Bon pour souscription de parts A à hauteur de 20 000,00 € (hors…"
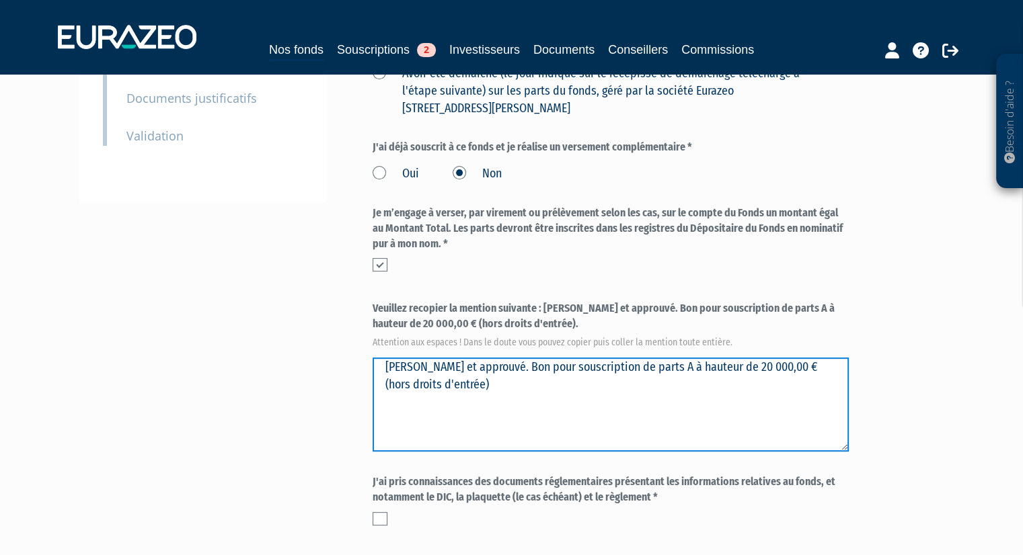
drag, startPoint x: 462, startPoint y: 365, endPoint x: 280, endPoint y: 342, distance: 183.6
click at [280, 342] on div "Envoyer à l'investisseur 1 Identité 2 Coordonnées bancaires 3 Situation profess…" at bounding box center [511, 222] width 844 height 912
click at [450, 382] on textarea at bounding box center [610, 405] width 476 height 94
click at [430, 383] on textarea at bounding box center [610, 405] width 476 height 94
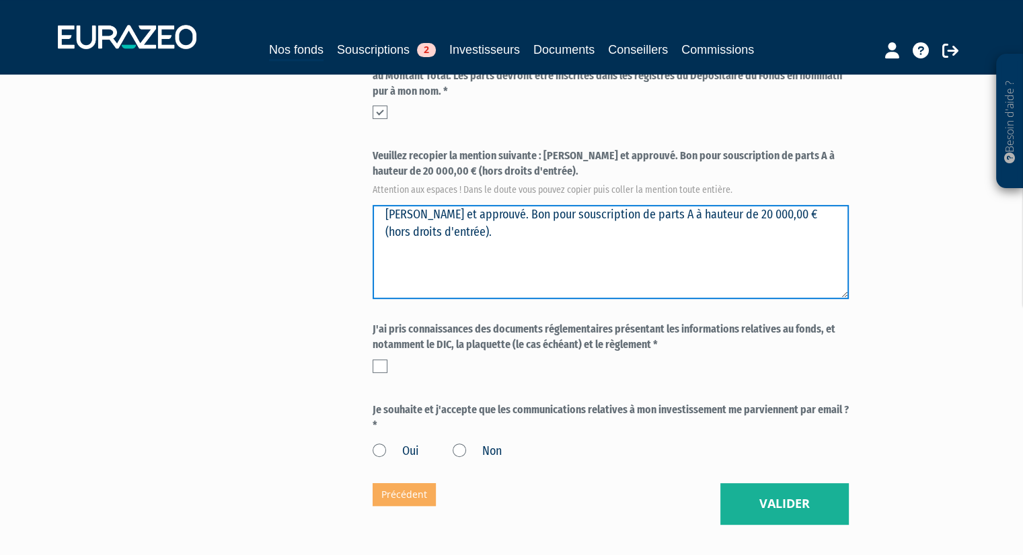
scroll to position [499, 0]
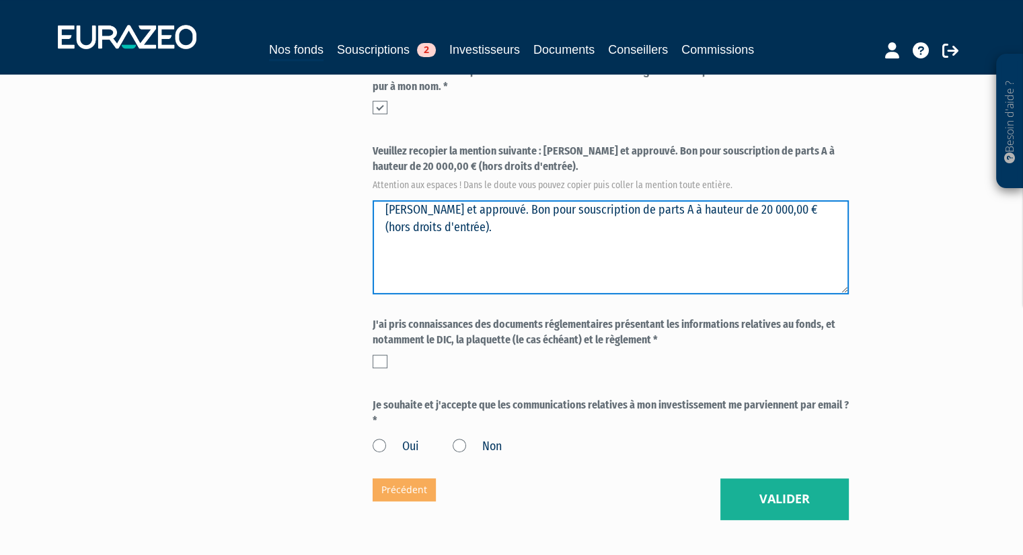
type textarea "Lu et approuvé. Bon pour souscription de parts A à hauteur de 20 000,00 € (hors…"
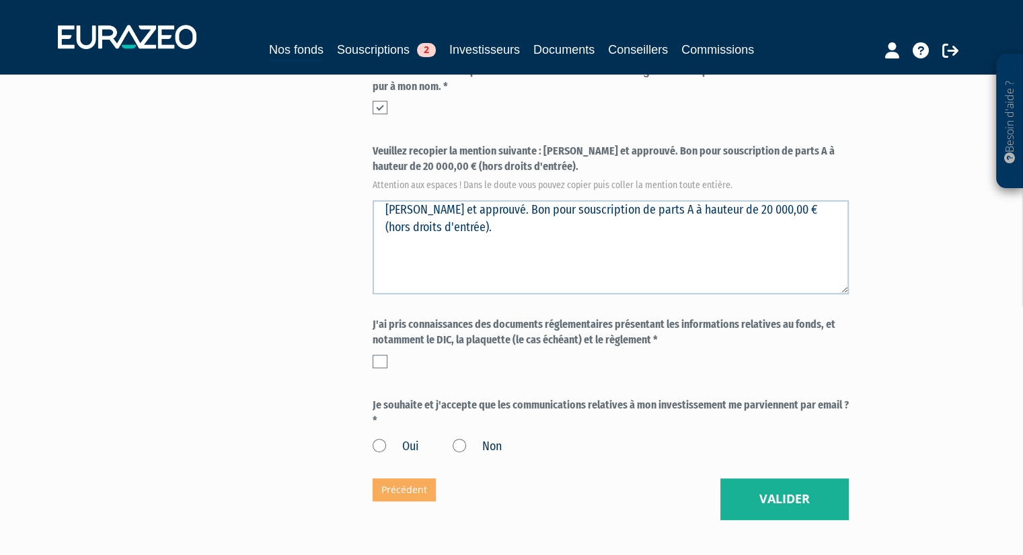
click at [379, 358] on label at bounding box center [379, 361] width 15 height 13
click at [0, 0] on input "checkbox" at bounding box center [0, 0] width 0 height 0
click at [378, 448] on label "Oui" at bounding box center [395, 446] width 46 height 17
click at [0, 0] on input "Oui" at bounding box center [0, 0] width 0 height 0
click at [766, 501] on button "Valider" at bounding box center [784, 500] width 128 height 42
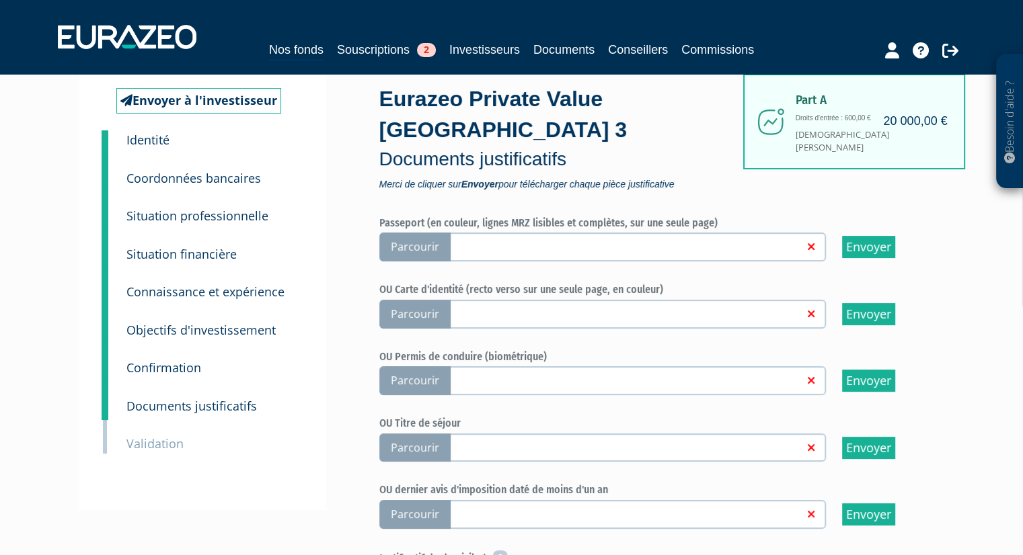
scroll to position [67, 0]
click at [431, 314] on span "Parcourir" at bounding box center [414, 314] width 71 height 29
click at [0, 0] on input "Parcourir" at bounding box center [0, 0] width 0 height 0
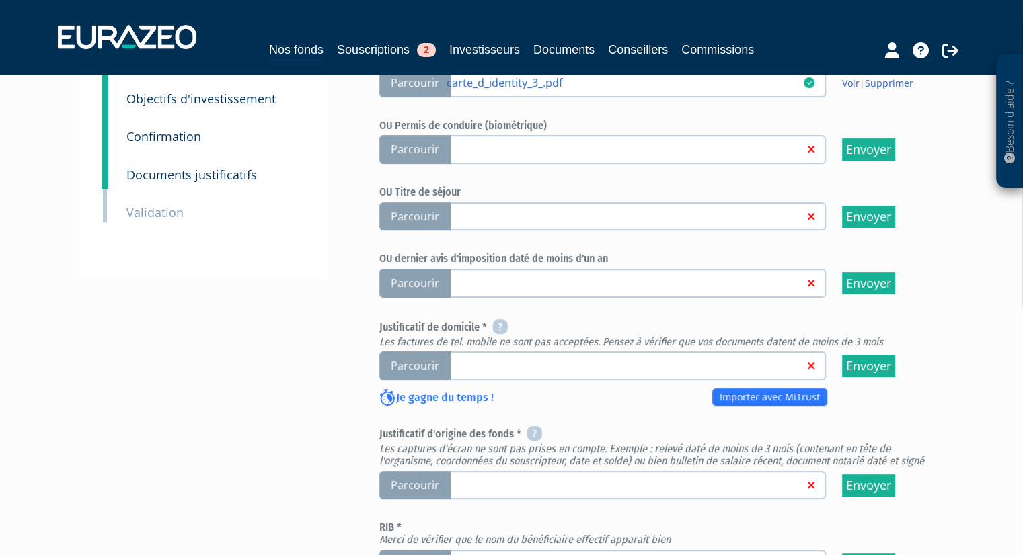
scroll to position [299, 0]
click at [410, 280] on span "Parcourir" at bounding box center [414, 283] width 71 height 29
click at [0, 0] on input "Parcourir" at bounding box center [0, 0] width 0 height 0
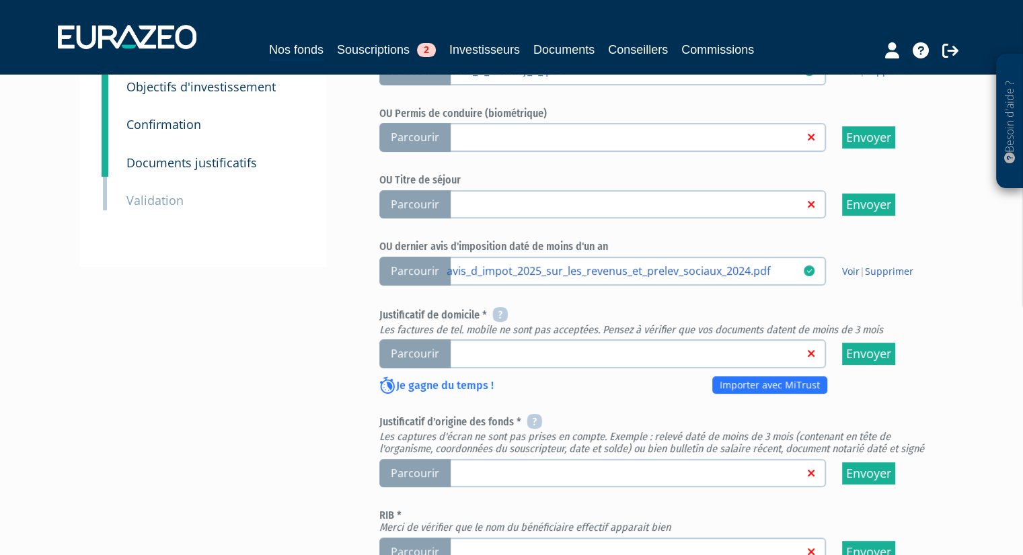
scroll to position [315, 0]
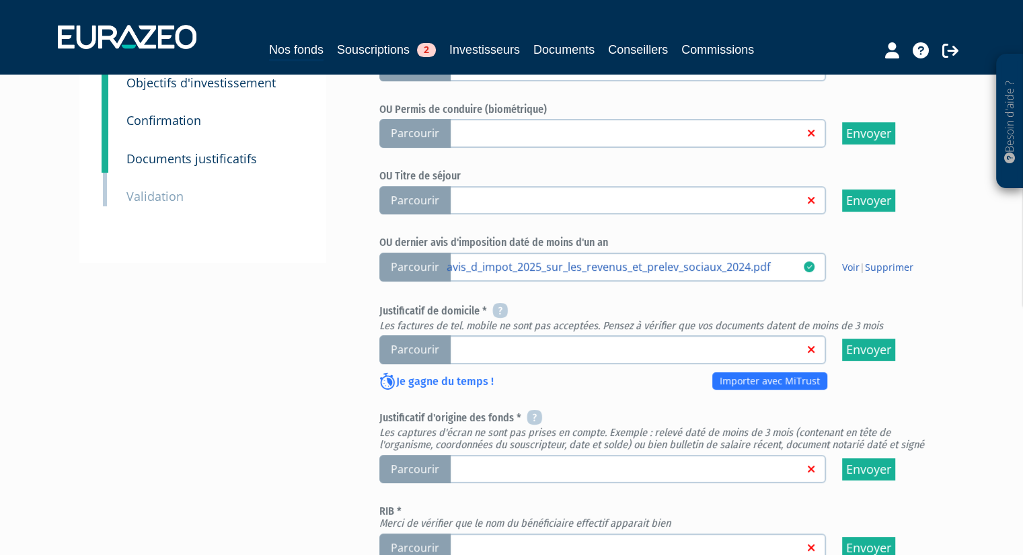
click at [431, 342] on span "Parcourir" at bounding box center [414, 349] width 71 height 29
click at [0, 0] on input "Parcourir" at bounding box center [0, 0] width 0 height 0
click at [419, 344] on span "Parcourir" at bounding box center [414, 349] width 71 height 29
click at [0, 0] on input "Parcourir" at bounding box center [0, 0] width 0 height 0
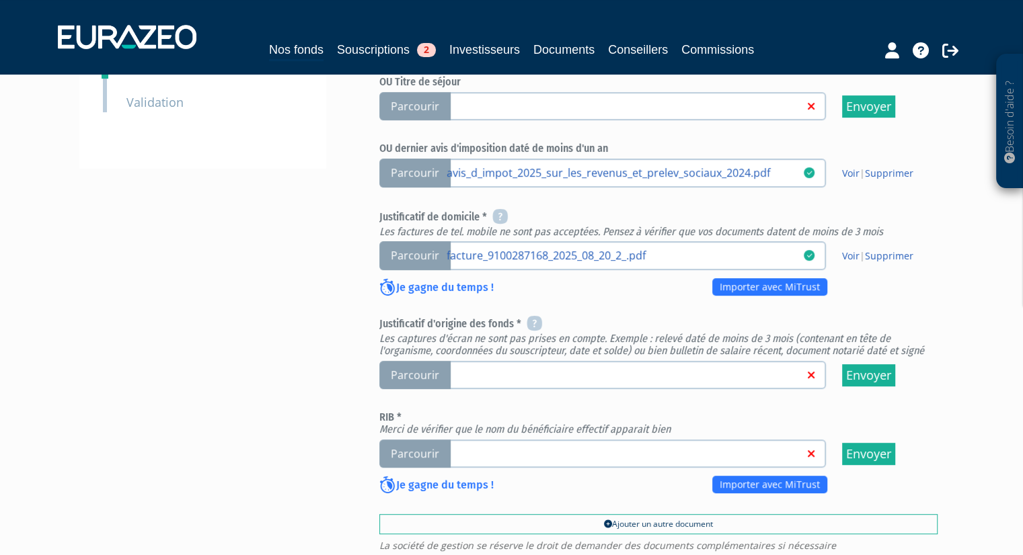
scroll to position [411, 0]
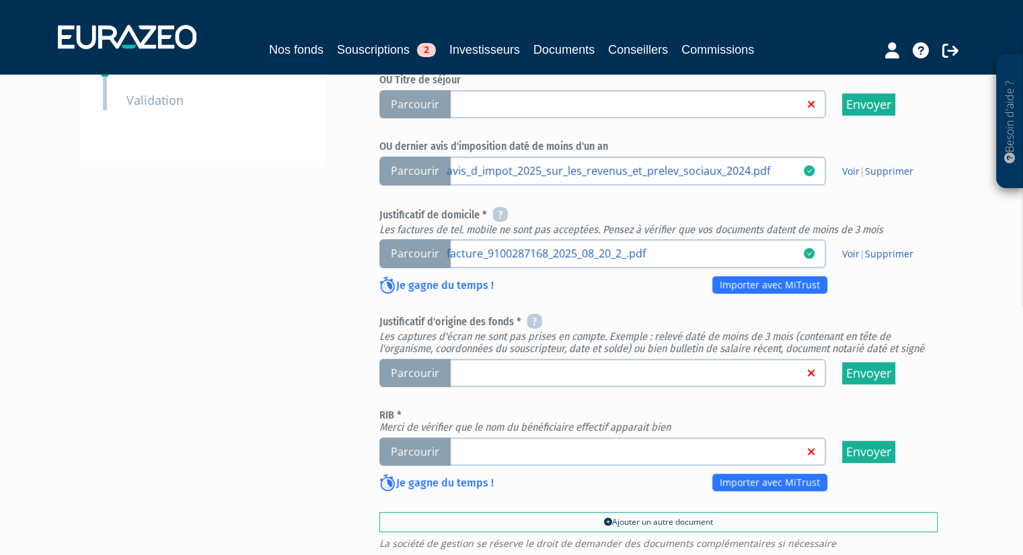
click at [428, 374] on span "Parcourir" at bounding box center [414, 373] width 71 height 29
click at [0, 0] on input "Parcourir" at bounding box center [0, 0] width 0 height 0
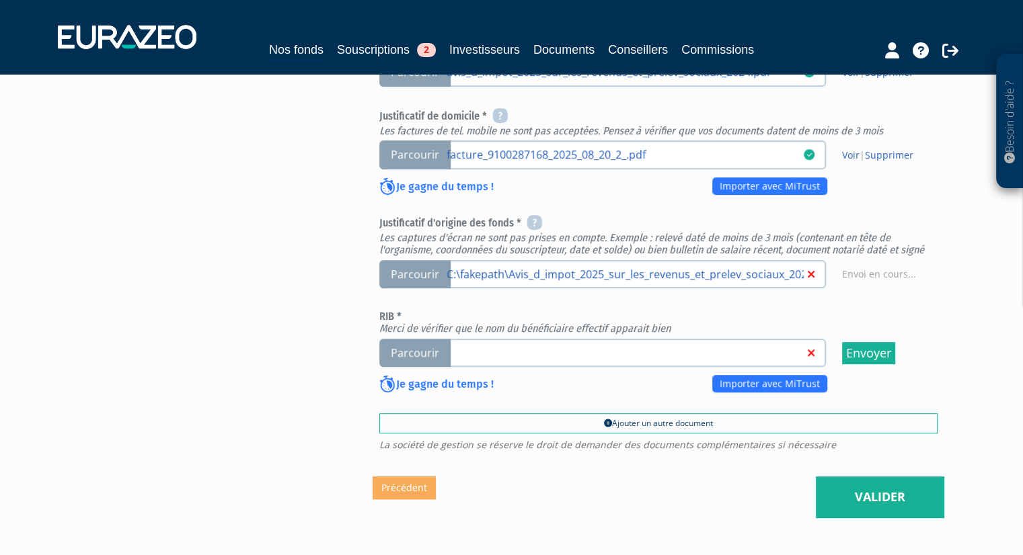
scroll to position [510, 0]
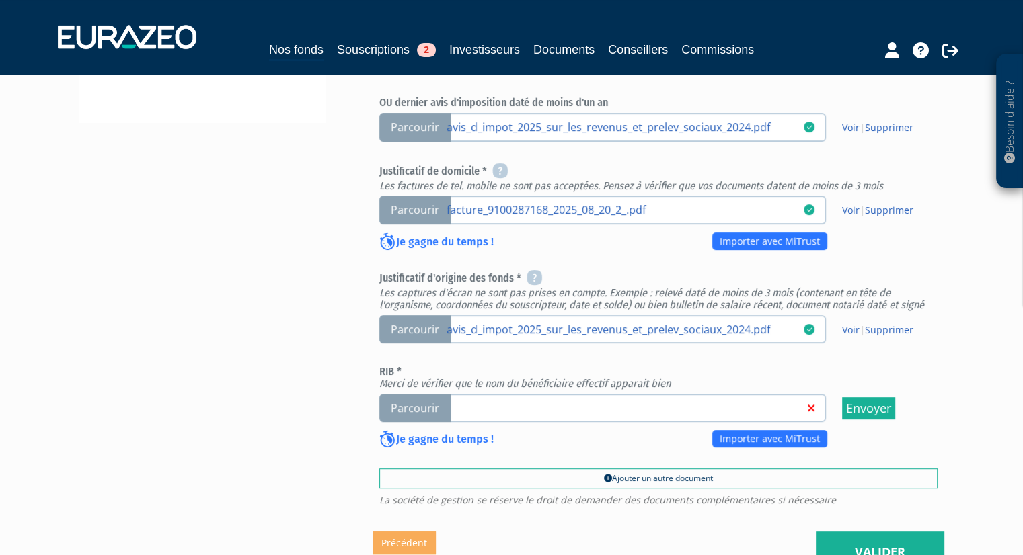
scroll to position [479, 0]
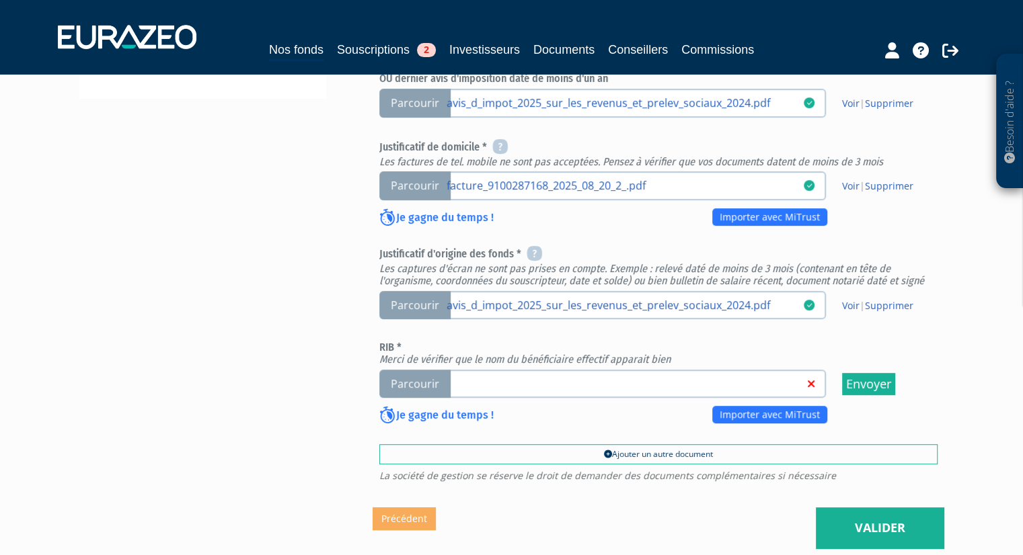
click at [433, 379] on span "Parcourir" at bounding box center [414, 384] width 71 height 29
click at [0, 0] on input "Parcourir" at bounding box center [0, 0] width 0 height 0
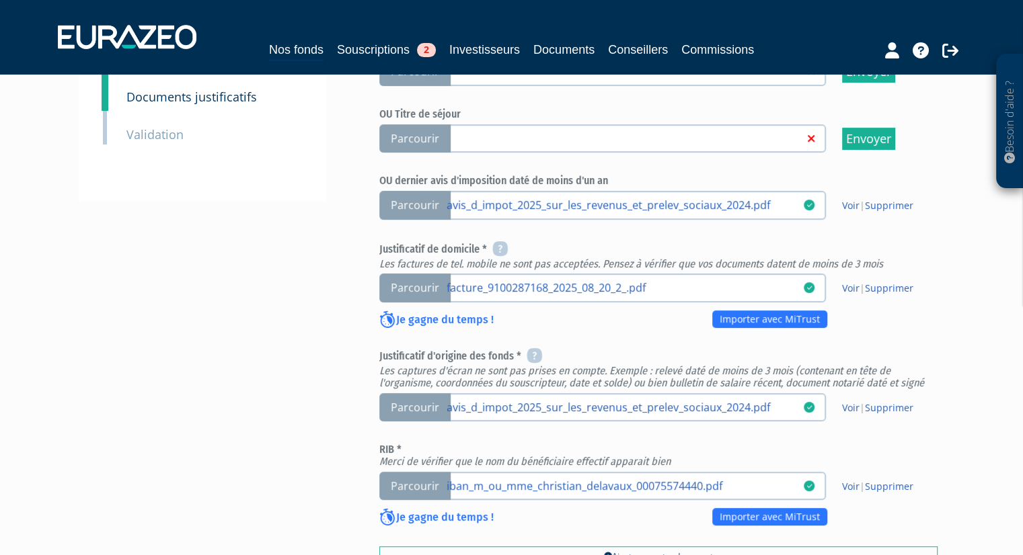
scroll to position [598, 0]
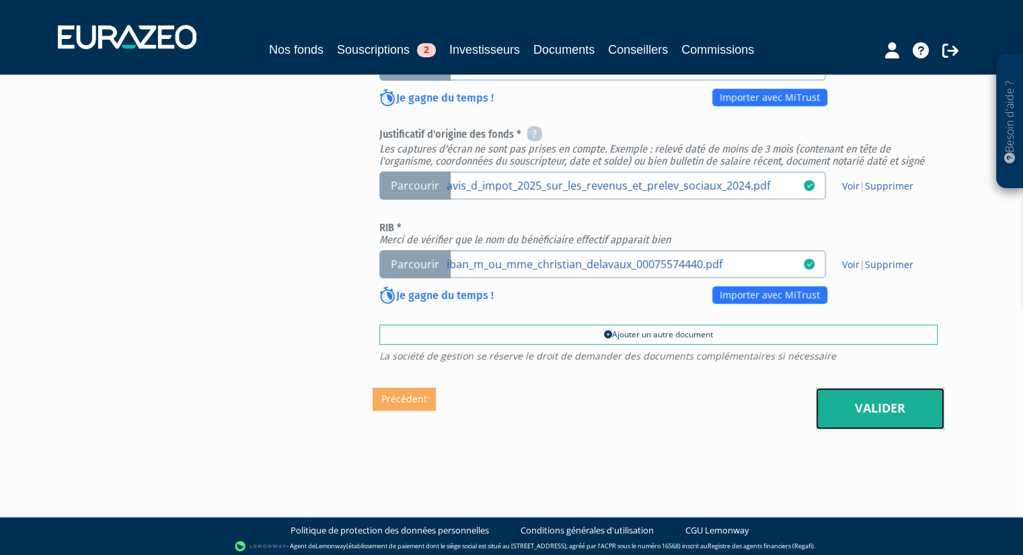
click at [869, 404] on link "Valider" at bounding box center [880, 409] width 128 height 42
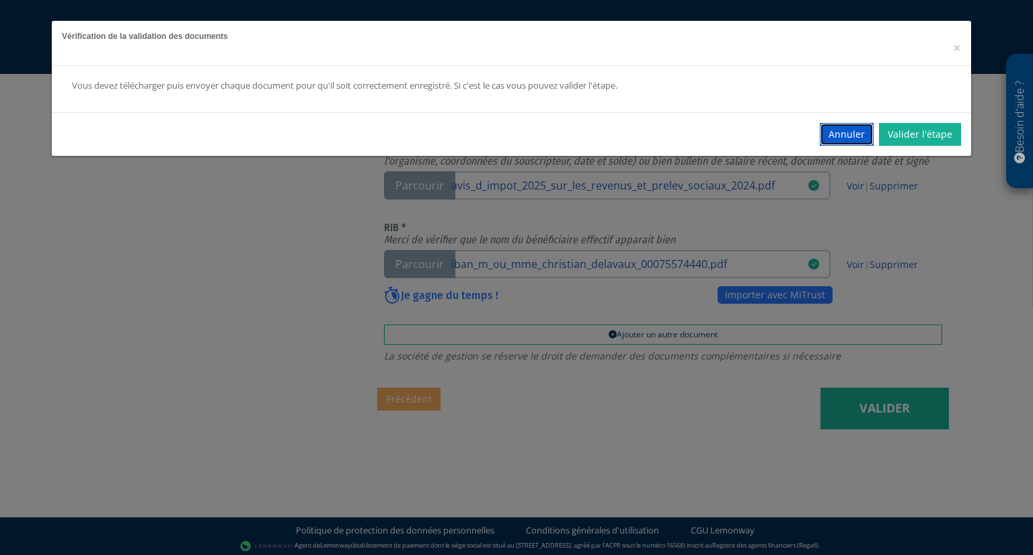
click at [851, 135] on button "Annuler" at bounding box center [847, 134] width 54 height 23
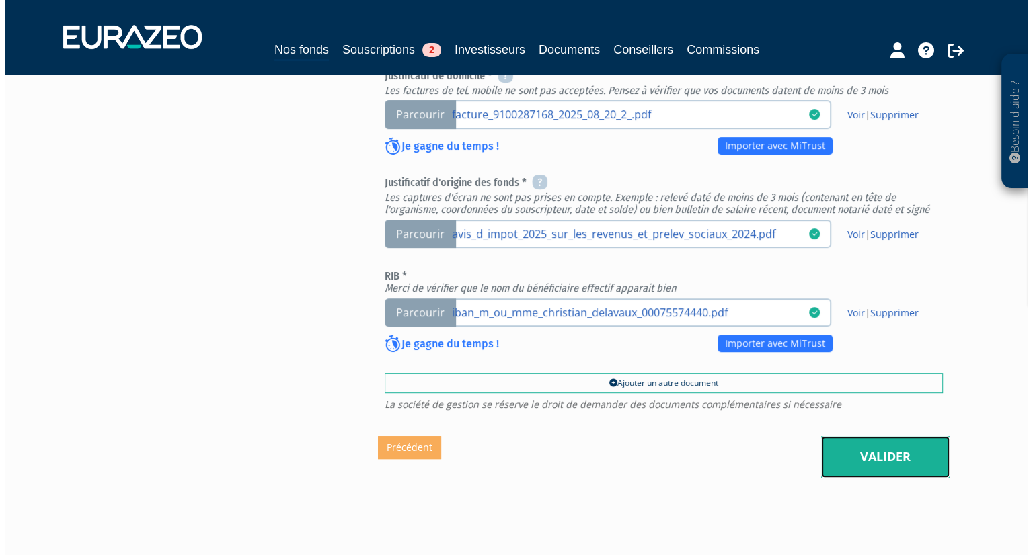
scroll to position [553, 0]
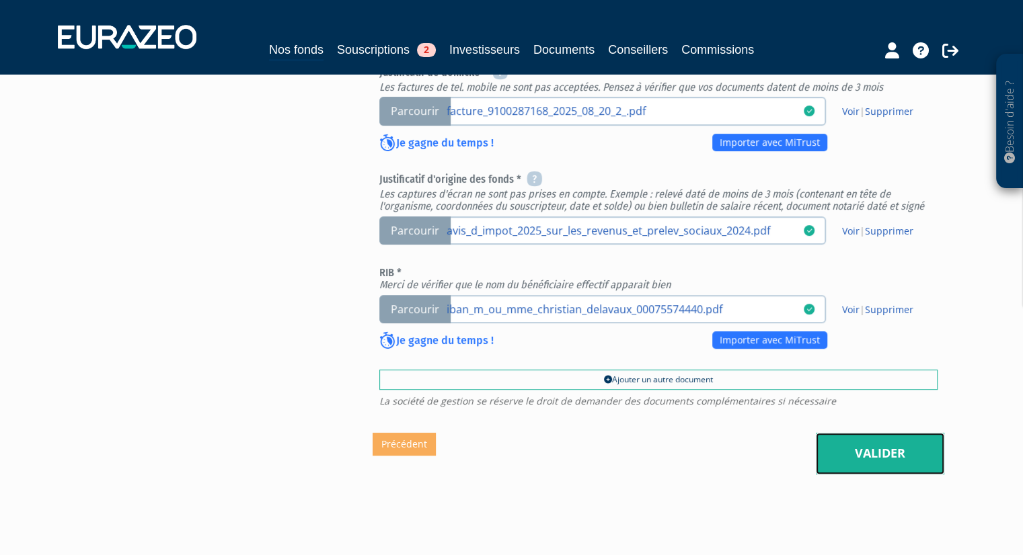
click at [915, 450] on link "Valider" at bounding box center [880, 454] width 128 height 42
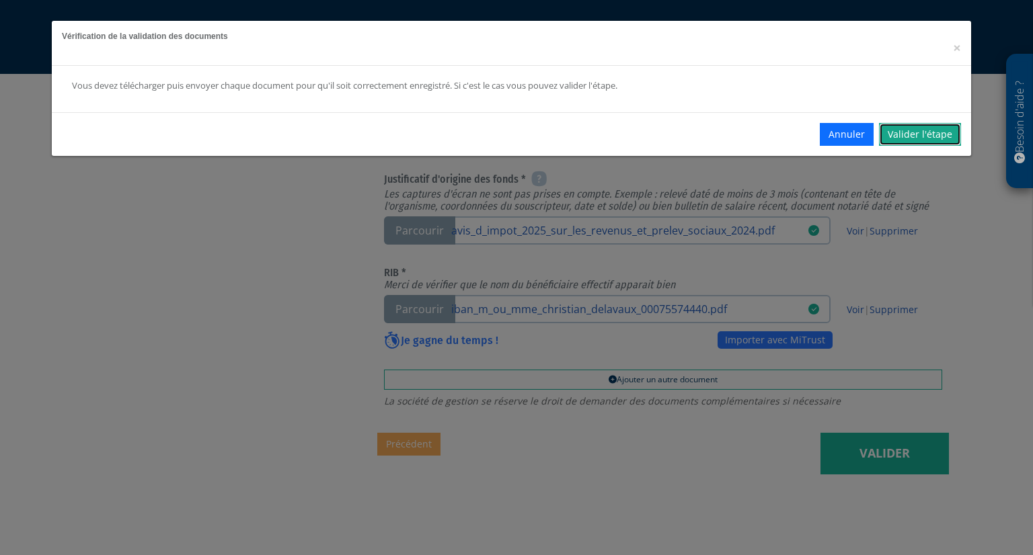
click at [910, 138] on link "Valider l'étape" at bounding box center [920, 134] width 82 height 23
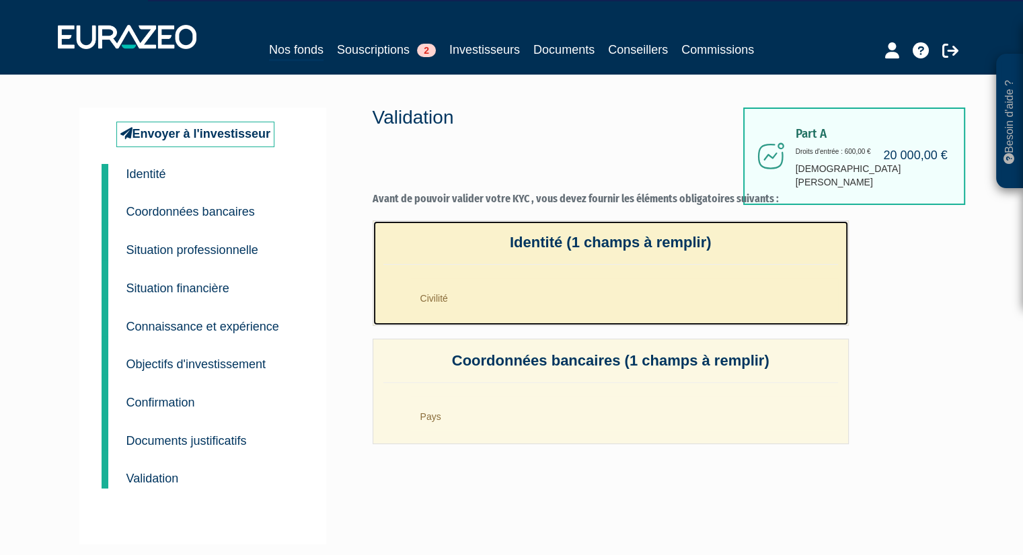
click at [474, 301] on li "Civilité" at bounding box center [624, 295] width 428 height 34
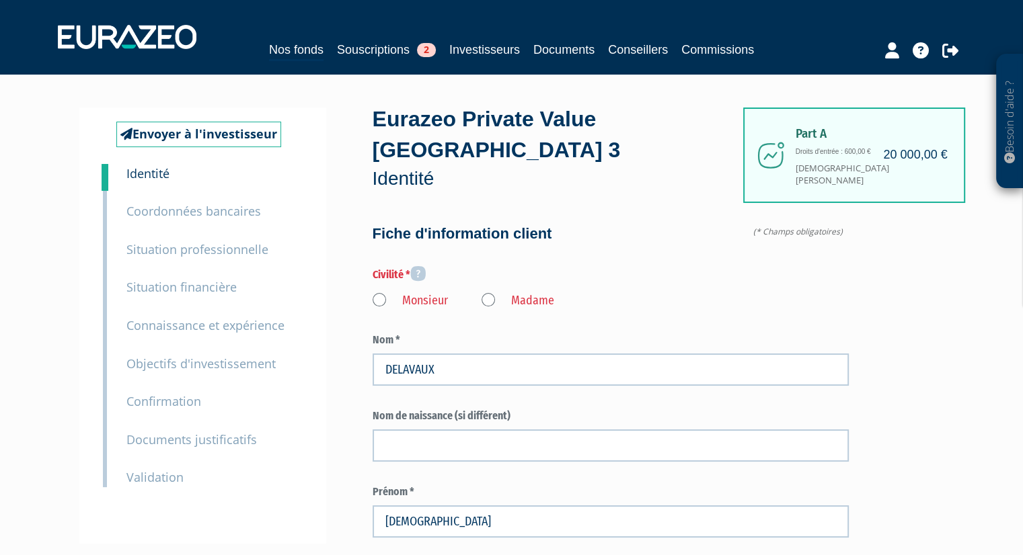
type input "6 30 92 99 89"
click at [377, 297] on label "Monsieur" at bounding box center [409, 300] width 75 height 17
click at [0, 0] on input "Monsieur" at bounding box center [0, 0] width 0 height 0
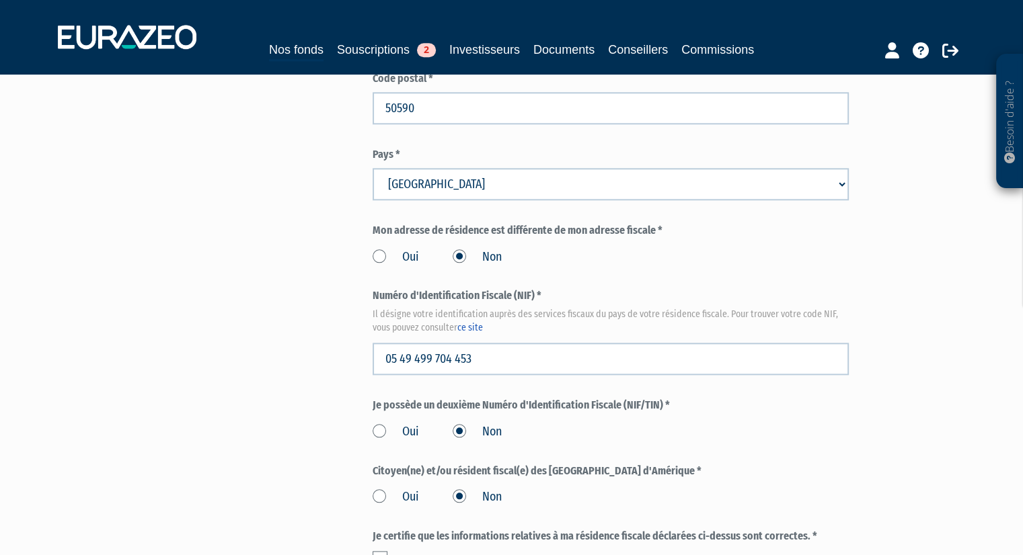
scroll to position [1605, 0]
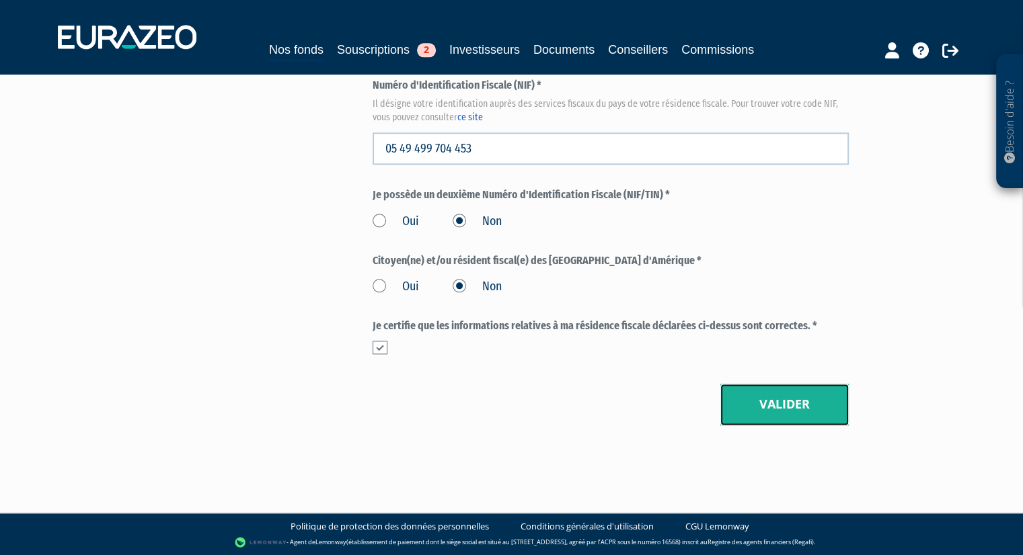
click at [748, 399] on button "Valider" at bounding box center [784, 405] width 128 height 42
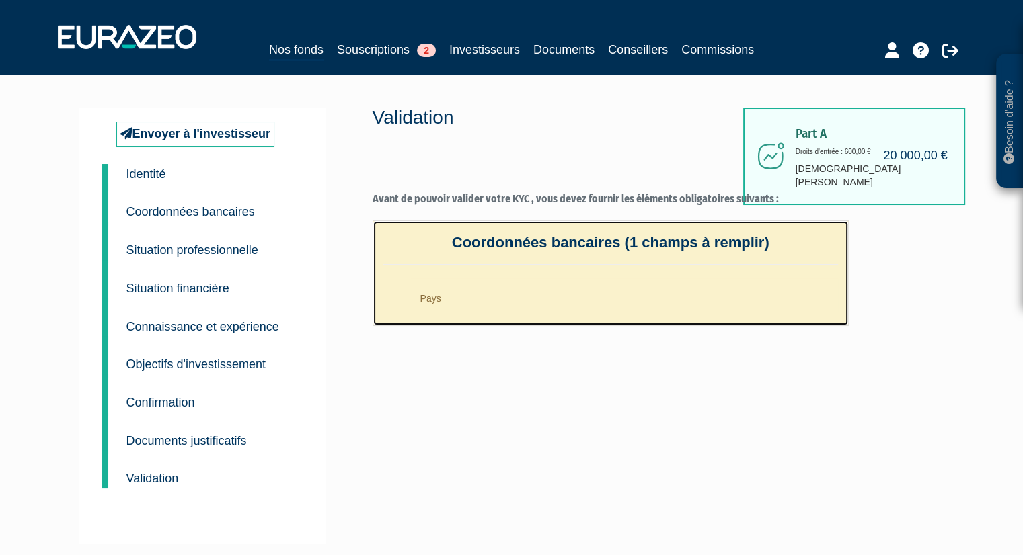
click at [540, 291] on li "Pays" at bounding box center [624, 295] width 428 height 34
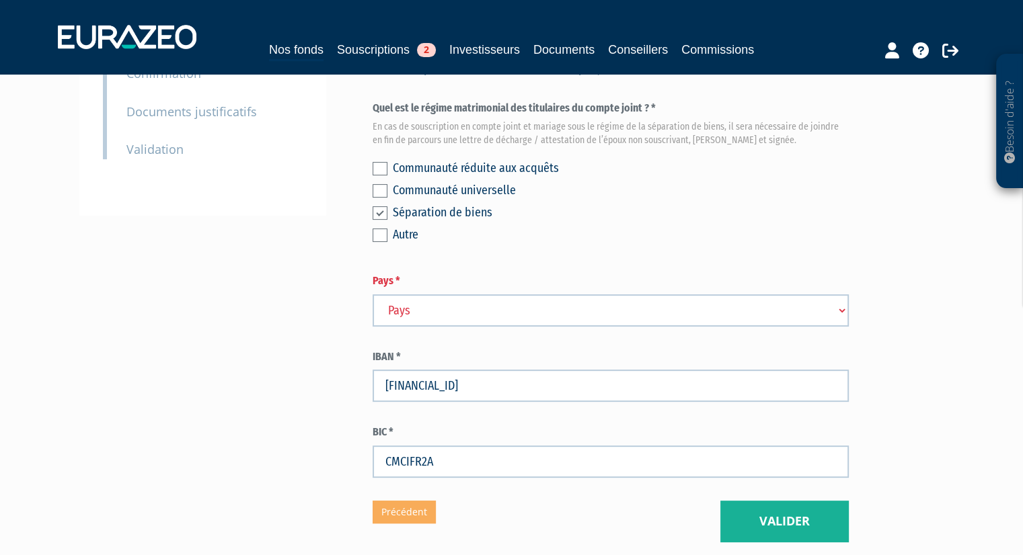
scroll to position [328, 0]
click at [443, 309] on select "Pays Afghanistan Afrique du Sud Albanie Algérie Allemagne Andorre" at bounding box center [610, 310] width 476 height 32
select select "75"
click at [372, 294] on select "Pays Afghanistan Afrique du Sud Albanie Algérie Allemagne Andorre" at bounding box center [610, 310] width 476 height 32
click at [743, 517] on button "Valider" at bounding box center [784, 522] width 128 height 42
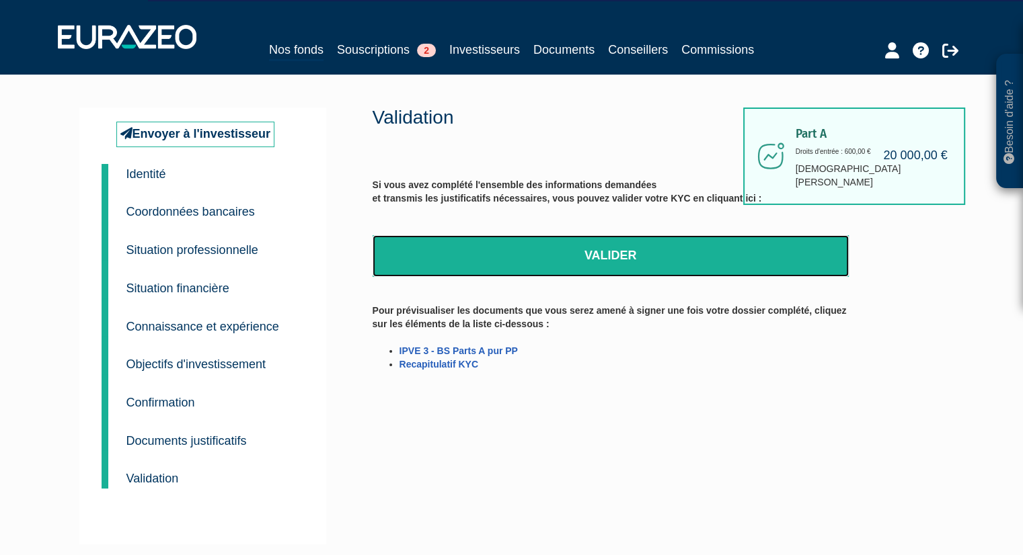
click at [622, 262] on link "Valider" at bounding box center [610, 256] width 476 height 42
click at [607, 253] on link "Valider" at bounding box center [610, 256] width 476 height 42
